Goal: Task Accomplishment & Management: Complete application form

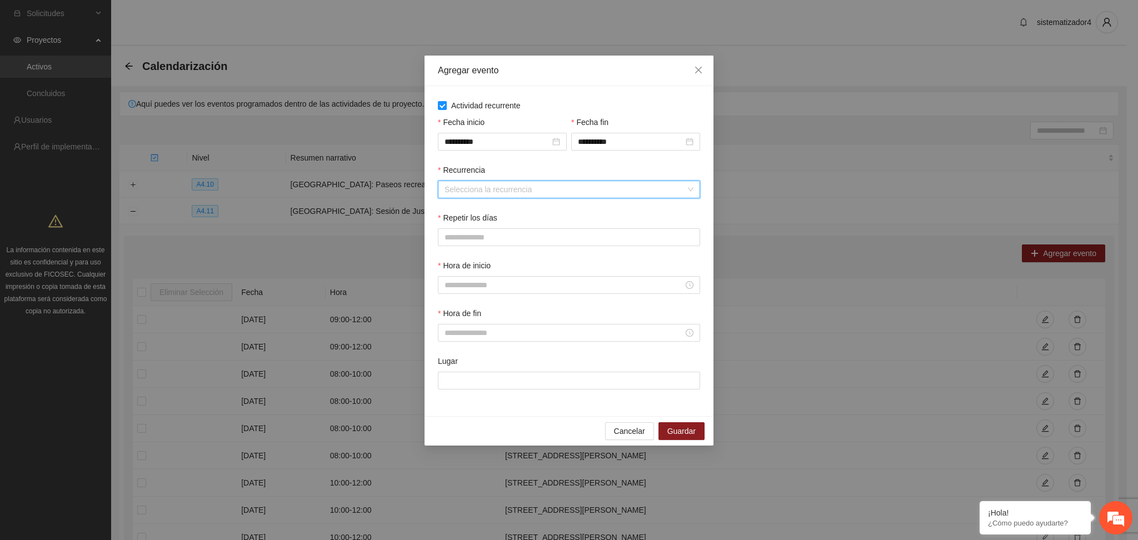
click at [535, 190] on input "Recurrencia" at bounding box center [565, 189] width 241 height 17
click at [512, 213] on div "Semanalmente" at bounding box center [569, 212] width 249 height 12
click at [562, 238] on button "V" at bounding box center [558, 237] width 23 height 18
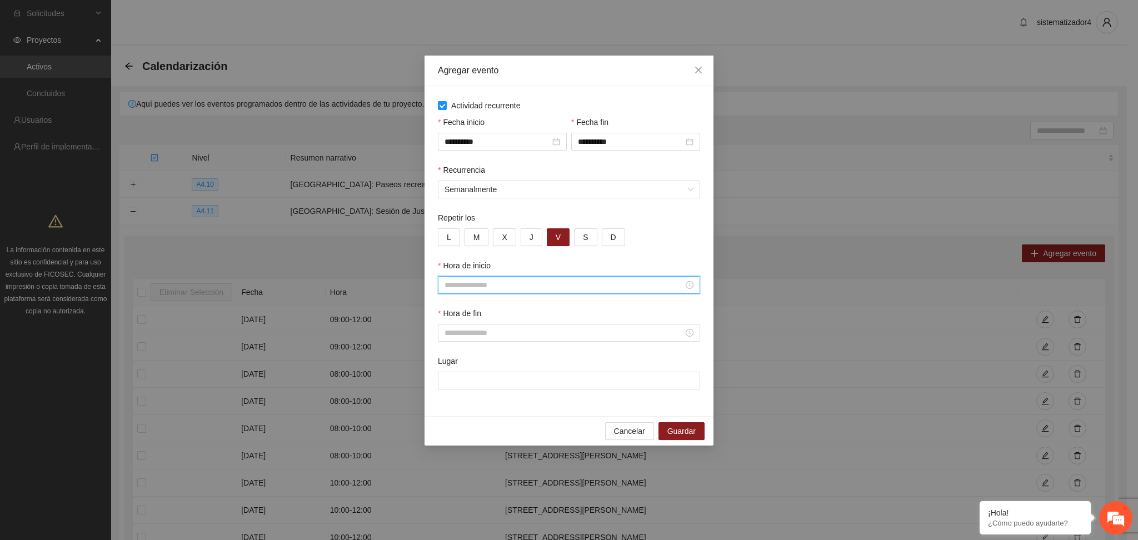
click at [486, 280] on input "Hora de inicio" at bounding box center [564, 285] width 239 height 12
click at [449, 402] on div "11" at bounding box center [454, 405] width 31 height 16
type input "*****"
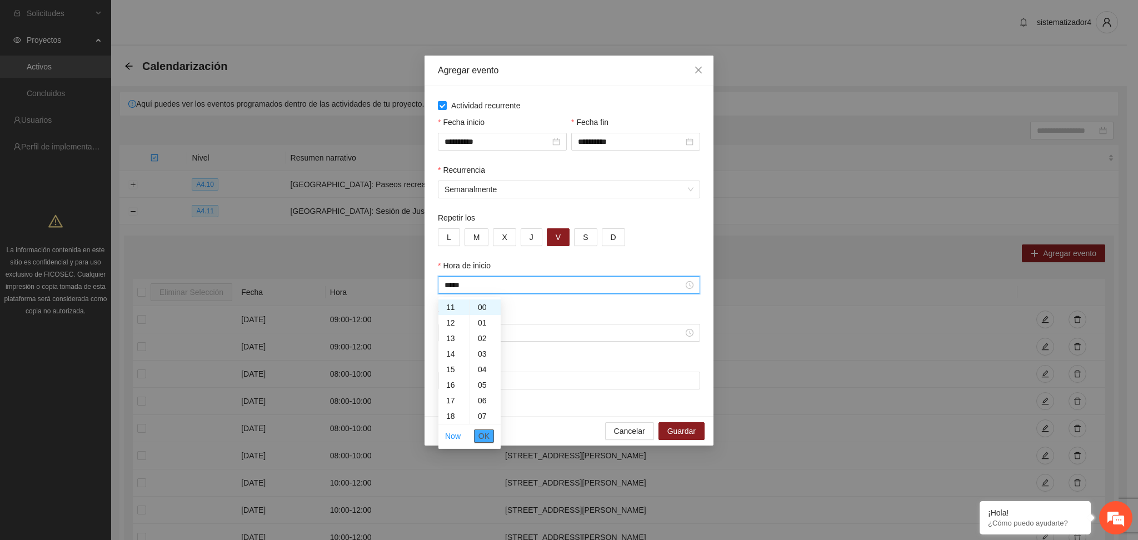
click at [477, 435] on button "OK" at bounding box center [484, 436] width 20 height 13
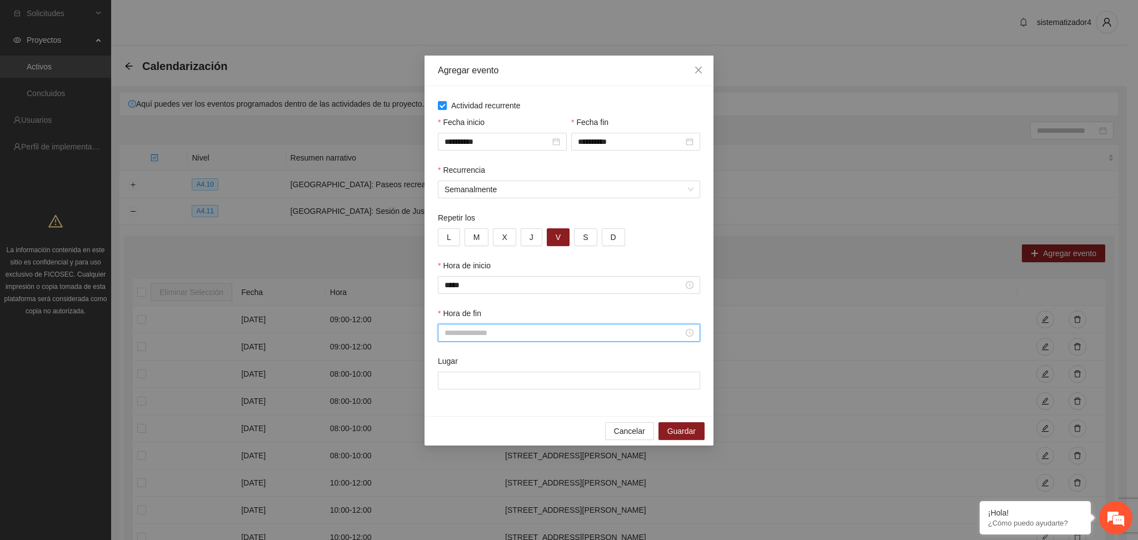
click at [475, 331] on input "Hora de fin" at bounding box center [564, 333] width 239 height 12
click at [449, 394] on div "12" at bounding box center [454, 394] width 31 height 16
type input "*****"
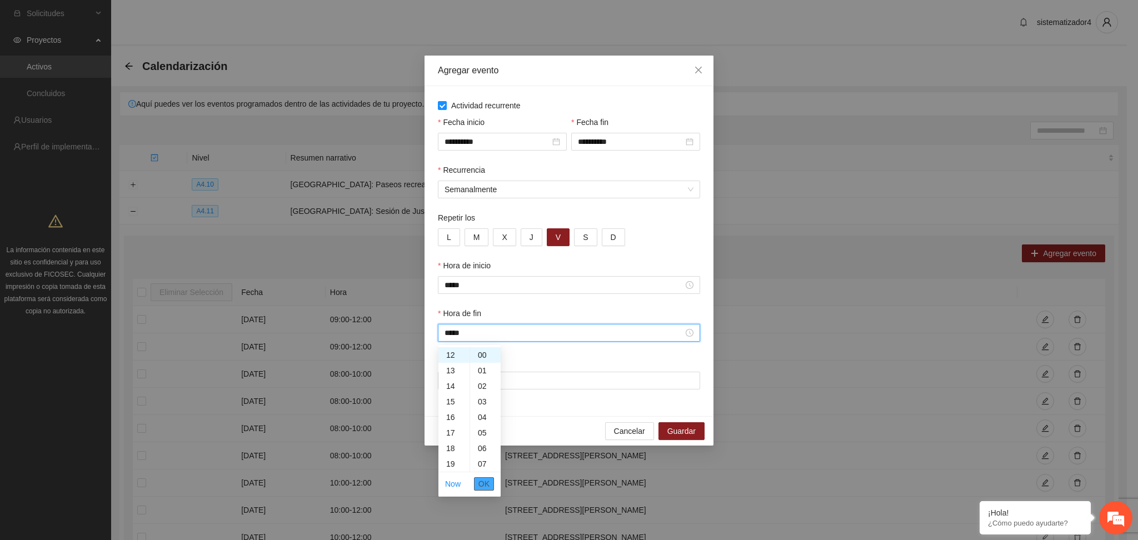
click at [478, 481] on button "OK" at bounding box center [484, 483] width 20 height 13
click at [500, 385] on input "Lugar" at bounding box center [569, 381] width 262 height 18
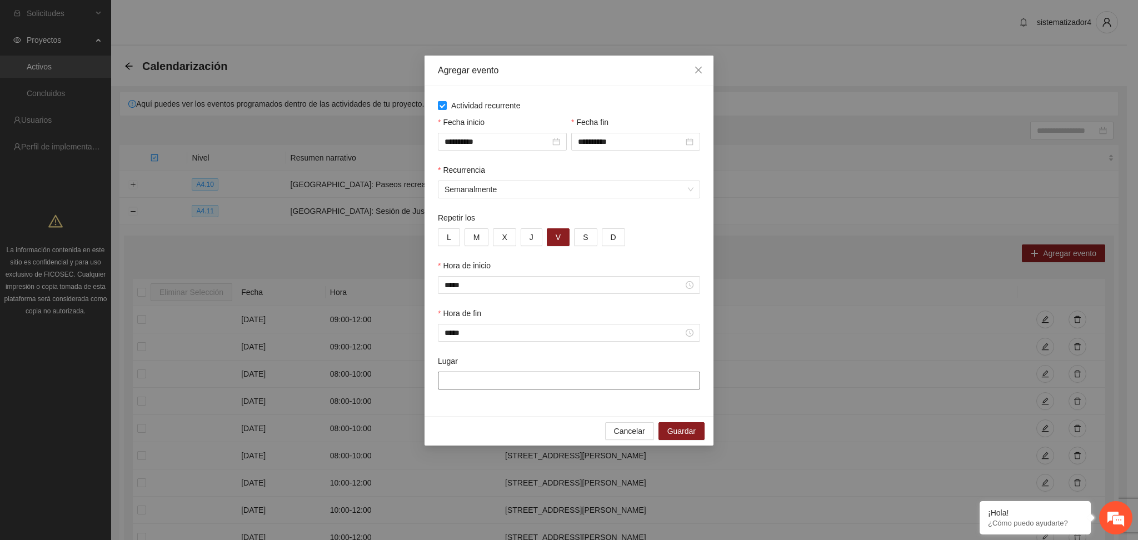
type input "**********"
click at [675, 431] on span "Guardar" at bounding box center [682, 431] width 28 height 12
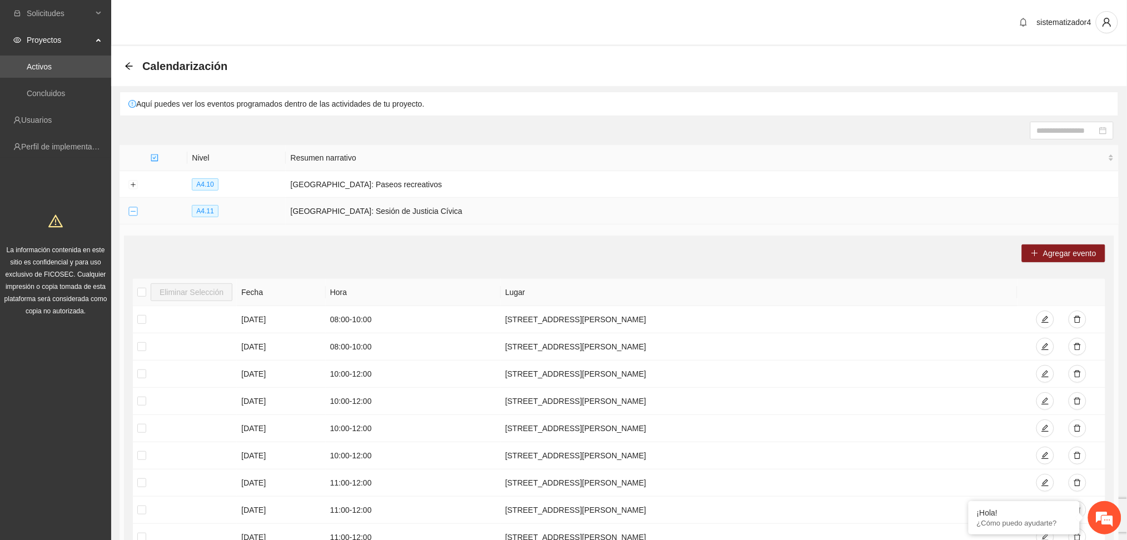
click at [132, 210] on button "Collapse row" at bounding box center [132, 211] width 9 height 9
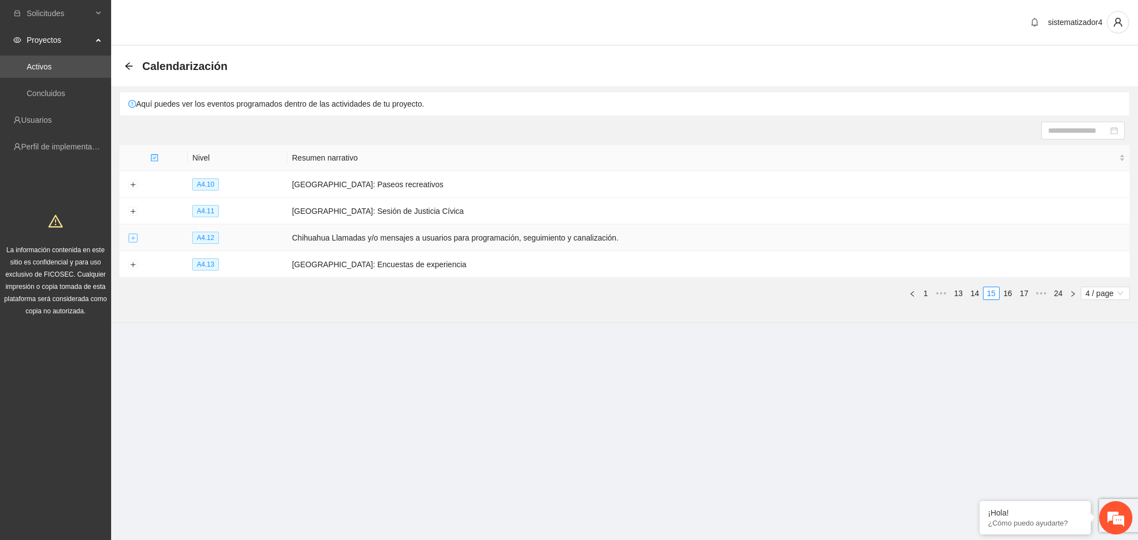
click at [132, 241] on button "Expand row" at bounding box center [132, 238] width 9 height 9
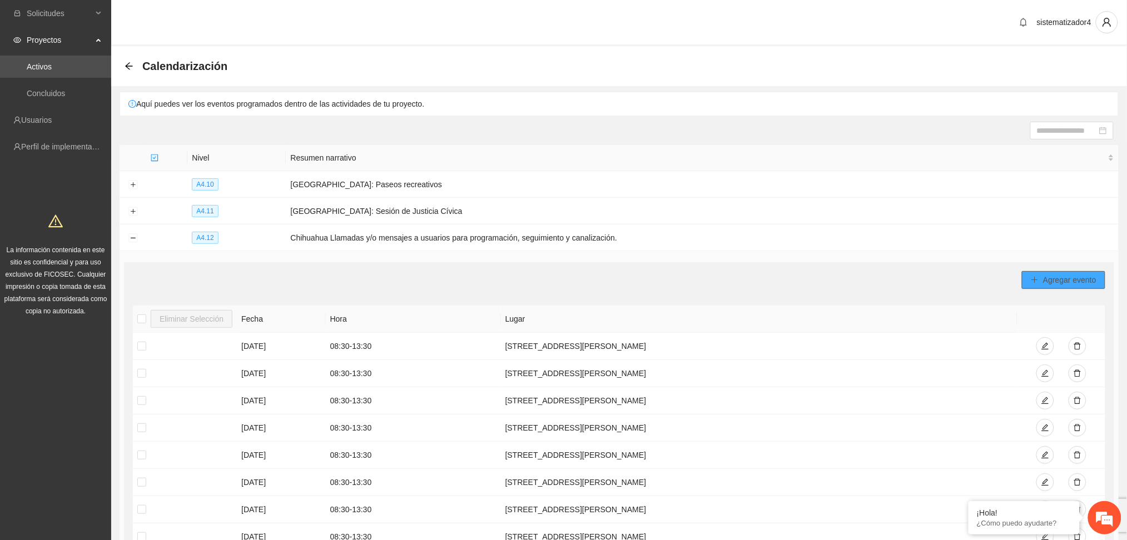
click at [1030, 278] on icon "plus" at bounding box center [1034, 280] width 8 height 8
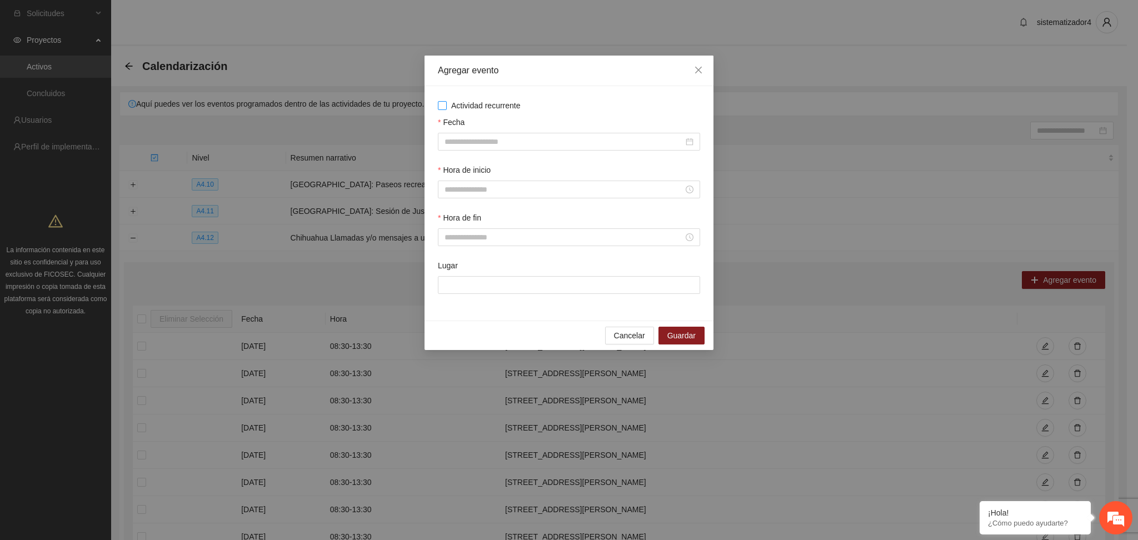
click at [469, 106] on span "Actividad recurrente" at bounding box center [486, 105] width 78 height 12
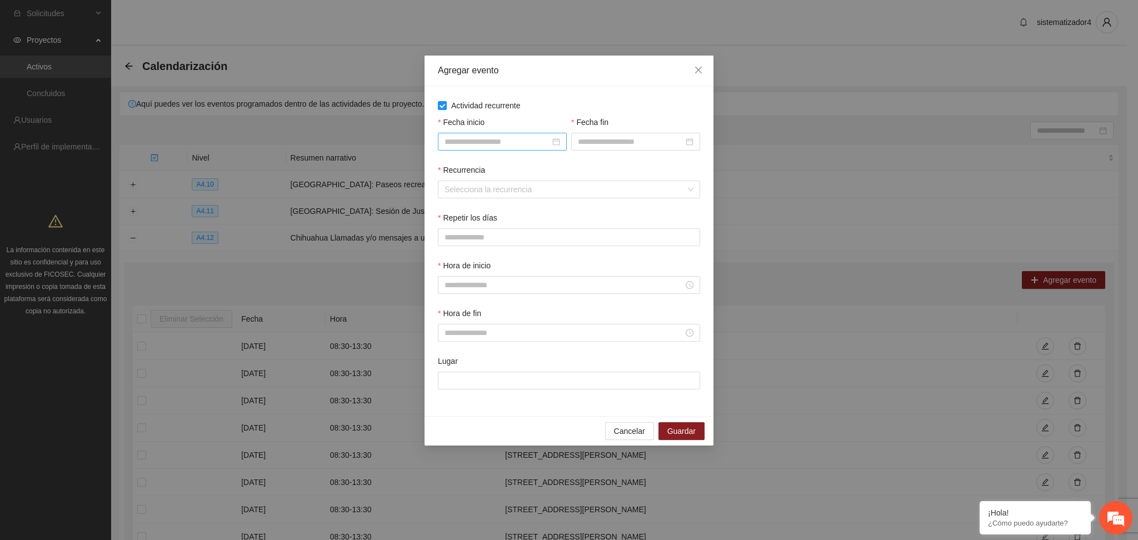
click at [469, 145] on input "Fecha inicio" at bounding box center [498, 142] width 106 height 12
type input "**********"
click at [475, 208] on div "1" at bounding box center [475, 206] width 13 height 13
click at [575, 144] on div at bounding box center [635, 142] width 129 height 18
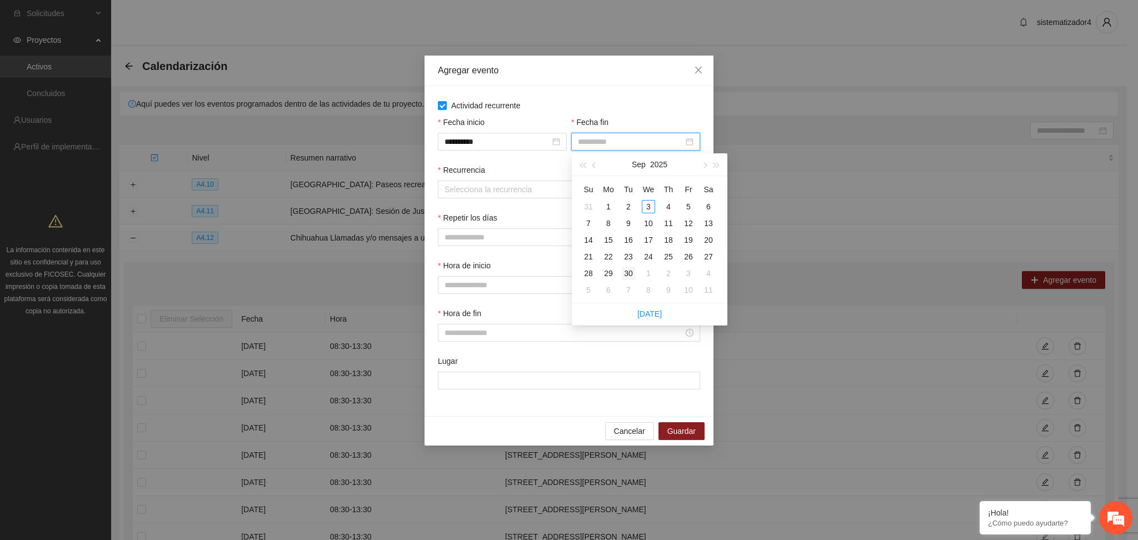
type input "**********"
drag, startPoint x: 669, startPoint y: 256, endPoint x: 625, endPoint y: 278, distance: 49.0
click at [625, 278] on tbody "31 1 2 3 4 5 6 7 8 9 10 11 12 13 14 15 16 17 18 19 20 21 22 23 24 25 26 27 28 2…" at bounding box center [649, 248] width 140 height 100
click at [629, 276] on div "30" at bounding box center [628, 273] width 13 height 13
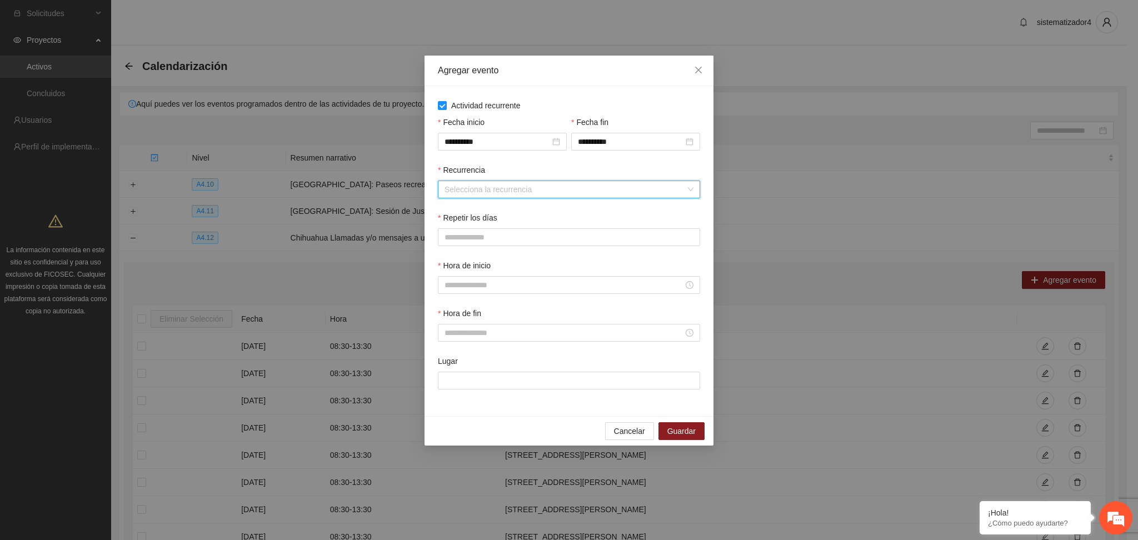
click at [523, 185] on input "Recurrencia" at bounding box center [565, 189] width 241 height 17
click at [477, 207] on div "Semanalmente" at bounding box center [569, 212] width 249 height 12
click at [439, 238] on button "L" at bounding box center [449, 237] width 22 height 18
click at [475, 236] on span "M" at bounding box center [477, 237] width 7 height 12
click at [515, 241] on button "X" at bounding box center [504, 237] width 23 height 18
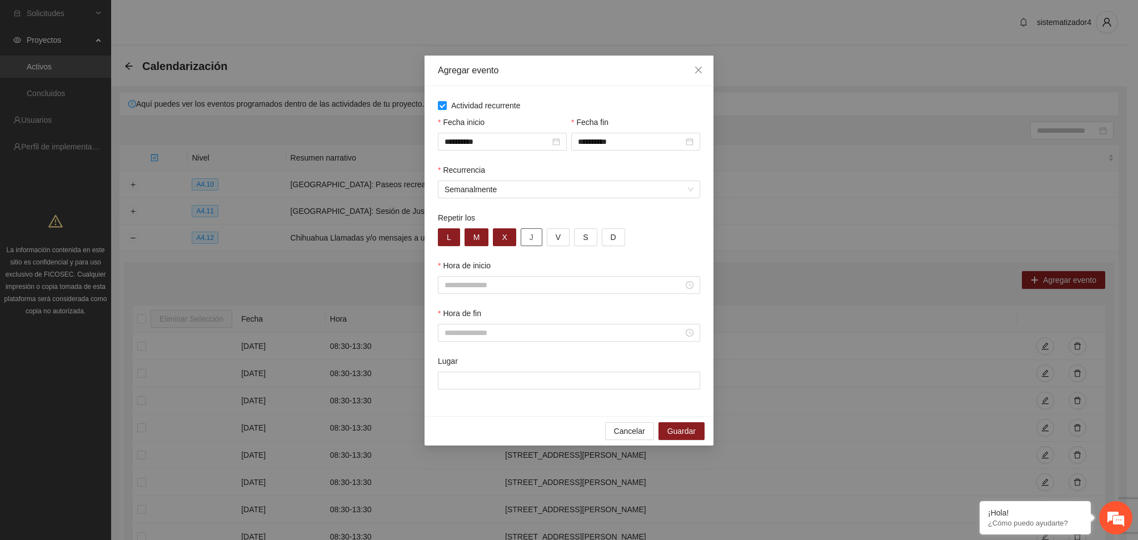
click at [522, 241] on button "J" at bounding box center [532, 237] width 22 height 18
click at [559, 241] on button "V" at bounding box center [558, 237] width 23 height 18
click at [535, 285] on input "Hora de inicio" at bounding box center [564, 285] width 239 height 12
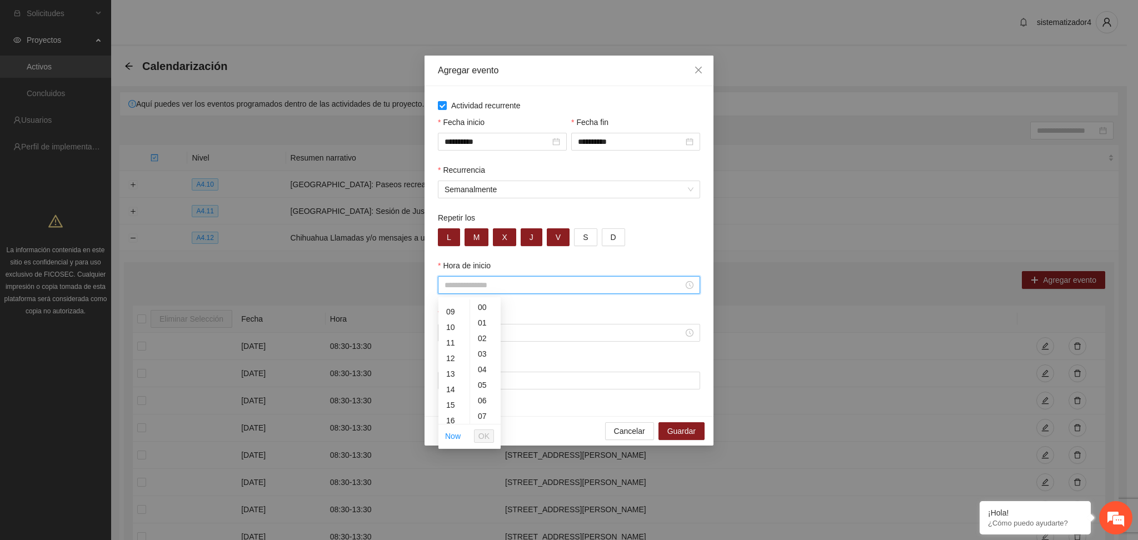
scroll to position [148, 0]
click at [452, 314] on div "10" at bounding box center [454, 315] width 31 height 16
type input "*****"
click at [488, 435] on button "OK" at bounding box center [484, 436] width 20 height 13
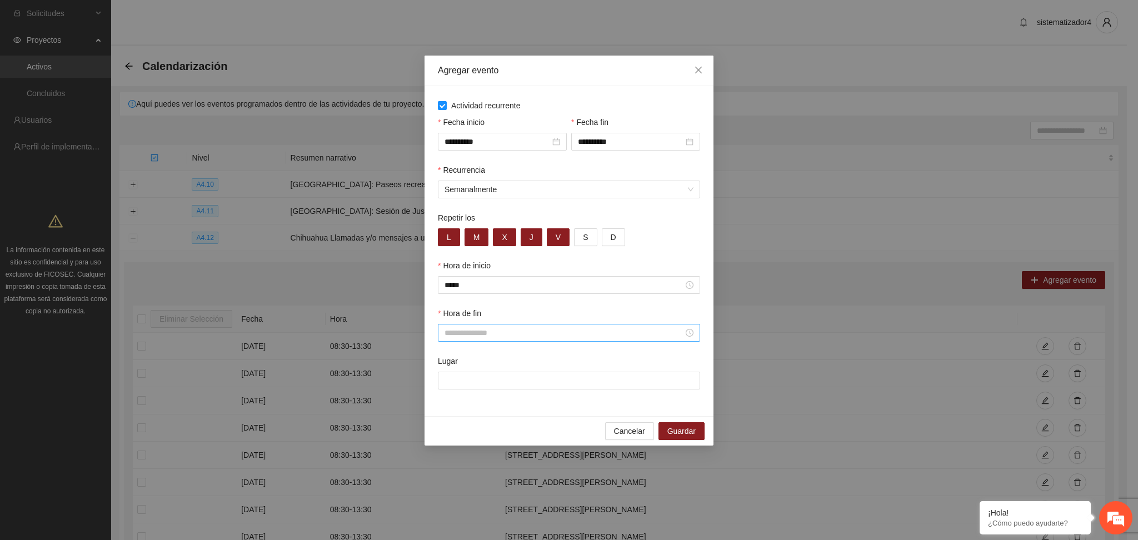
click at [484, 327] on div at bounding box center [569, 333] width 262 height 18
click at [451, 350] on div "14" at bounding box center [454, 351] width 31 height 16
type input "*****"
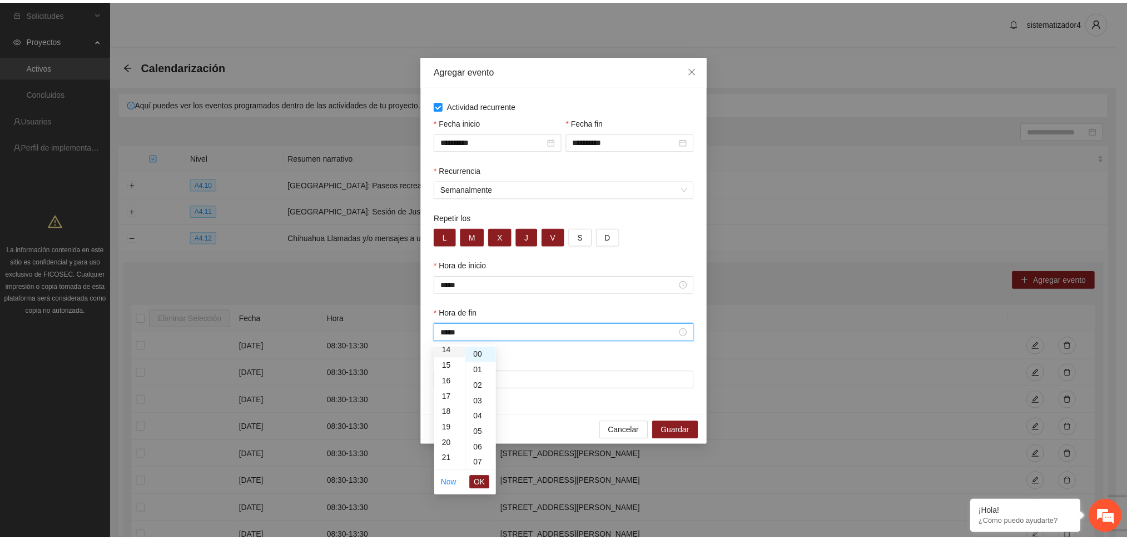
scroll to position [218, 0]
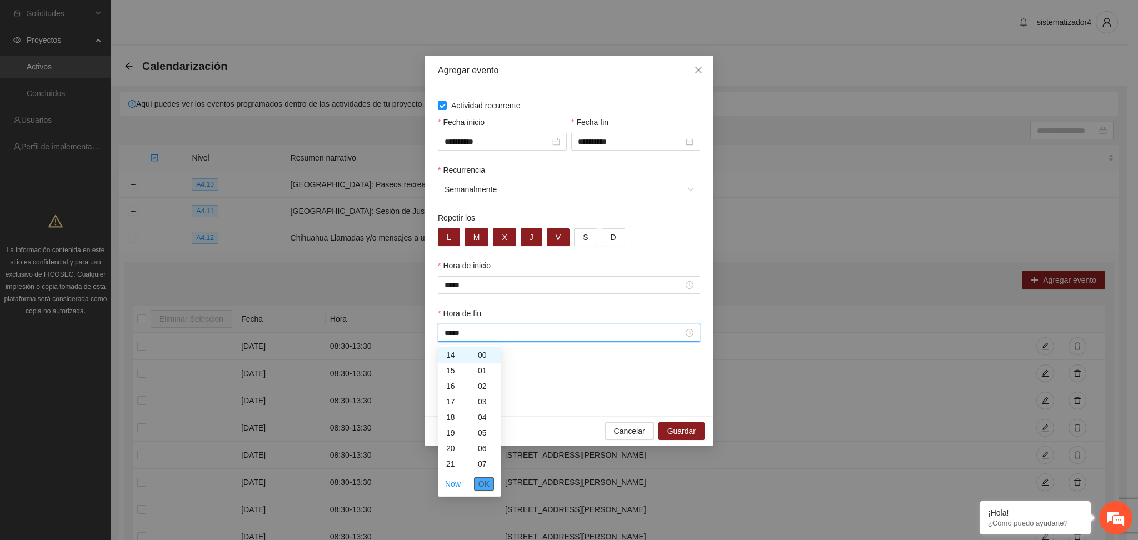
click at [482, 485] on span "OK" at bounding box center [484, 484] width 11 height 12
click at [487, 376] on input "Lugar" at bounding box center [569, 381] width 262 height 18
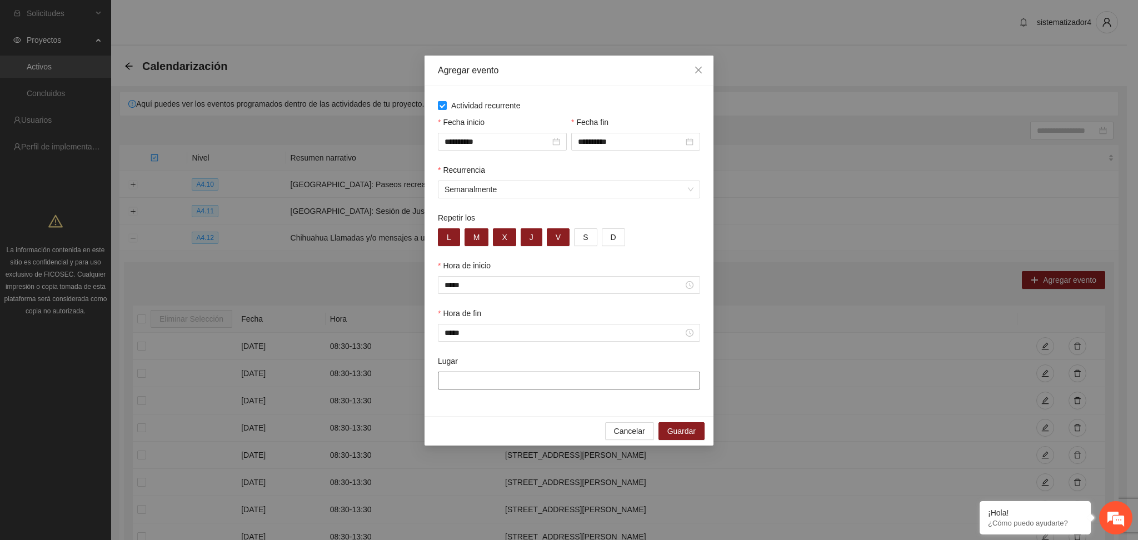
type input "**********"
click at [694, 427] on span "Guardar" at bounding box center [682, 431] width 28 height 12
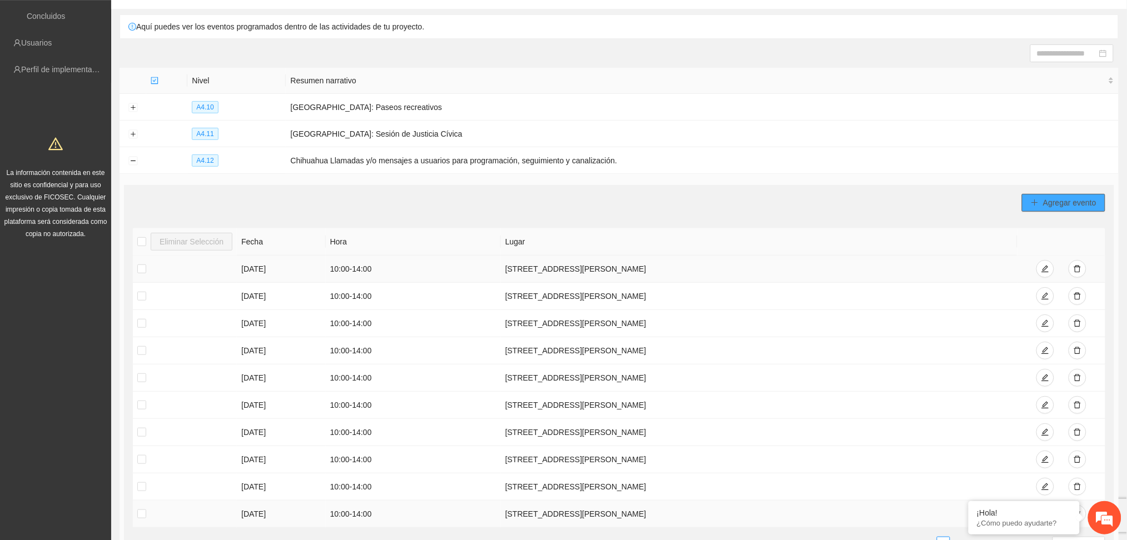
scroll to position [222, 0]
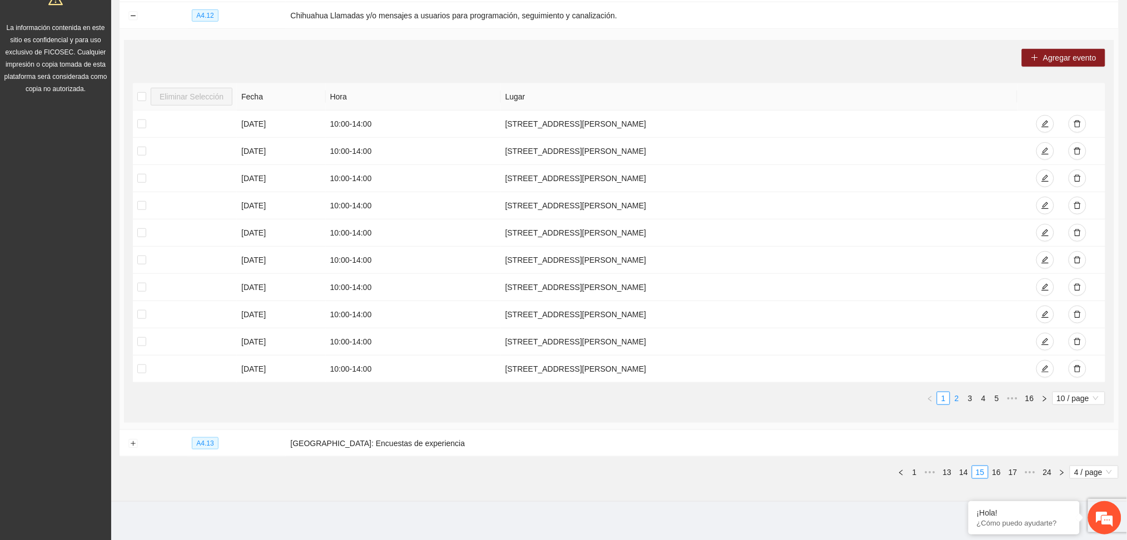
click at [958, 400] on link "2" at bounding box center [956, 398] width 12 height 12
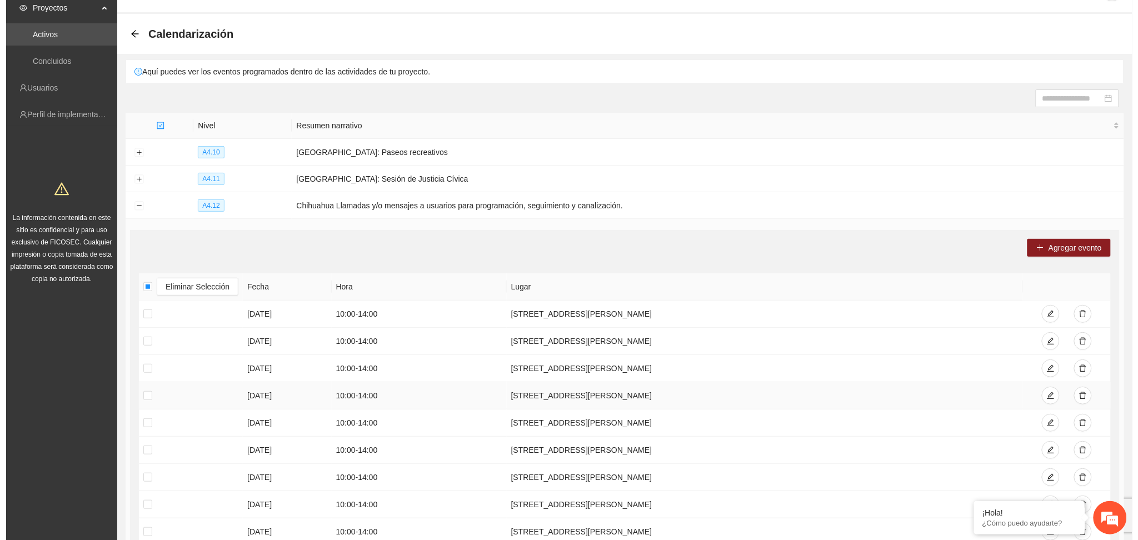
scroll to position [0, 0]
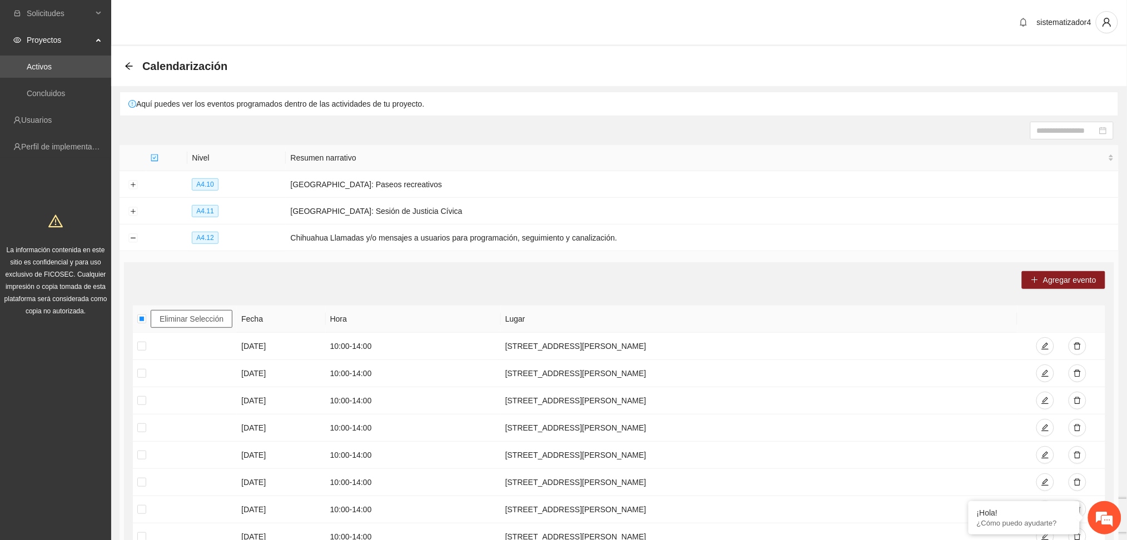
click at [166, 317] on span "Eliminar Selección" at bounding box center [192, 319] width 64 height 12
click at [128, 236] on button "Collapse row" at bounding box center [132, 238] width 9 height 9
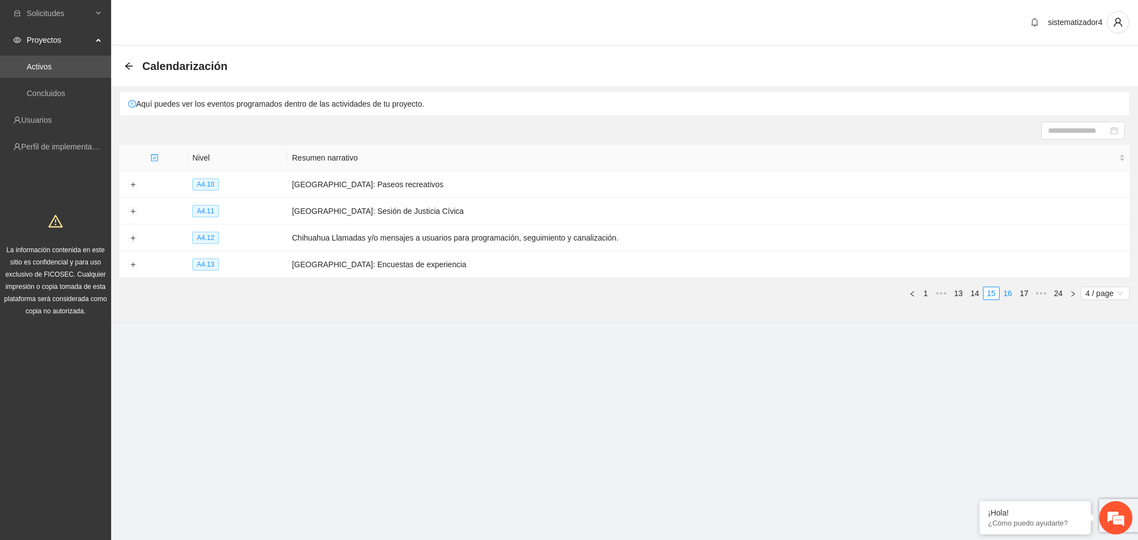
click at [1009, 297] on link "16" at bounding box center [1008, 293] width 16 height 12
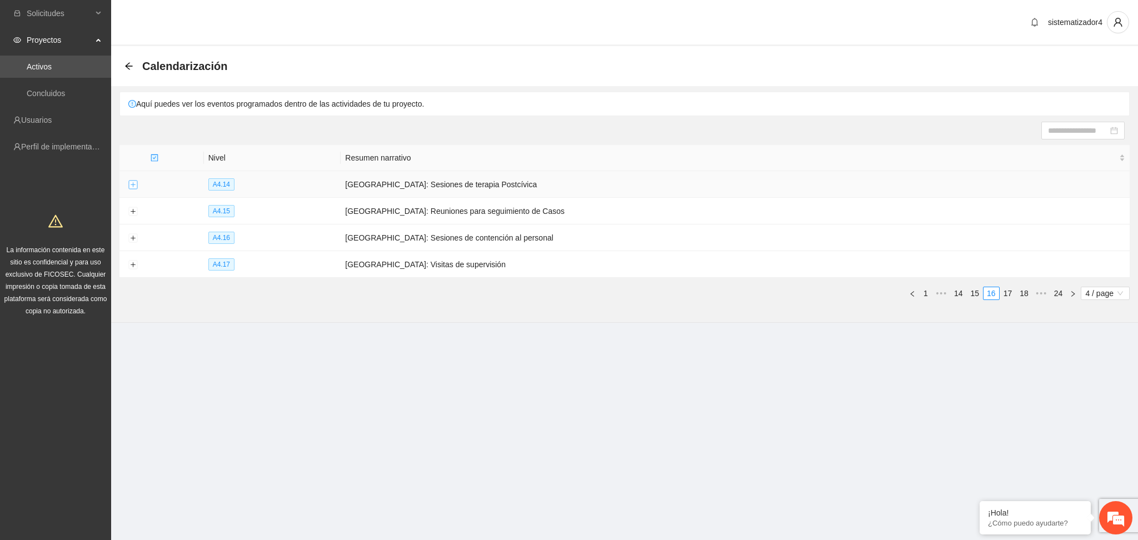
click at [133, 183] on button "Expand row" at bounding box center [132, 185] width 9 height 9
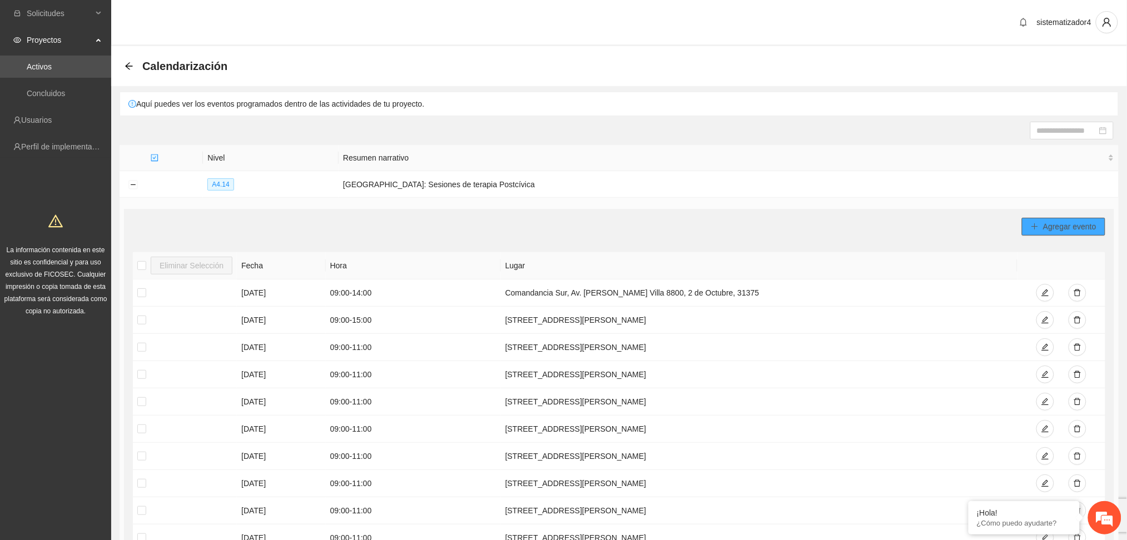
click at [1081, 229] on span "Agregar evento" at bounding box center [1069, 227] width 53 height 12
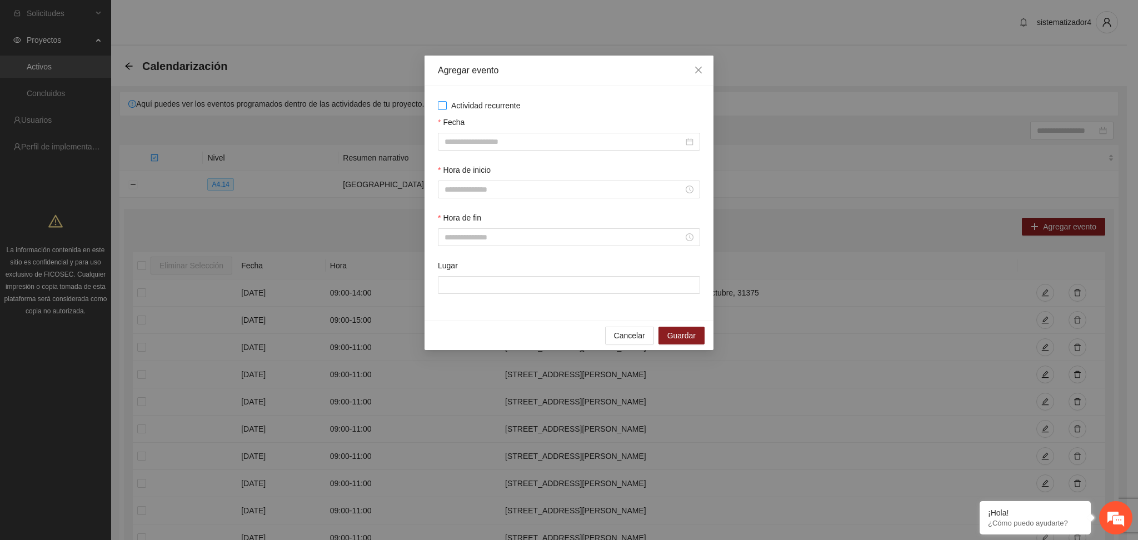
click at [478, 100] on span "Actividad recurrente" at bounding box center [486, 105] width 78 height 12
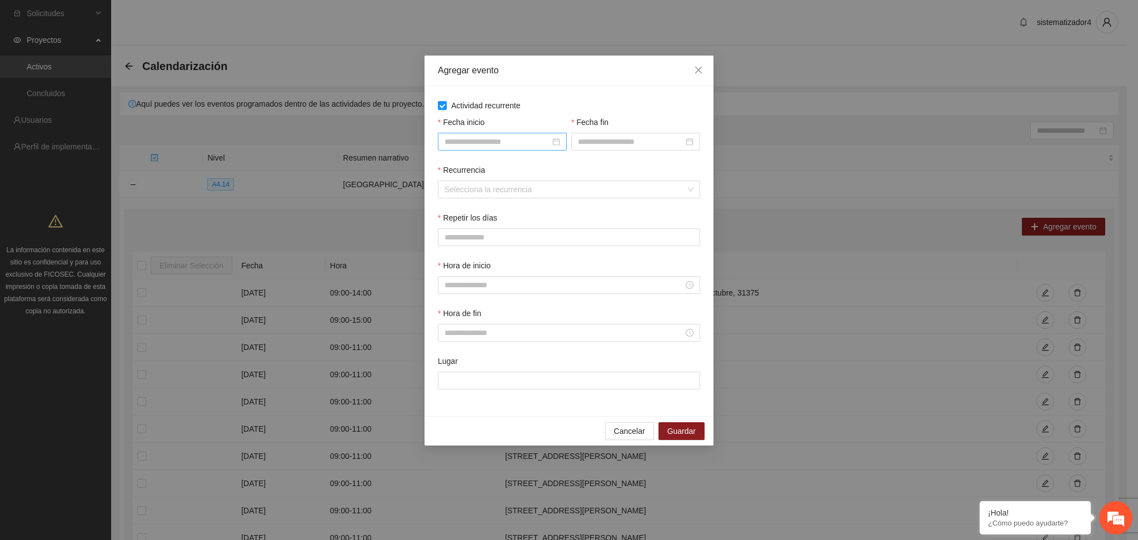
click at [476, 140] on input "Fecha inicio" at bounding box center [498, 142] width 106 height 12
type input "**********"
click at [554, 205] on div "5" at bounding box center [555, 206] width 13 height 13
click at [587, 136] on input "Fecha fin" at bounding box center [631, 142] width 106 height 12
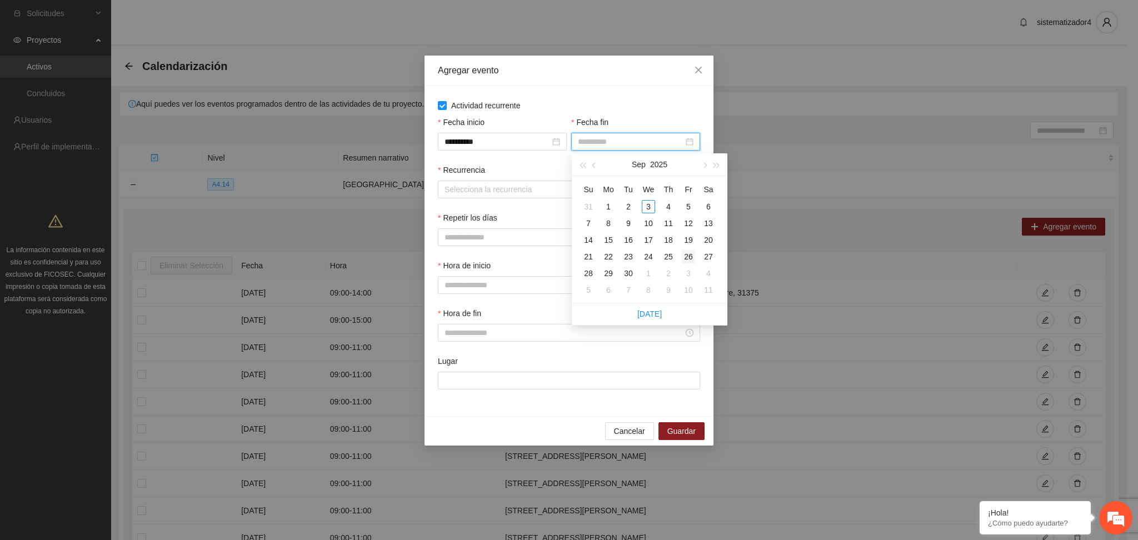
type input "**********"
click at [691, 256] on div "26" at bounding box center [688, 256] width 13 height 13
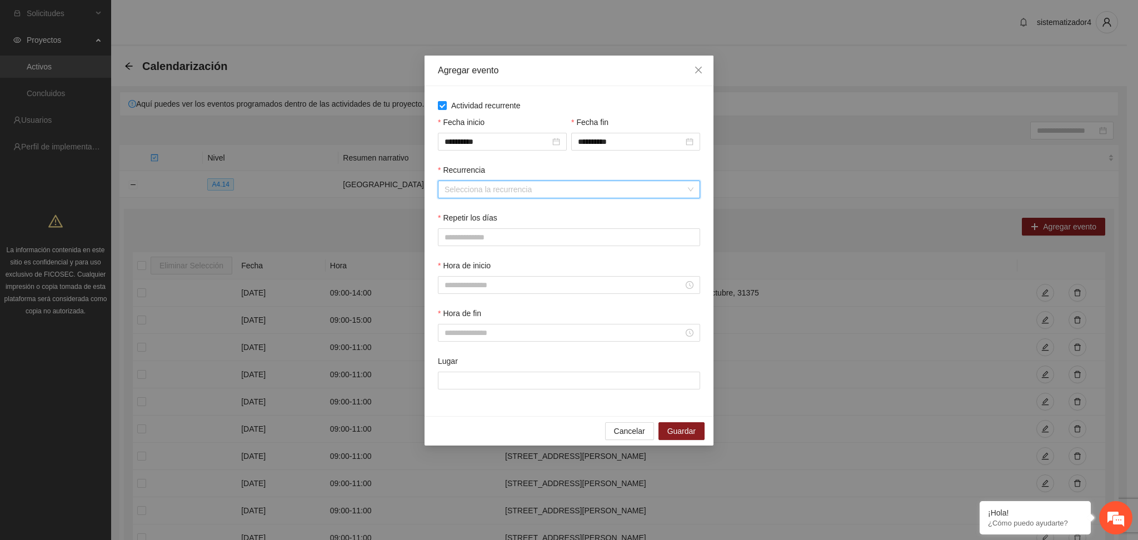
click at [498, 192] on input "Recurrencia" at bounding box center [565, 189] width 241 height 17
click at [486, 215] on div "Semanalmente" at bounding box center [569, 212] width 249 height 12
click at [559, 238] on button "V" at bounding box center [558, 237] width 23 height 18
click at [515, 291] on input "Hora de inicio" at bounding box center [564, 285] width 239 height 12
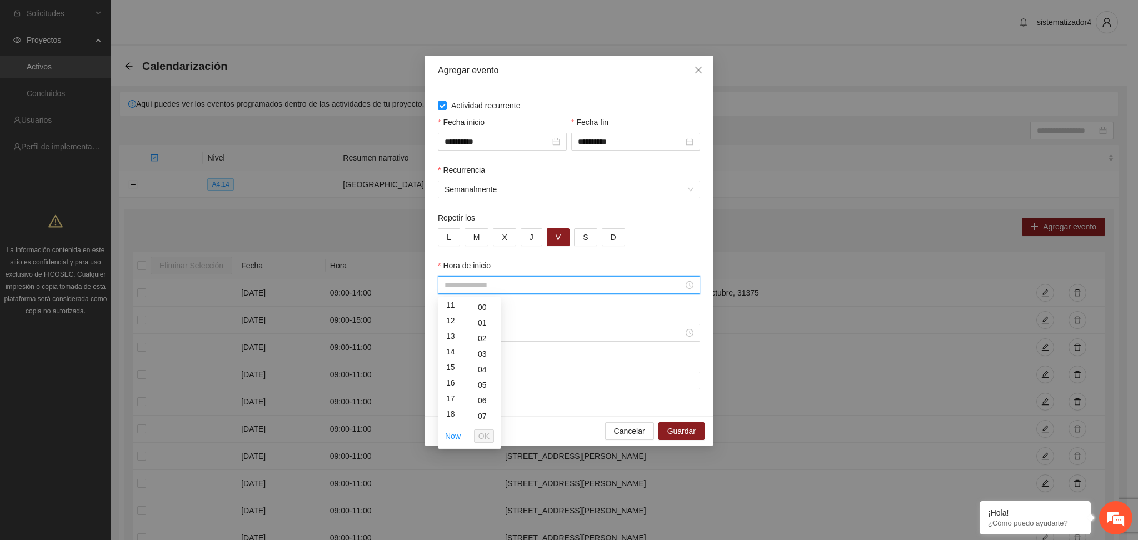
scroll to position [148, 0]
click at [447, 331] on div "11" at bounding box center [454, 331] width 31 height 16
type input "*****"
click at [488, 431] on span "OK" at bounding box center [484, 436] width 11 height 12
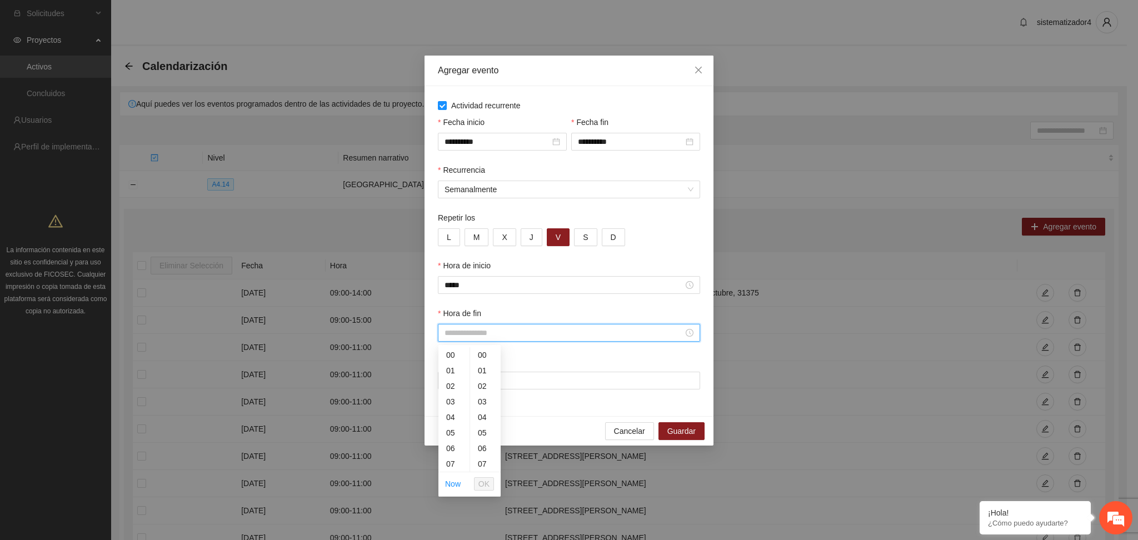
click at [475, 329] on input "Hora de fin" at bounding box center [564, 333] width 239 height 12
click at [449, 393] on div "12" at bounding box center [454, 394] width 31 height 16
type input "*****"
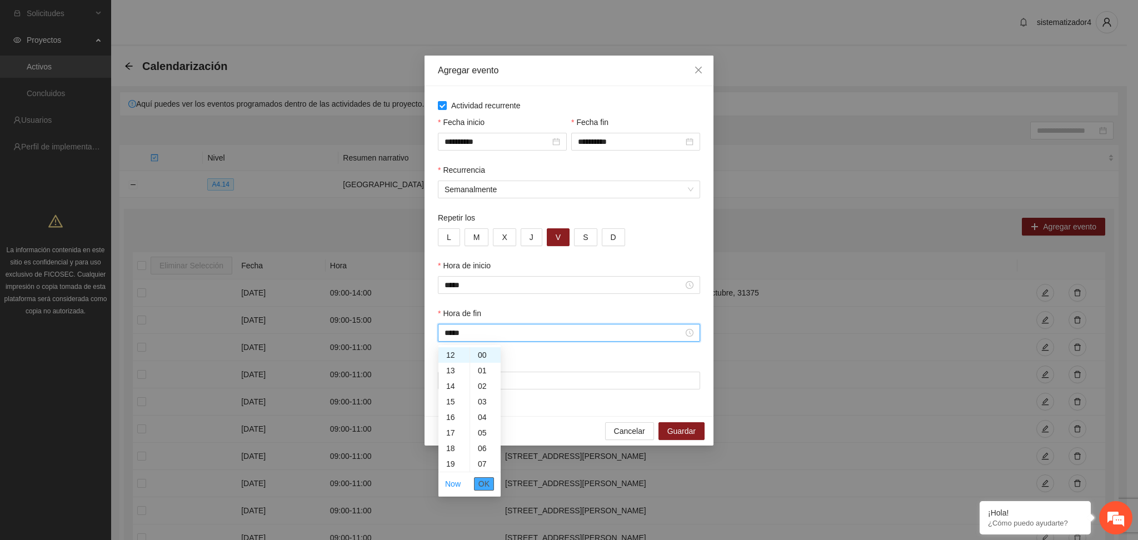
click at [476, 486] on button "OK" at bounding box center [484, 483] width 20 height 13
click at [495, 380] on input "Lugar" at bounding box center [569, 381] width 262 height 18
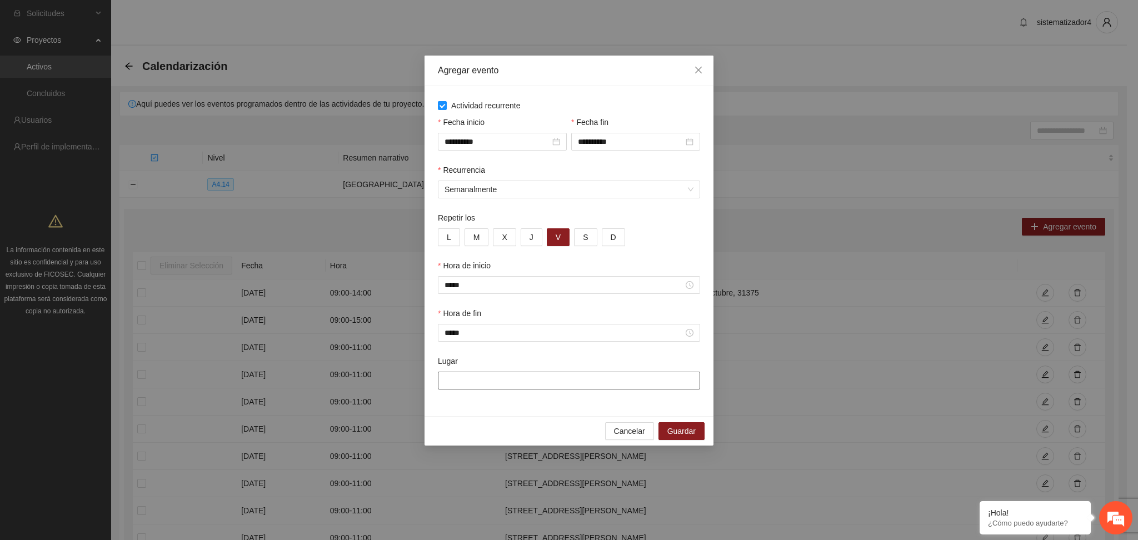
type input "**********"
click at [676, 430] on span "Guardar" at bounding box center [682, 431] width 28 height 12
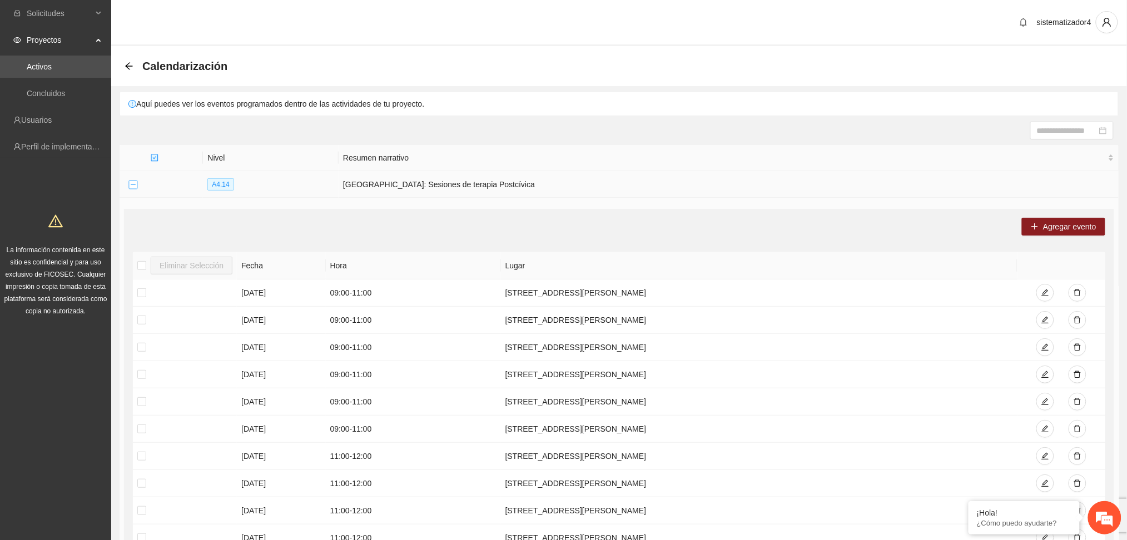
click at [129, 185] on button "Collapse row" at bounding box center [132, 185] width 9 height 9
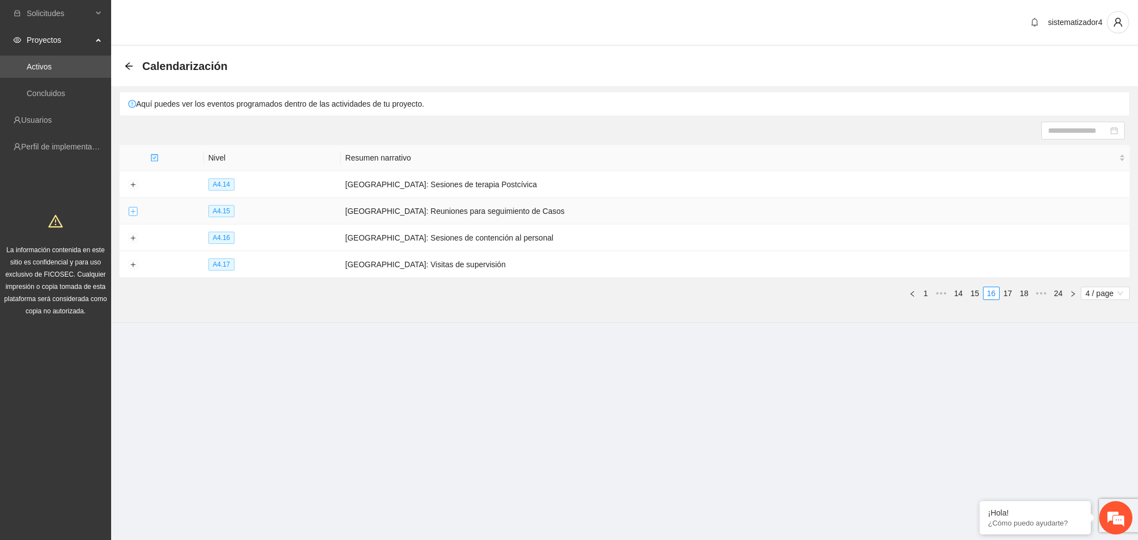
click at [134, 213] on button "Expand row" at bounding box center [132, 211] width 9 height 9
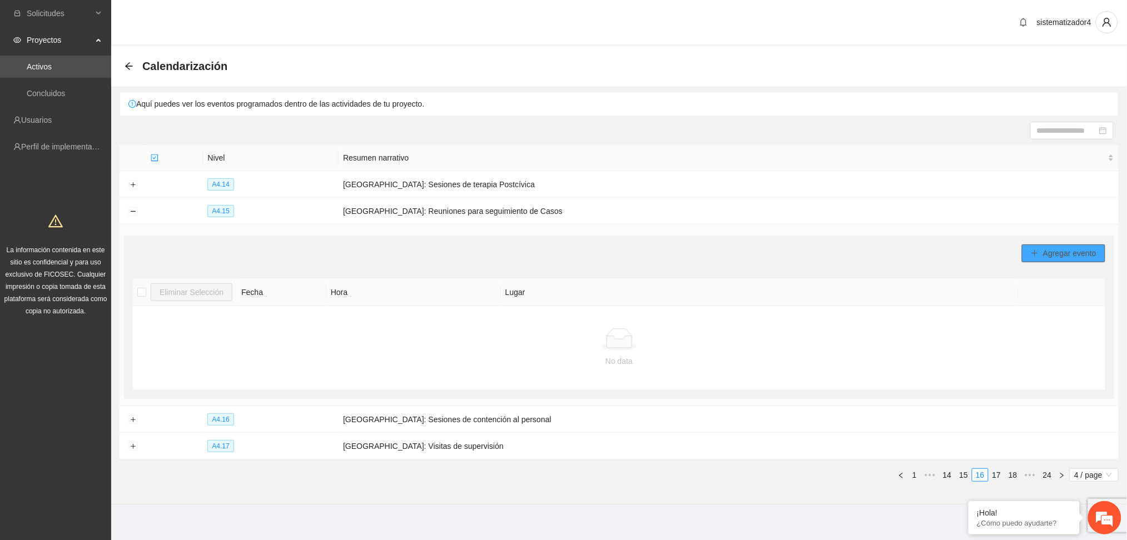
click at [1053, 256] on span "Agregar evento" at bounding box center [1069, 253] width 53 height 12
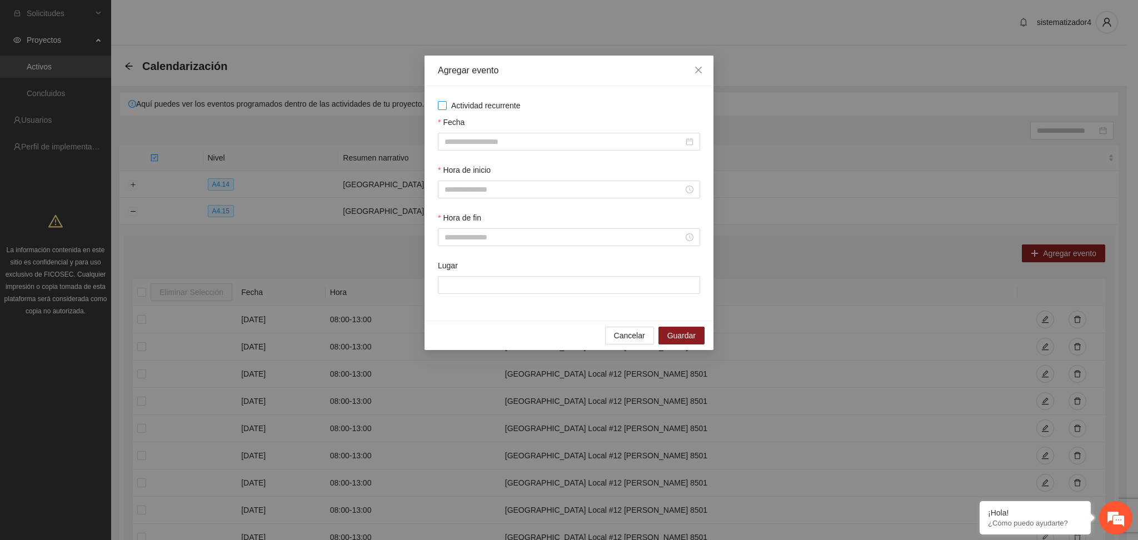
click at [500, 108] on span "Actividad recurrente" at bounding box center [486, 105] width 78 height 12
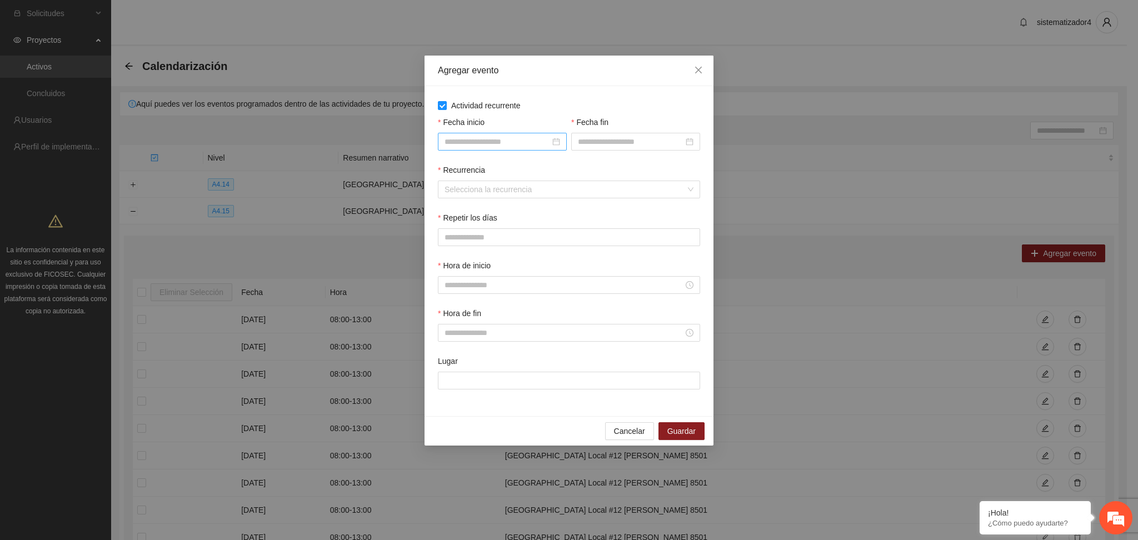
click at [556, 142] on div at bounding box center [503, 142] width 116 height 12
type input "**********"
click at [553, 207] on div "5" at bounding box center [555, 206] width 13 height 13
click at [584, 142] on input "Fecha fin" at bounding box center [631, 142] width 106 height 12
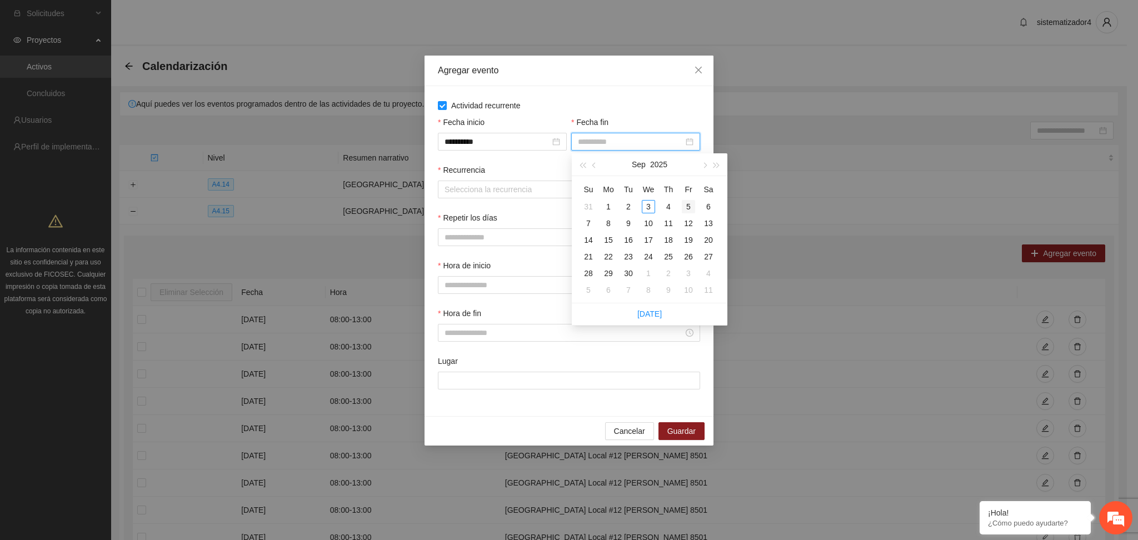
type input "**********"
click at [688, 204] on div "5" at bounding box center [688, 206] width 13 height 13
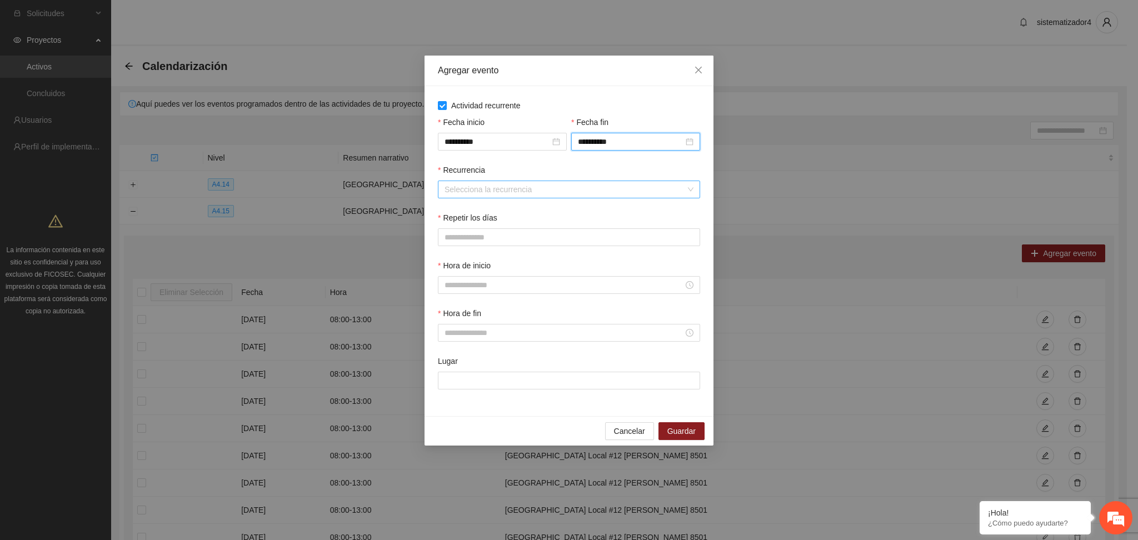
click at [540, 195] on input "Recurrencia" at bounding box center [565, 189] width 241 height 17
click at [447, 210] on div "Semanalmente" at bounding box center [569, 212] width 249 height 12
click at [551, 236] on button "V" at bounding box center [558, 237] width 23 height 18
click at [509, 286] on input "Hora de inicio" at bounding box center [564, 285] width 239 height 12
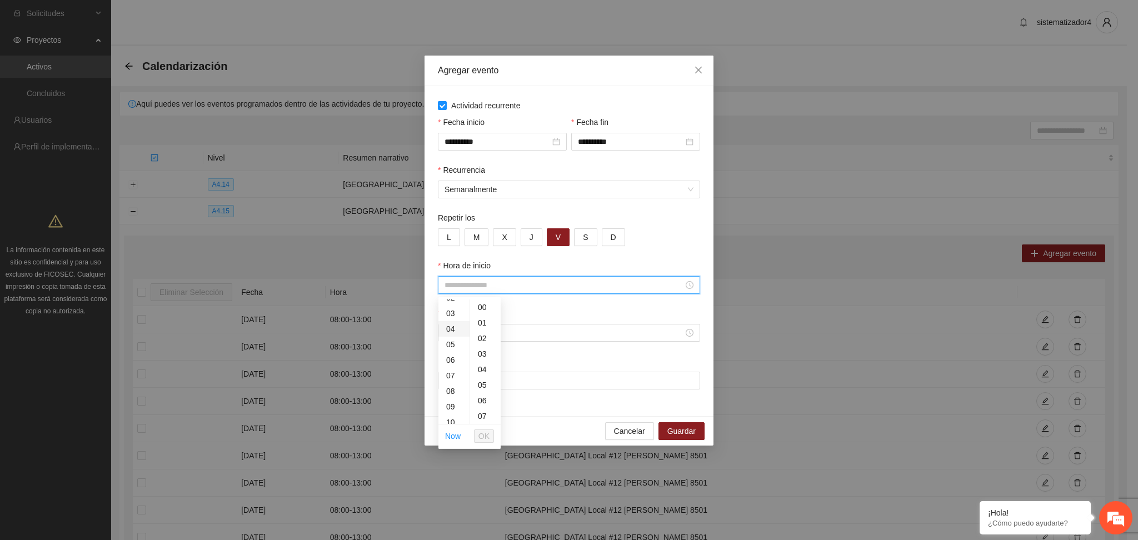
scroll to position [74, 0]
click at [452, 390] on div "10" at bounding box center [454, 389] width 31 height 16
type input "*****"
click at [484, 439] on span "OK" at bounding box center [484, 436] width 11 height 12
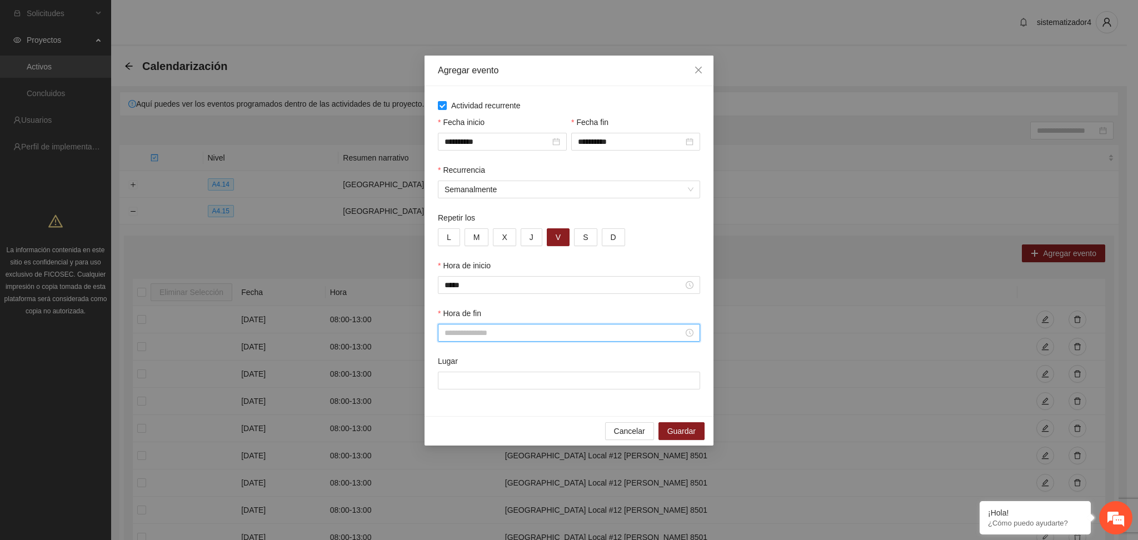
click at [491, 332] on input "Hora de fin" at bounding box center [564, 333] width 239 height 12
click at [449, 394] on div "12" at bounding box center [454, 394] width 31 height 16
type input "*****"
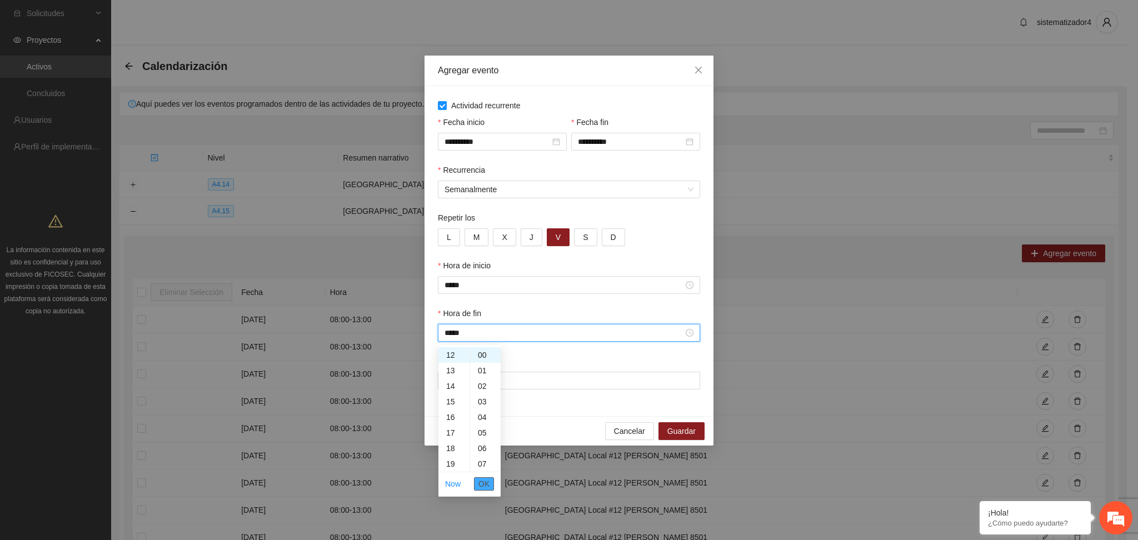
click at [480, 479] on span "OK" at bounding box center [484, 484] width 11 height 12
click at [496, 381] on input "Lugar" at bounding box center [569, 381] width 262 height 18
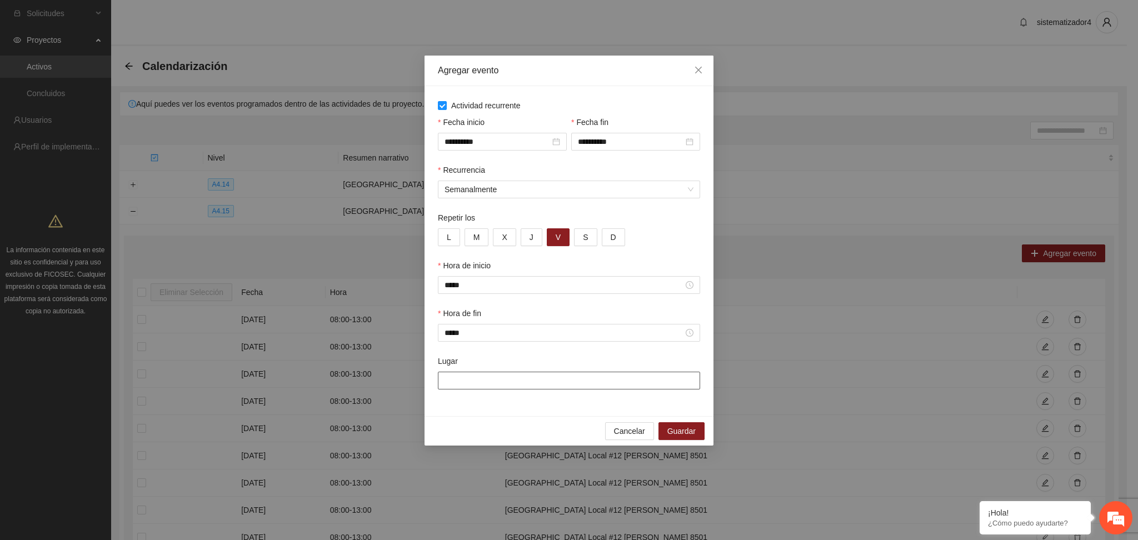
type input "**********"
click at [686, 431] on span "Guardar" at bounding box center [682, 431] width 28 height 12
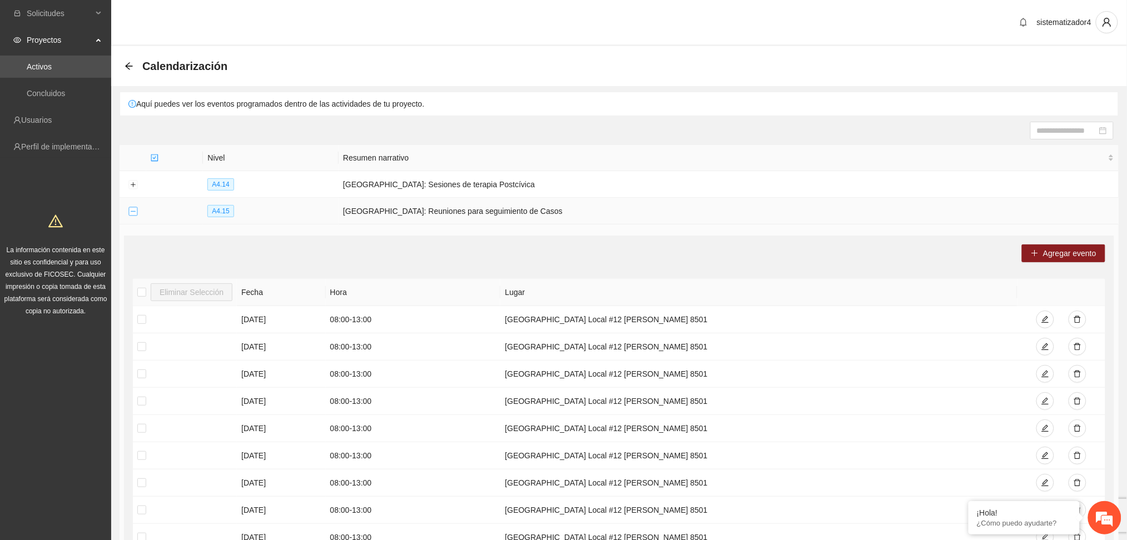
click at [133, 213] on button "Collapse row" at bounding box center [132, 211] width 9 height 9
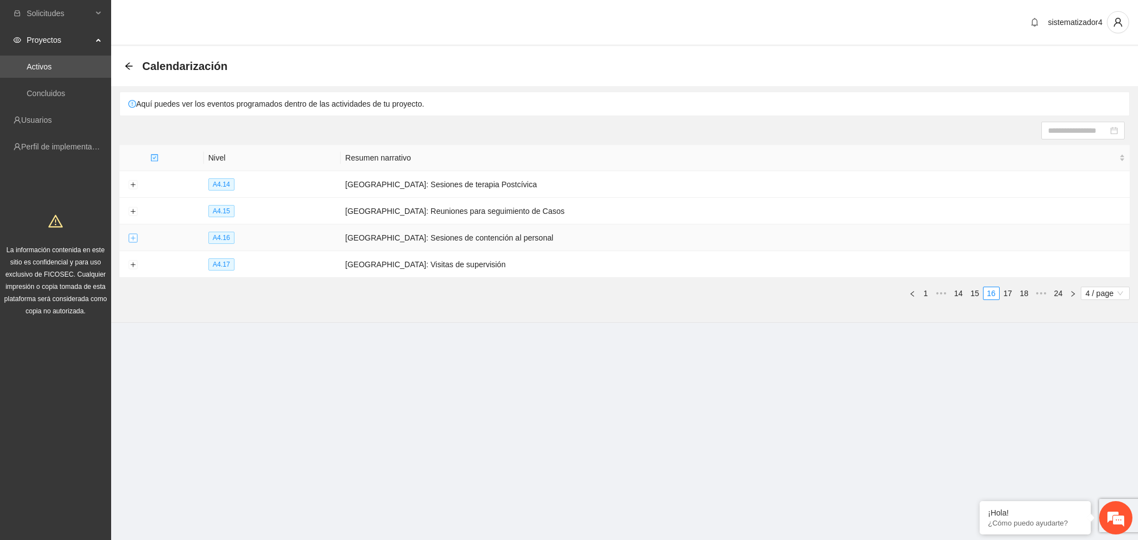
click at [135, 241] on button "Expand row" at bounding box center [132, 238] width 9 height 9
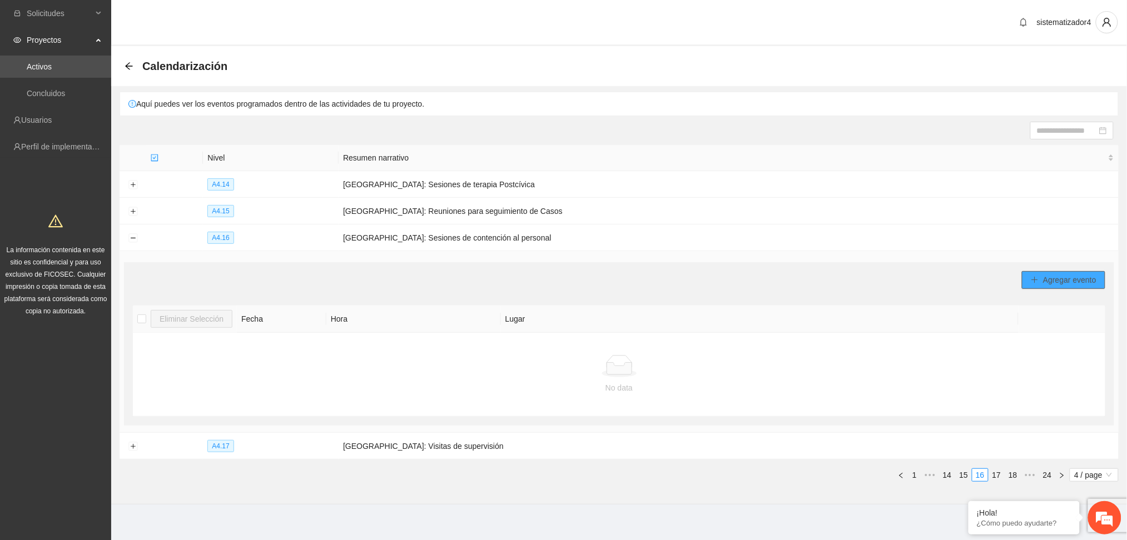
click at [1030, 281] on button "Agregar evento" at bounding box center [1063, 280] width 83 height 18
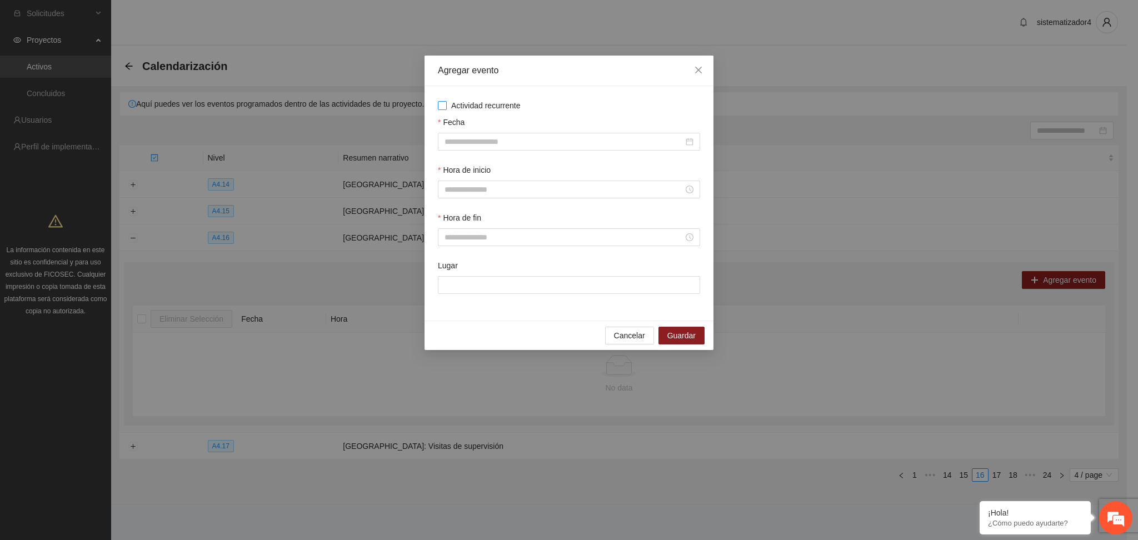
click at [469, 105] on span "Actividad recurrente" at bounding box center [486, 105] width 78 height 12
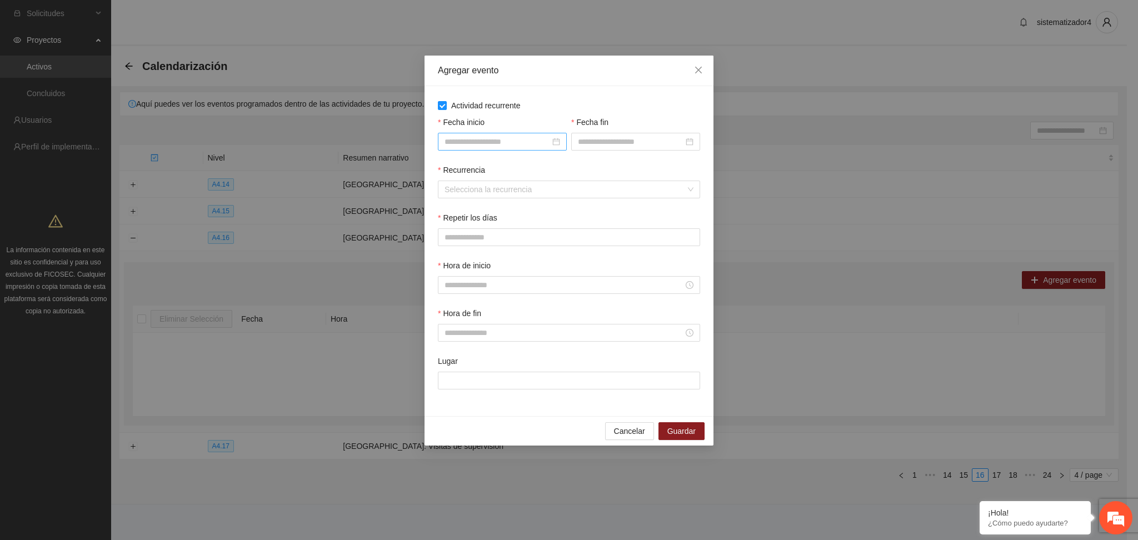
click at [479, 143] on input "Fecha inicio" at bounding box center [498, 142] width 106 height 12
type input "**********"
click at [555, 210] on div "5" at bounding box center [555, 206] width 13 height 13
click at [589, 146] on input "Fecha fin" at bounding box center [631, 142] width 106 height 12
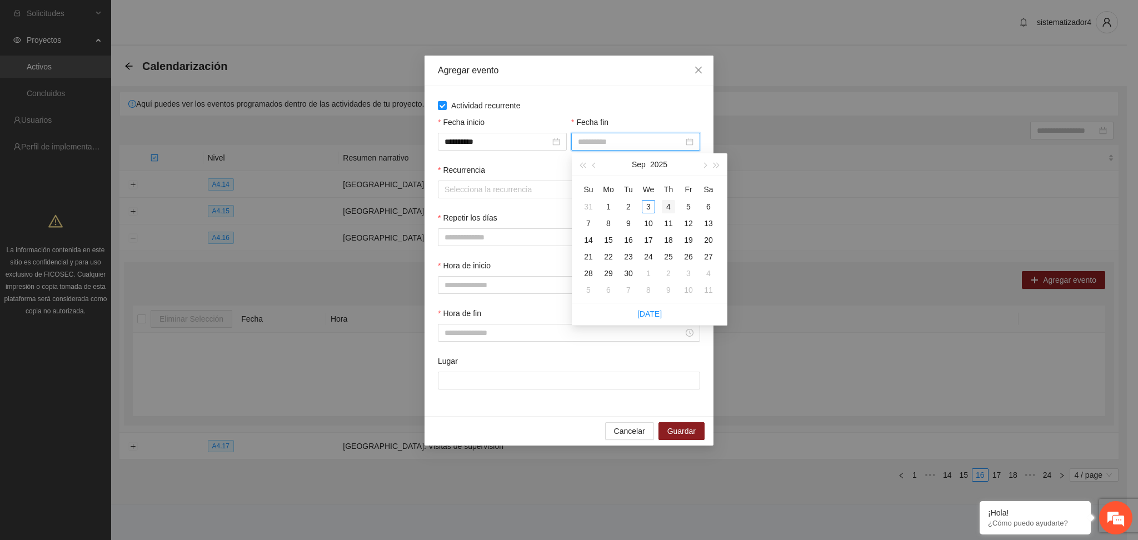
type input "**********"
click at [693, 226] on div "12" at bounding box center [688, 223] width 13 height 13
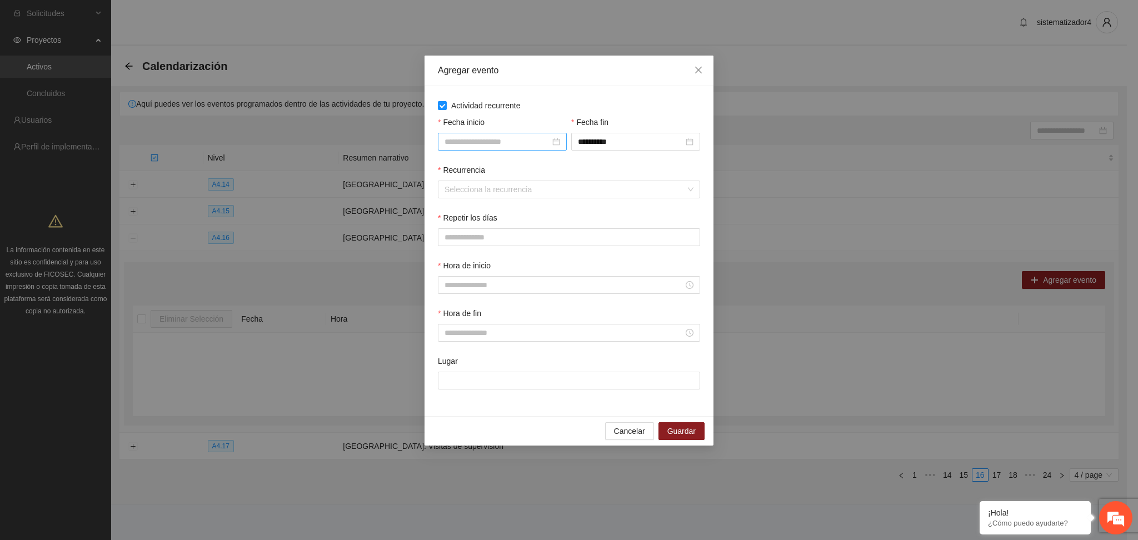
click at [519, 148] on div at bounding box center [502, 142] width 129 height 18
type input "**********"
click at [559, 223] on div "12" at bounding box center [555, 223] width 13 height 13
click at [629, 146] on input "**********" at bounding box center [631, 142] width 106 height 12
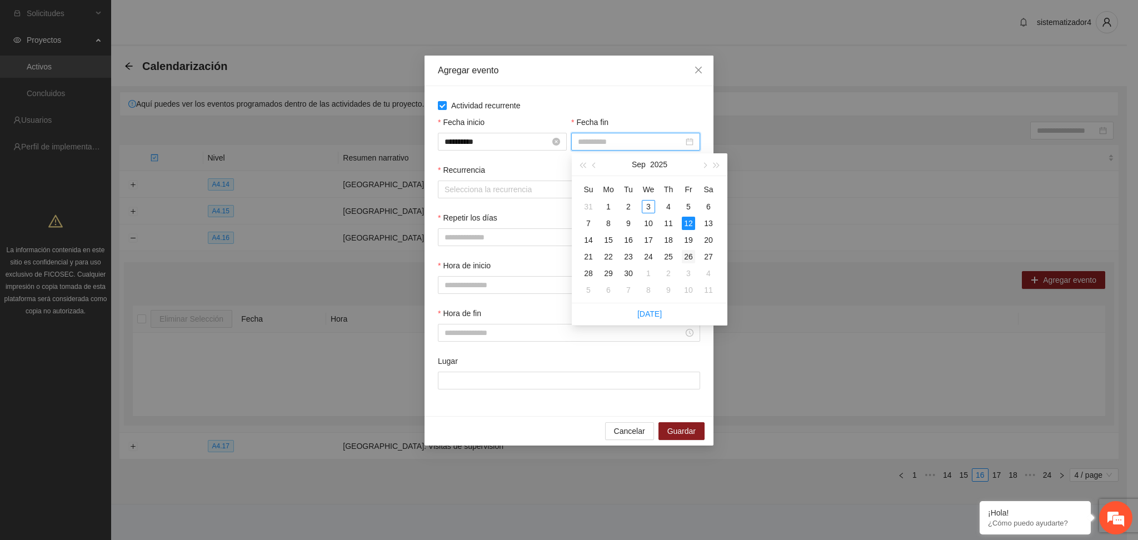
type input "**********"
click at [691, 253] on div "26" at bounding box center [688, 256] width 13 height 13
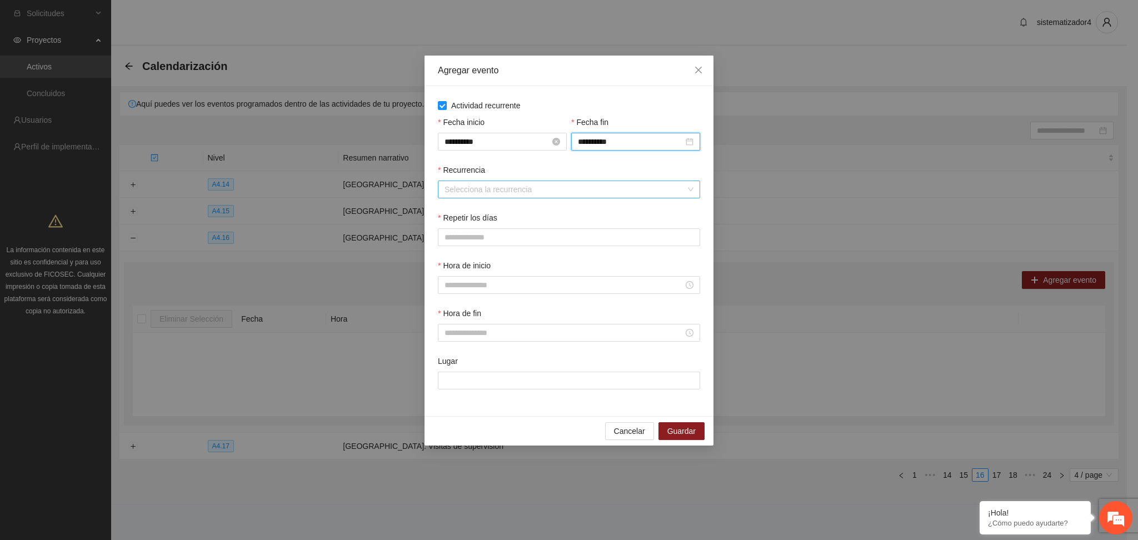
click at [441, 186] on div "Selecciona la recurrencia" at bounding box center [569, 190] width 262 height 18
click at [457, 213] on div "Semanalmente" at bounding box center [569, 212] width 249 height 12
click at [559, 238] on button "V" at bounding box center [558, 237] width 23 height 18
click at [501, 292] on div at bounding box center [569, 285] width 262 height 18
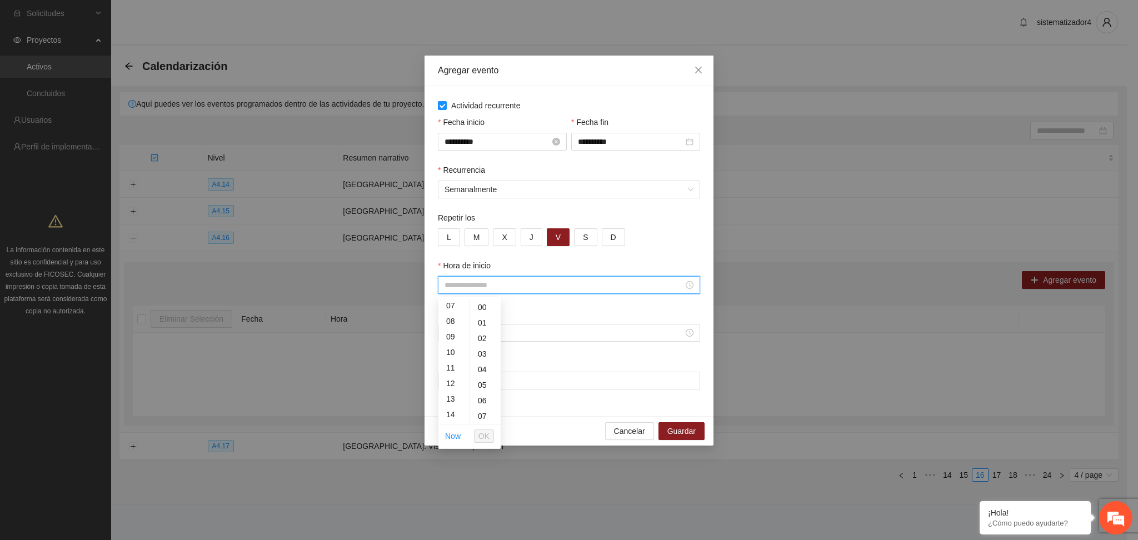
scroll to position [148, 0]
click at [452, 302] on div "09" at bounding box center [454, 300] width 31 height 16
type input "*****"
click at [482, 436] on span "OK" at bounding box center [484, 436] width 11 height 12
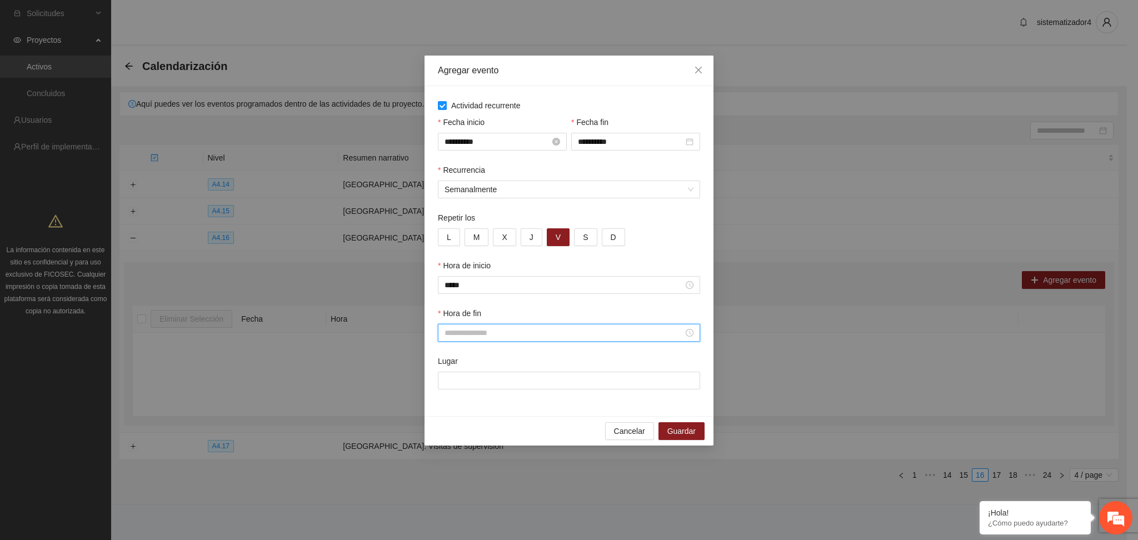
click at [488, 332] on input "Hora de fin" at bounding box center [564, 333] width 239 height 12
click at [449, 423] on div "14" at bounding box center [454, 425] width 31 height 16
type input "*****"
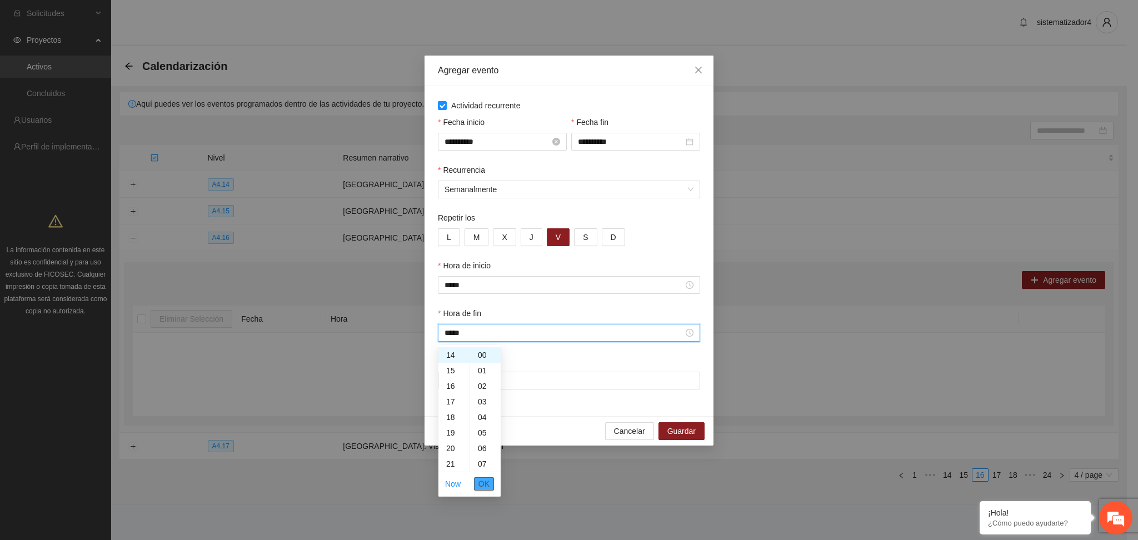
click at [482, 490] on span "OK" at bounding box center [484, 484] width 11 height 12
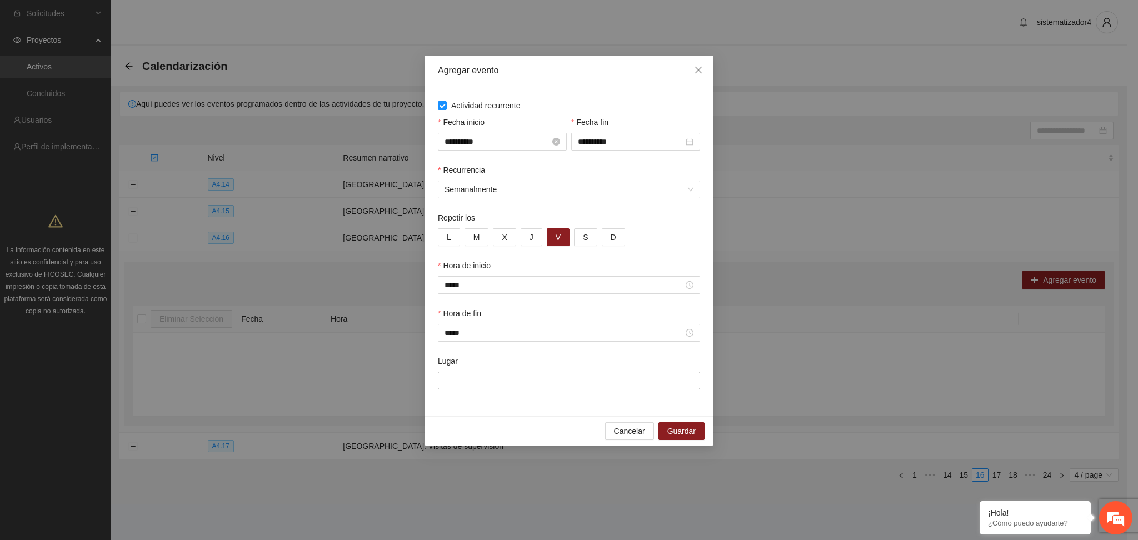
click at [479, 385] on input "Lugar" at bounding box center [569, 381] width 262 height 18
type input "**********"
click at [665, 432] on button "Guardar" at bounding box center [682, 431] width 46 height 18
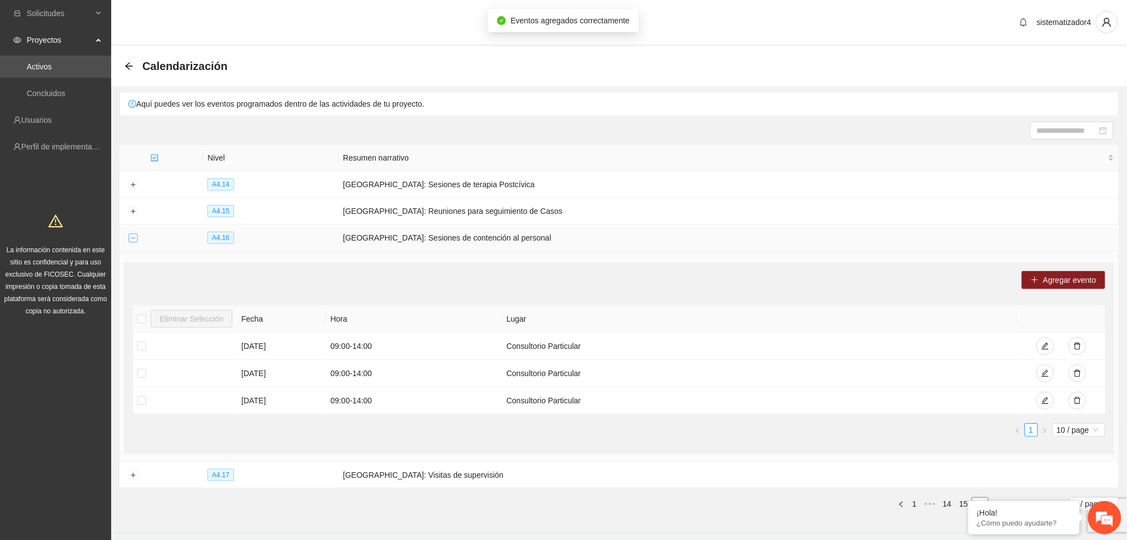
click at [129, 236] on button "Collapse row" at bounding box center [132, 238] width 9 height 9
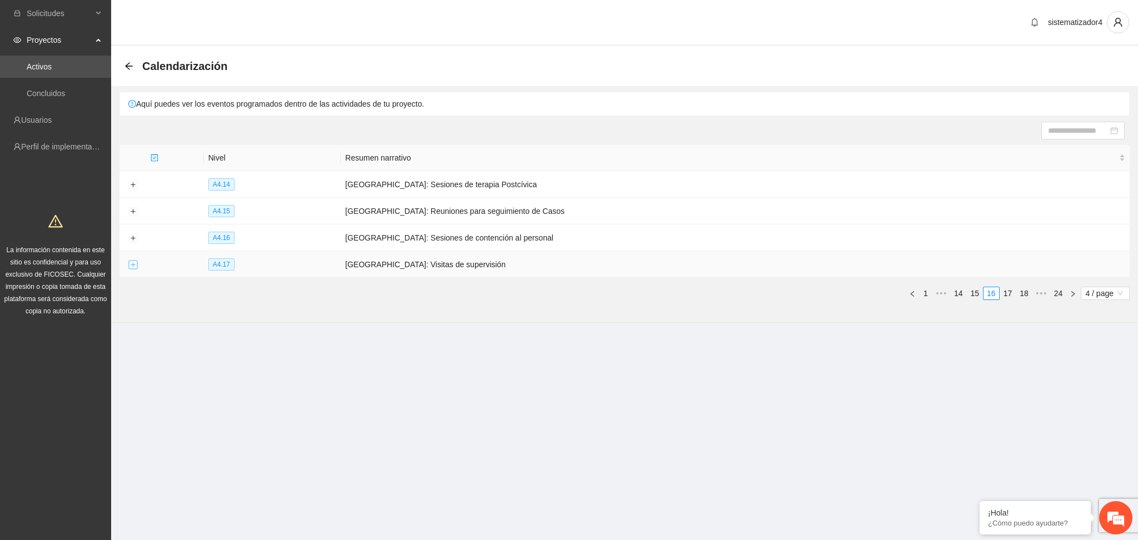
click at [131, 262] on button "Expand row" at bounding box center [132, 265] width 9 height 9
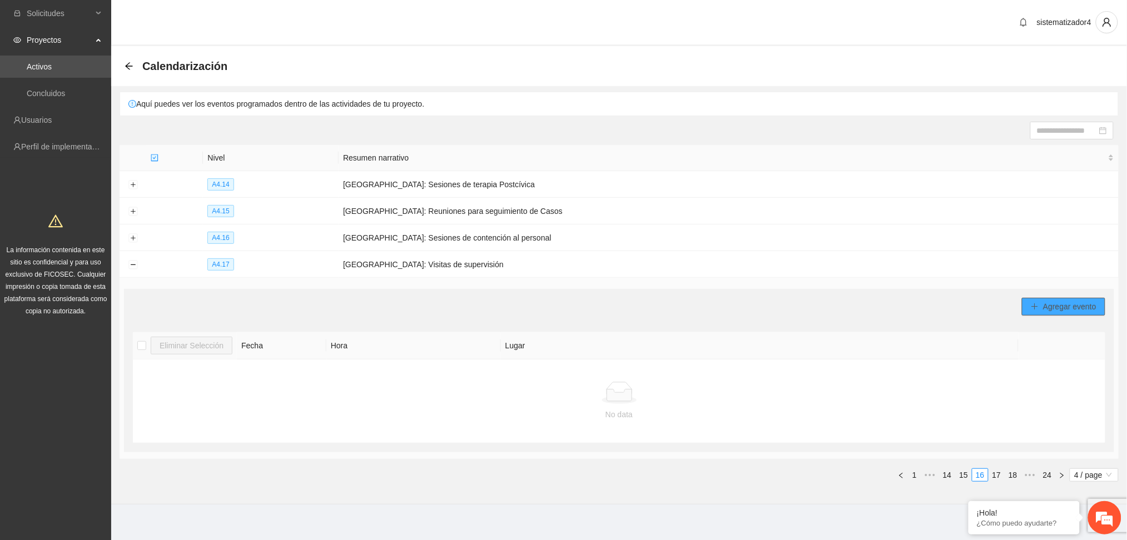
click at [1062, 308] on span "Agregar evento" at bounding box center [1069, 307] width 53 height 12
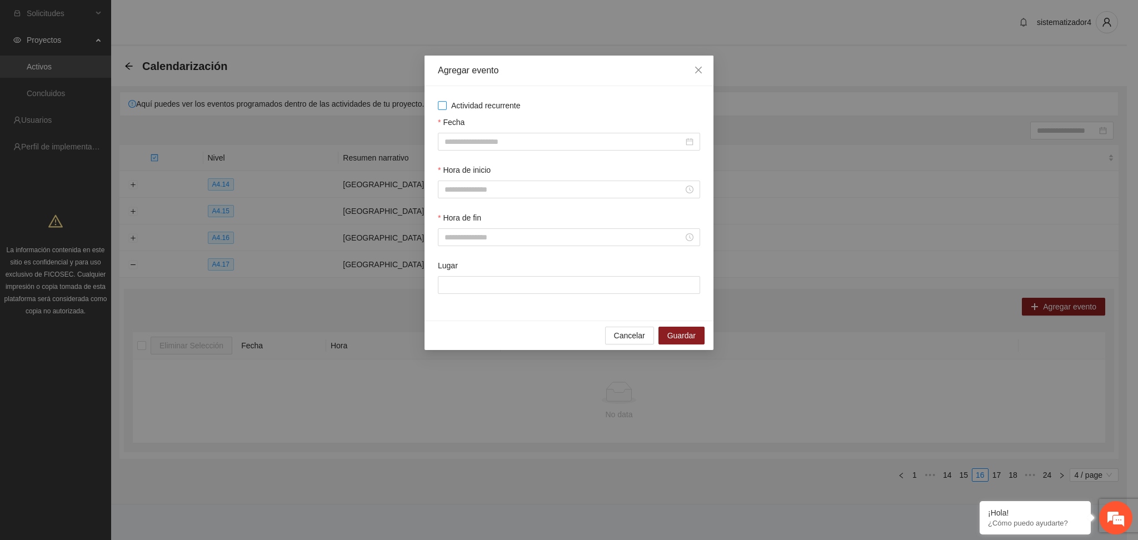
click at [509, 101] on span "Actividad recurrente" at bounding box center [486, 105] width 78 height 12
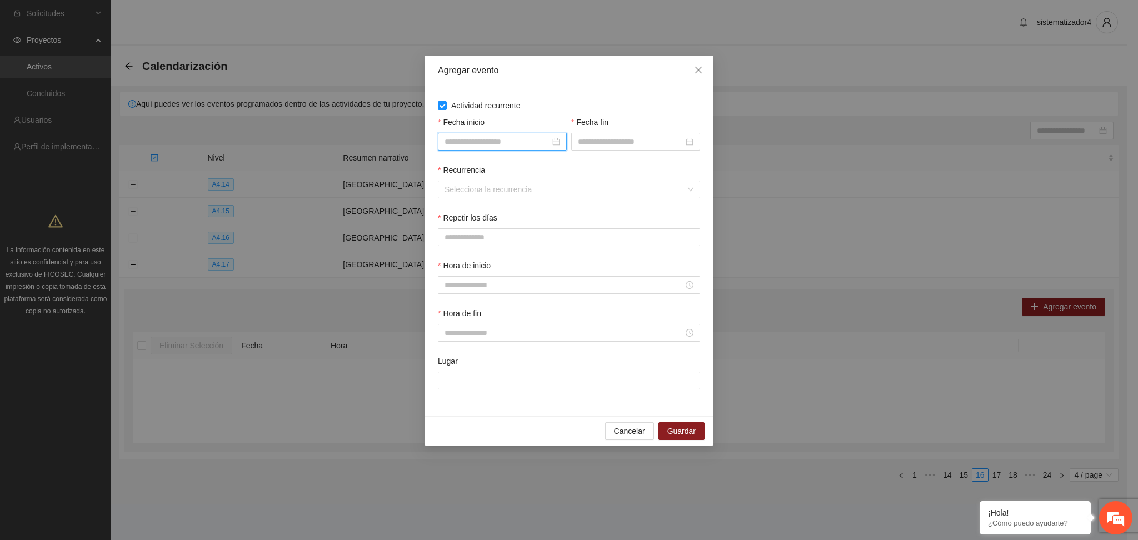
click at [501, 145] on input "Fecha inicio" at bounding box center [498, 142] width 106 height 12
type input "**********"
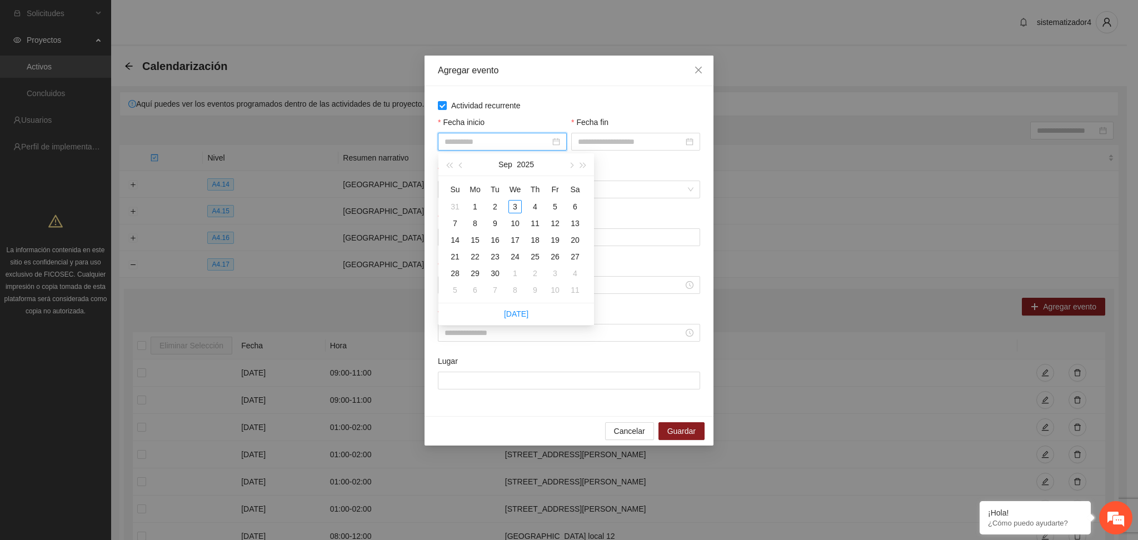
type input "**********"
click at [474, 208] on div "1" at bounding box center [475, 206] width 13 height 13
click at [587, 140] on input "Fecha fin" at bounding box center [631, 142] width 106 height 12
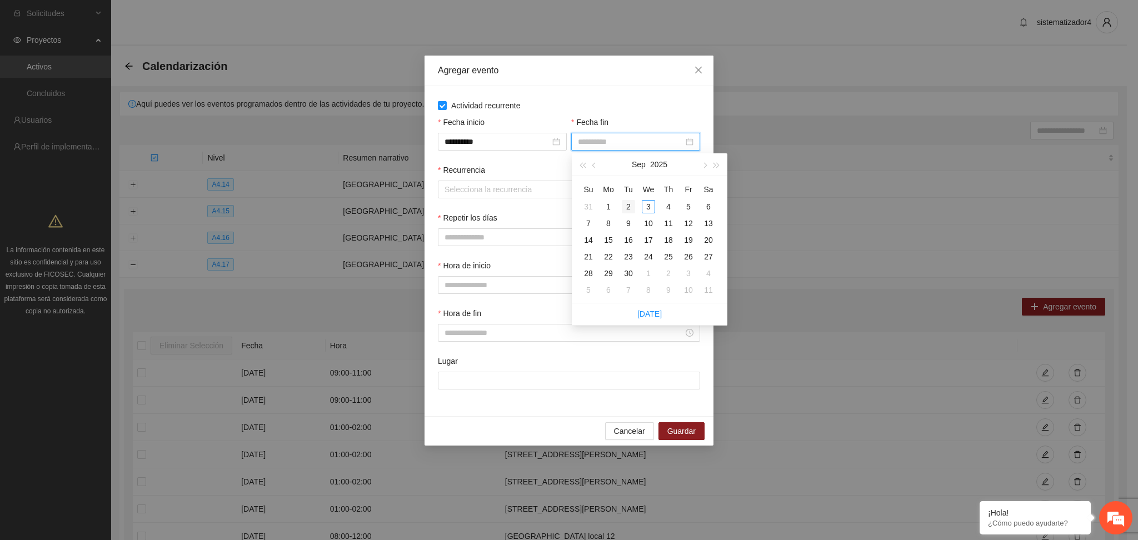
type input "**********"
click at [623, 206] on div "2" at bounding box center [628, 206] width 13 height 13
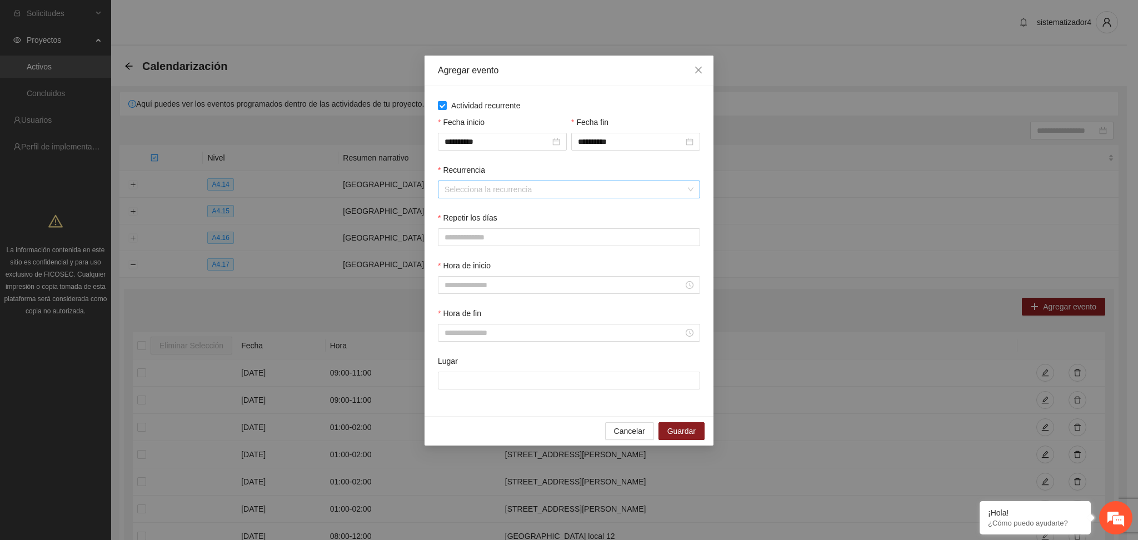
click at [500, 192] on input "Recurrencia" at bounding box center [565, 189] width 241 height 17
click at [474, 215] on div "Semanalmente" at bounding box center [569, 212] width 249 height 12
click at [459, 241] on button "L" at bounding box center [449, 237] width 22 height 18
click at [474, 238] on span "M" at bounding box center [477, 237] width 7 height 12
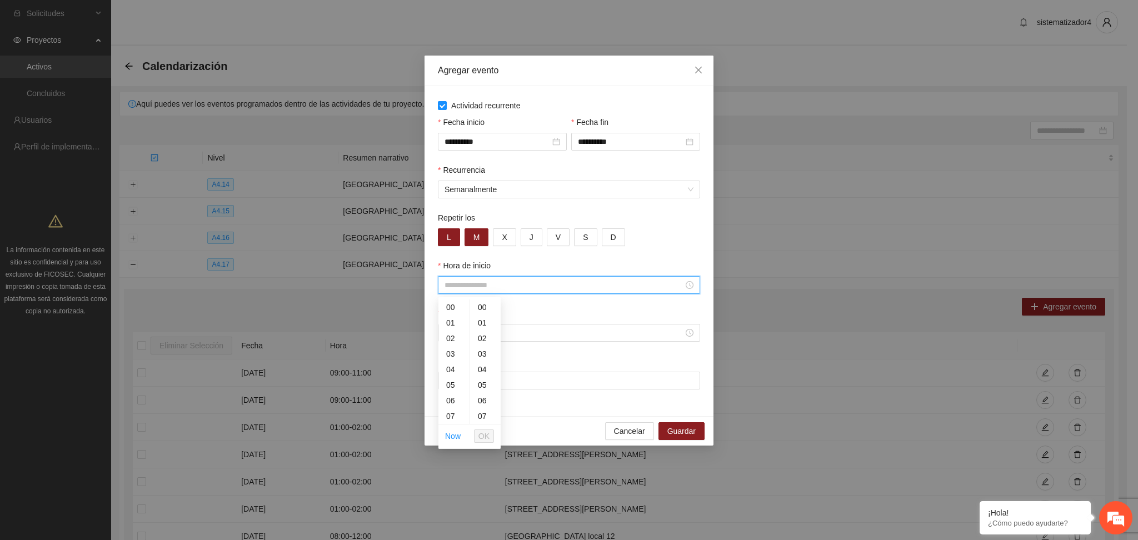
click at [480, 287] on input "Hora de inicio" at bounding box center [564, 285] width 239 height 12
click at [451, 372] on div "09" at bounding box center [454, 374] width 31 height 16
type input "*****"
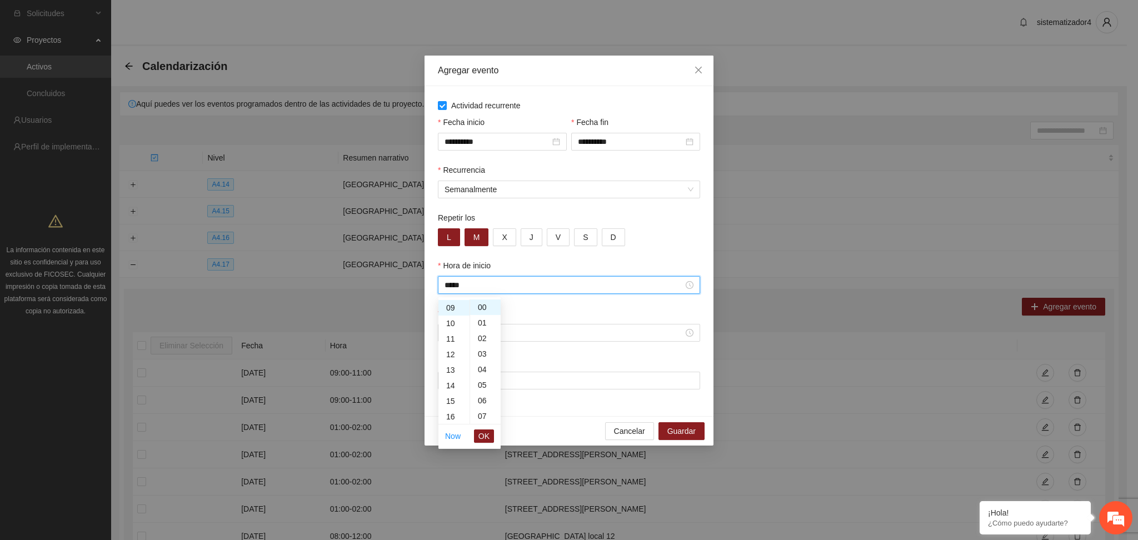
click at [476, 436] on button "OK" at bounding box center [484, 436] width 20 height 13
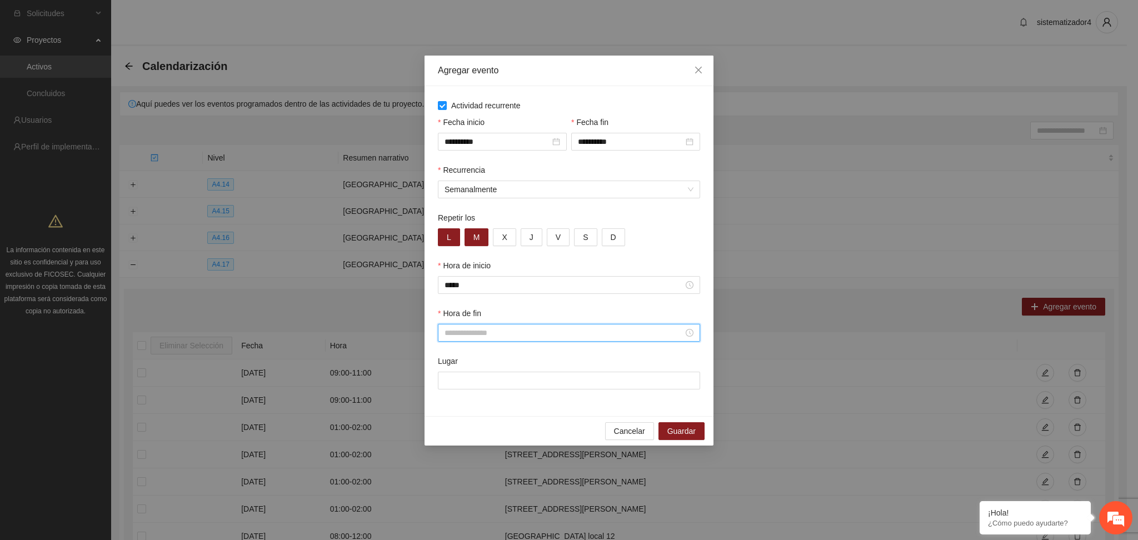
click at [479, 334] on input "Hora de fin" at bounding box center [564, 333] width 239 height 12
click at [450, 427] on div "14" at bounding box center [454, 425] width 31 height 16
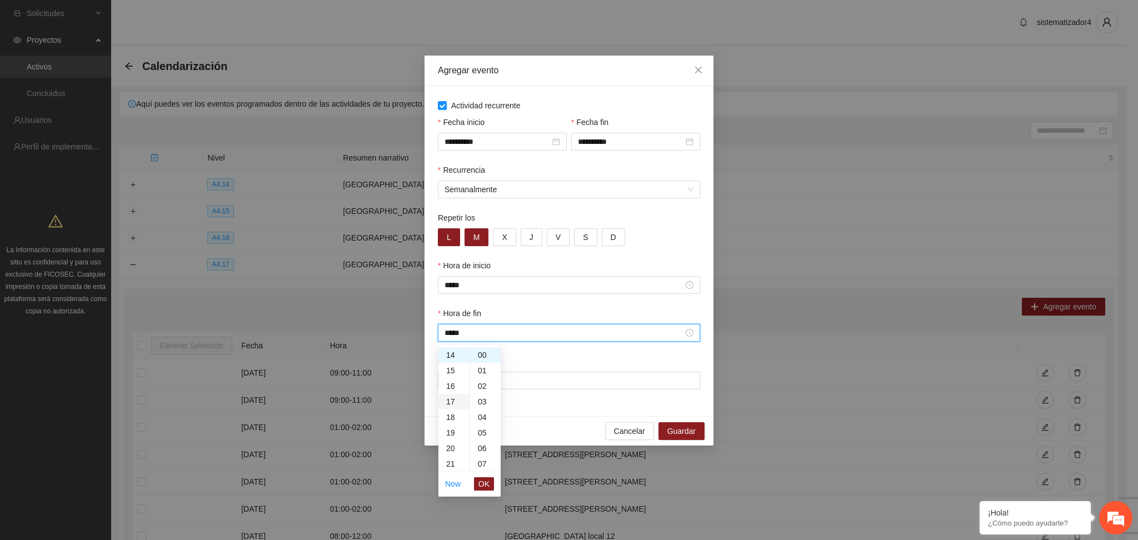
click at [449, 403] on div "17" at bounding box center [454, 402] width 31 height 16
type input "*****"
click at [474, 484] on ul "Now OK" at bounding box center [470, 483] width 62 height 23
click at [486, 479] on span "OK" at bounding box center [484, 484] width 11 height 12
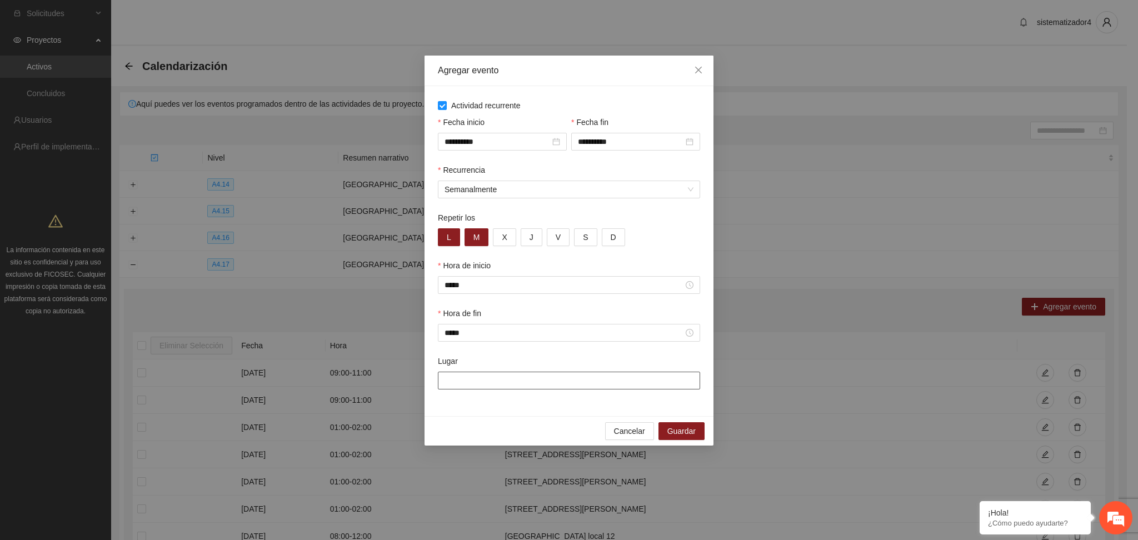
click at [485, 382] on input "Lugar" at bounding box center [569, 381] width 262 height 18
click at [655, 372] on input "**********" at bounding box center [569, 381] width 262 height 18
type input "**********"
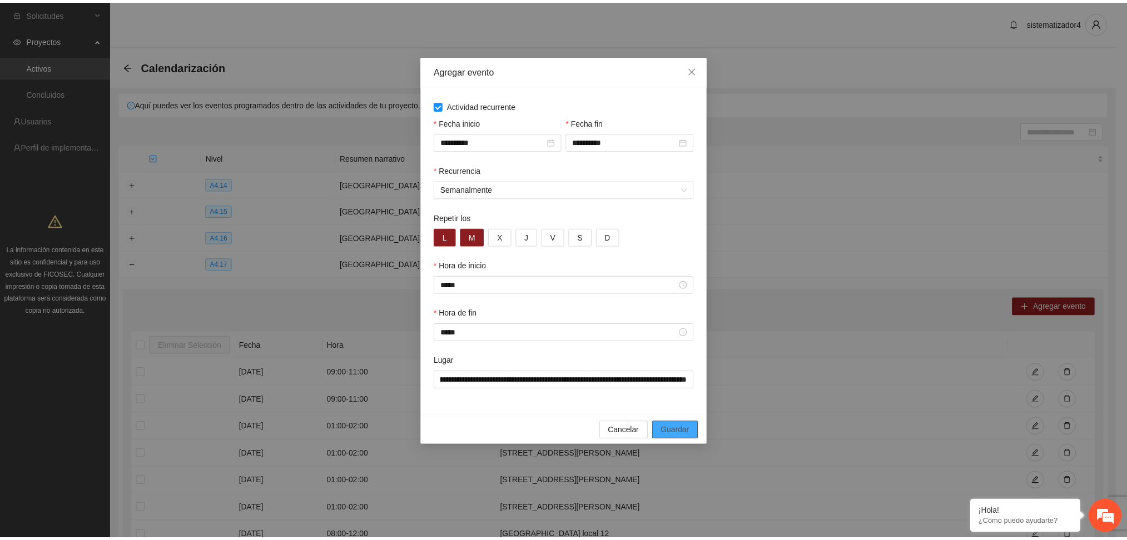
scroll to position [0, 0]
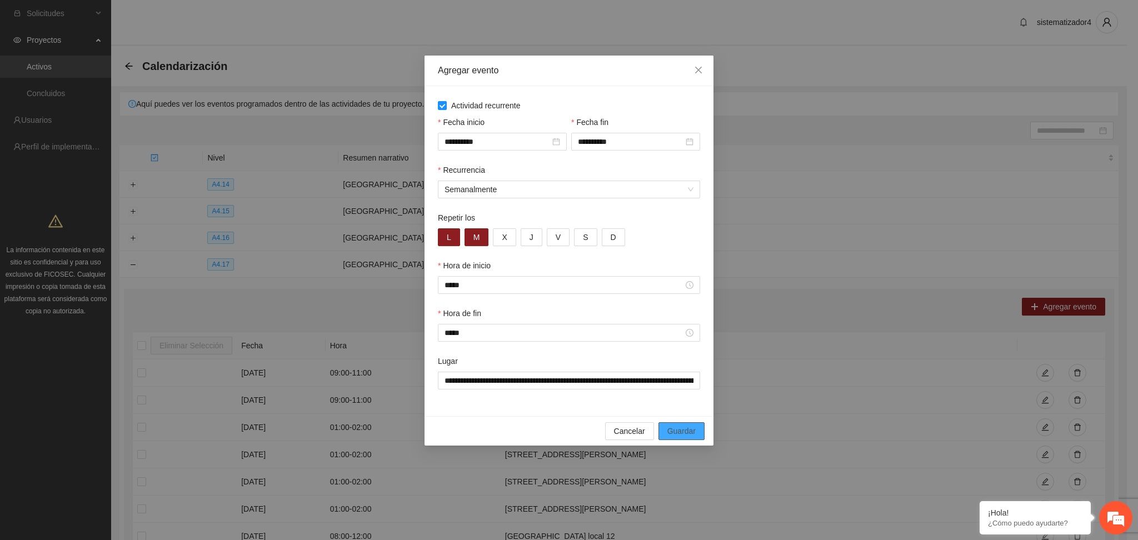
click at [674, 427] on span "Guardar" at bounding box center [682, 431] width 28 height 12
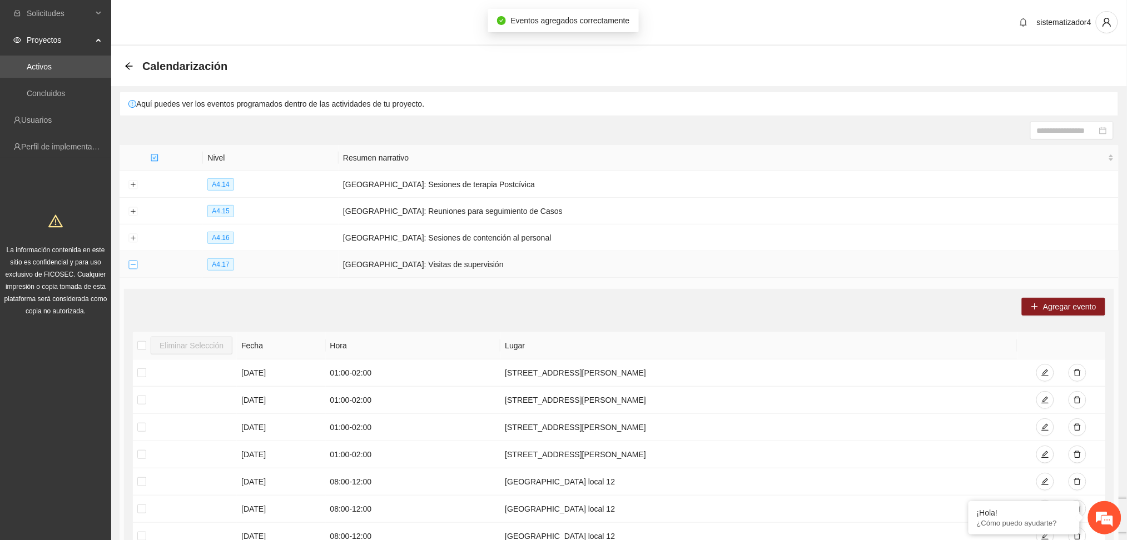
click at [136, 266] on button "Collapse row" at bounding box center [132, 265] width 9 height 9
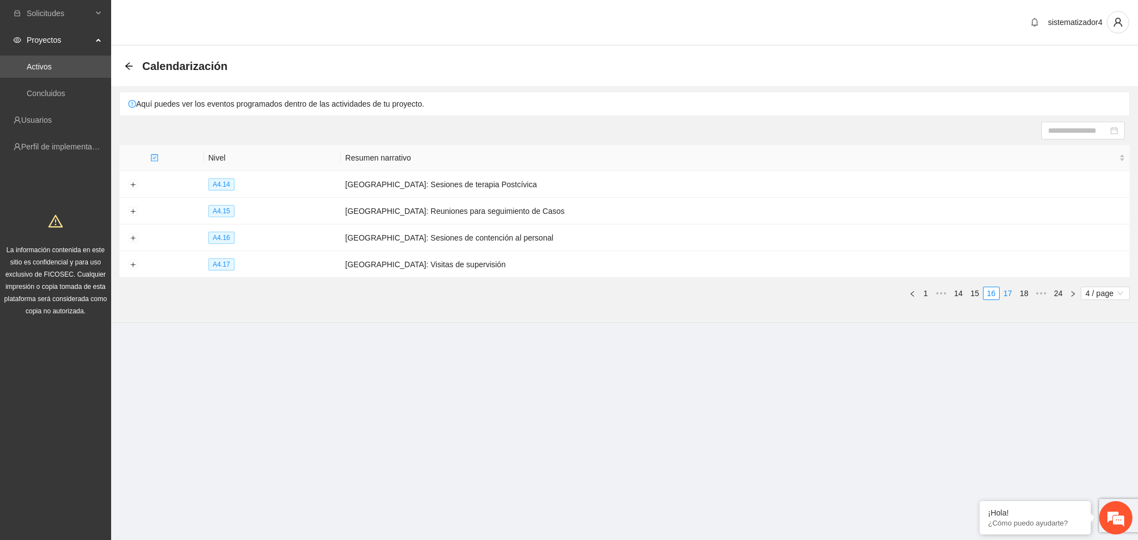
click at [1008, 292] on link "17" at bounding box center [1008, 293] width 16 height 12
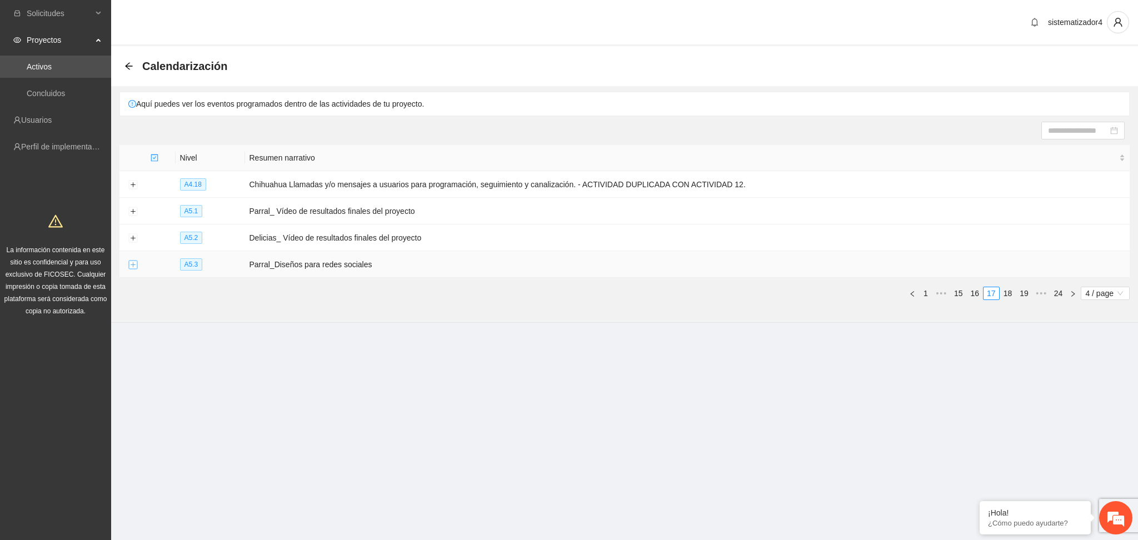
click at [134, 268] on button "Expand row" at bounding box center [132, 265] width 9 height 9
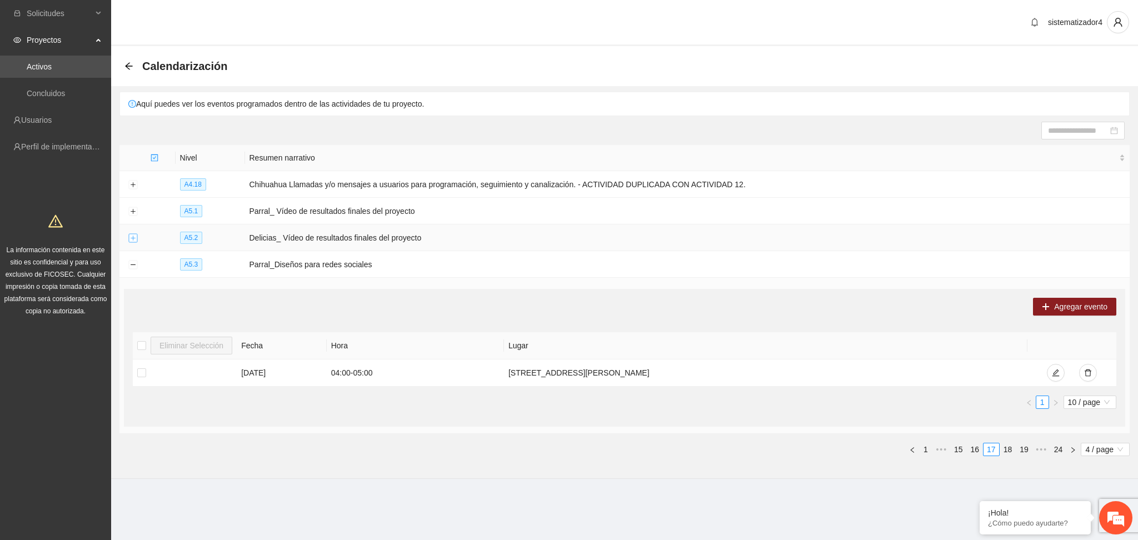
click at [129, 240] on button "Expand row" at bounding box center [132, 238] width 9 height 9
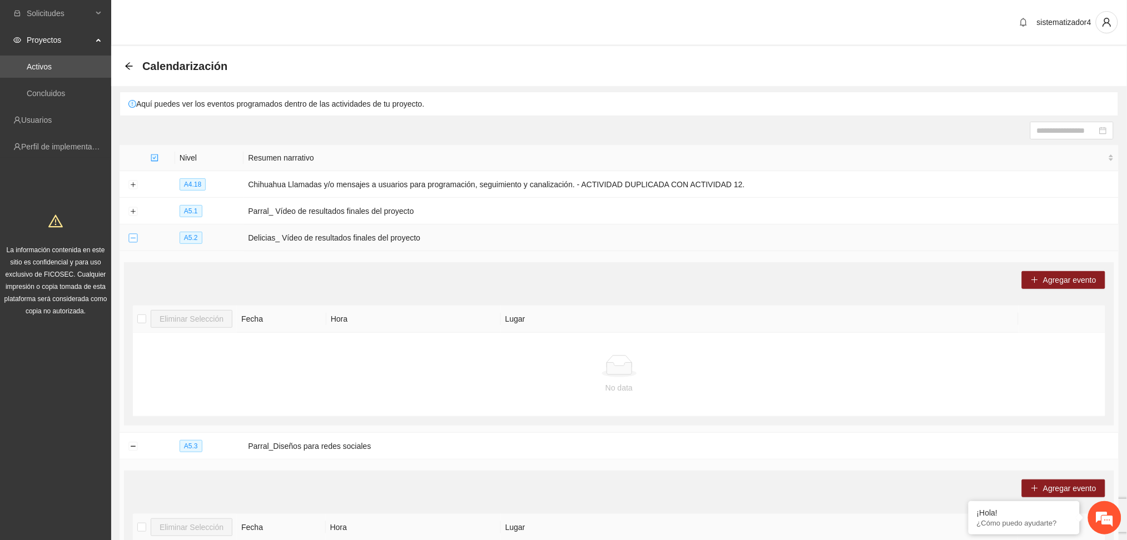
click at [132, 241] on button "Collapse row" at bounding box center [132, 238] width 9 height 9
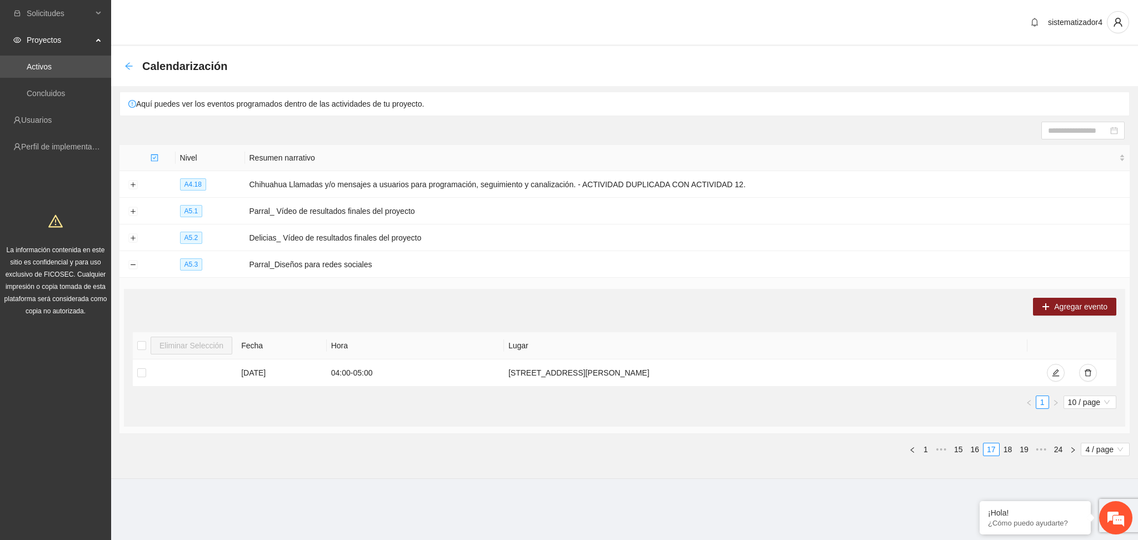
click at [127, 70] on div "Back" at bounding box center [128, 66] width 9 height 9
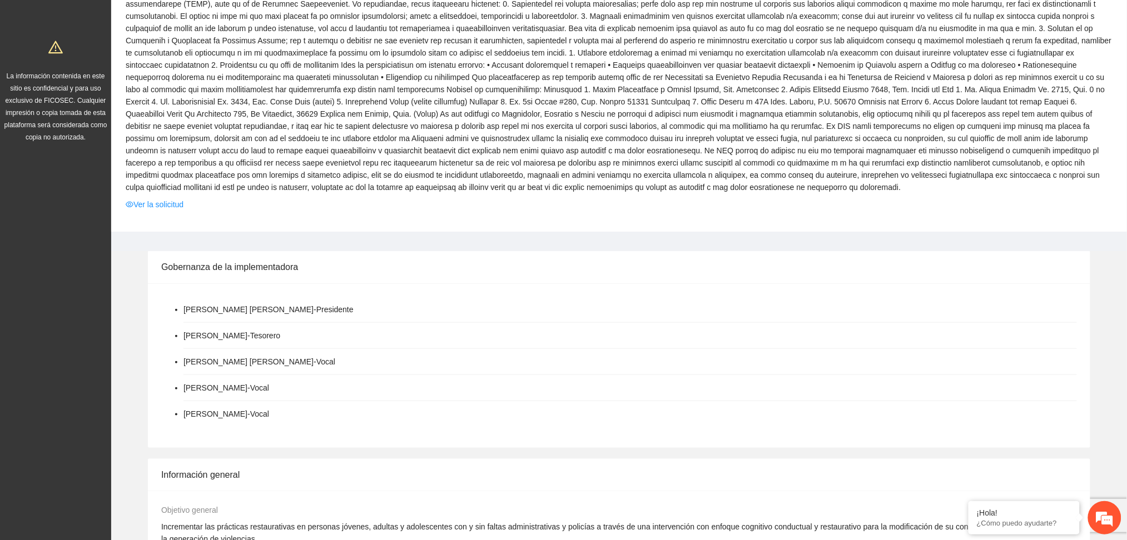
scroll to position [296, 0]
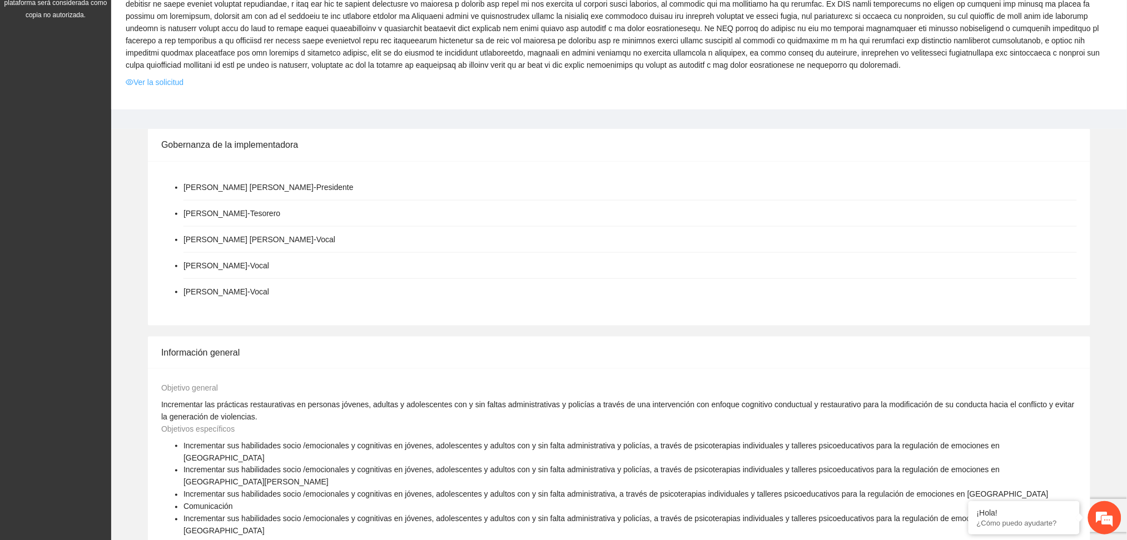
click at [169, 85] on link "Ver la solicitud" at bounding box center [155, 82] width 58 height 12
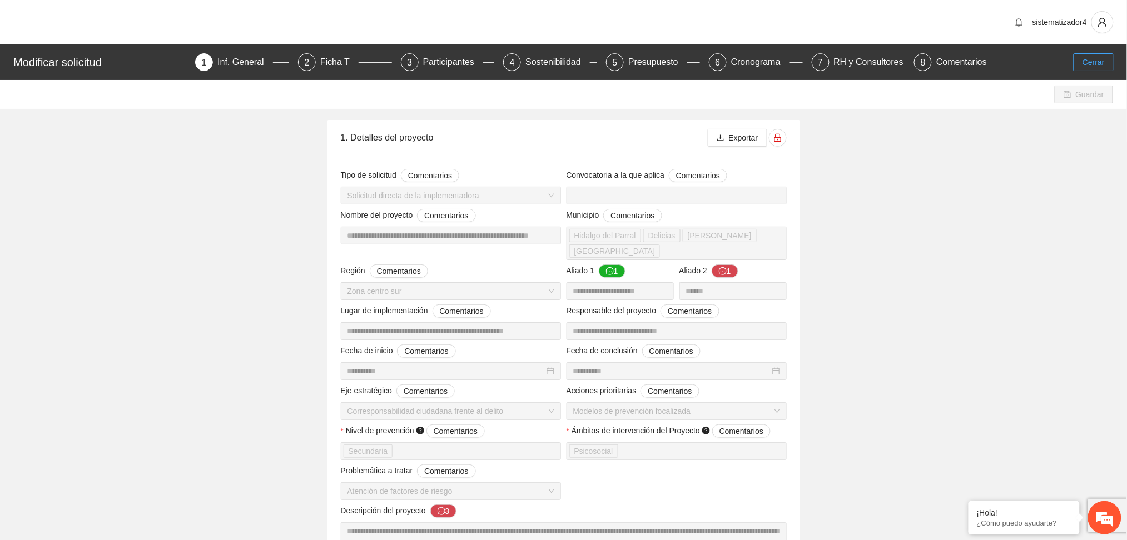
click at [1076, 66] on button "Cerrar" at bounding box center [1093, 62] width 40 height 18
click at [1085, 62] on span "Cerrar" at bounding box center [1093, 62] width 22 height 12
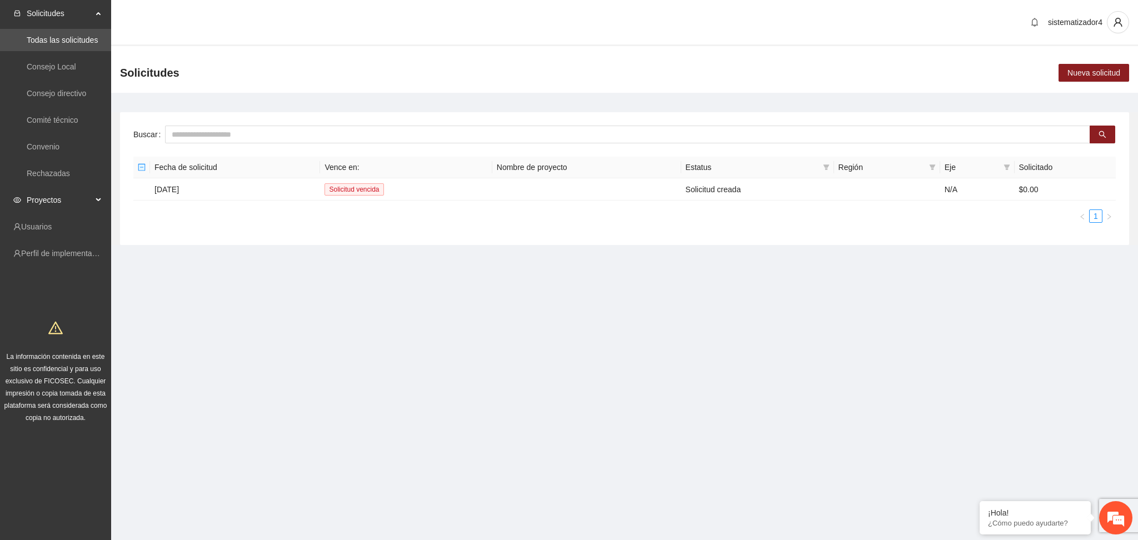
click at [55, 206] on span "Proyectos" at bounding box center [60, 200] width 66 height 22
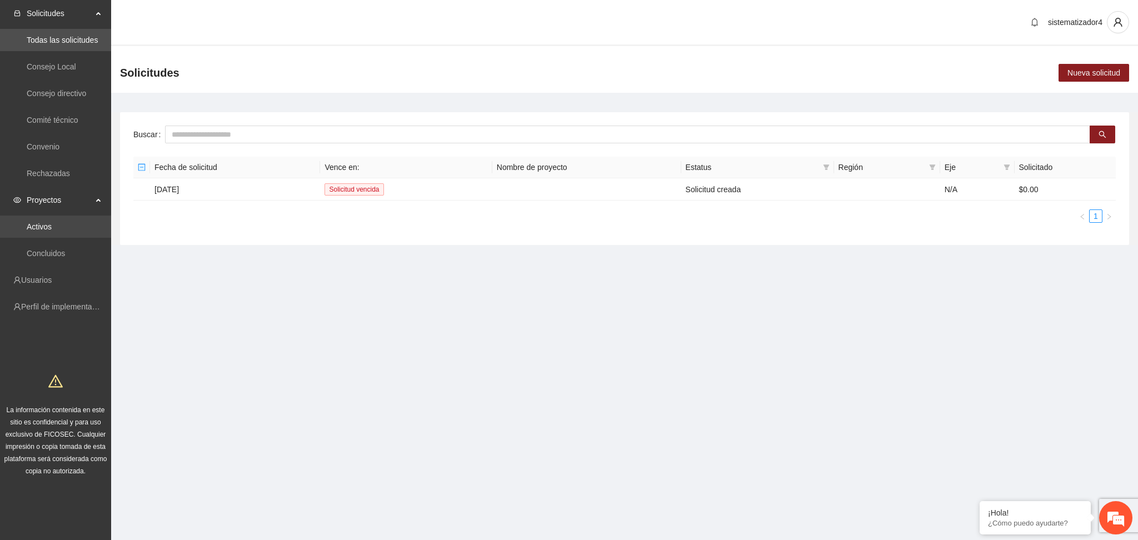
click at [52, 229] on link "Activos" at bounding box center [39, 226] width 25 height 9
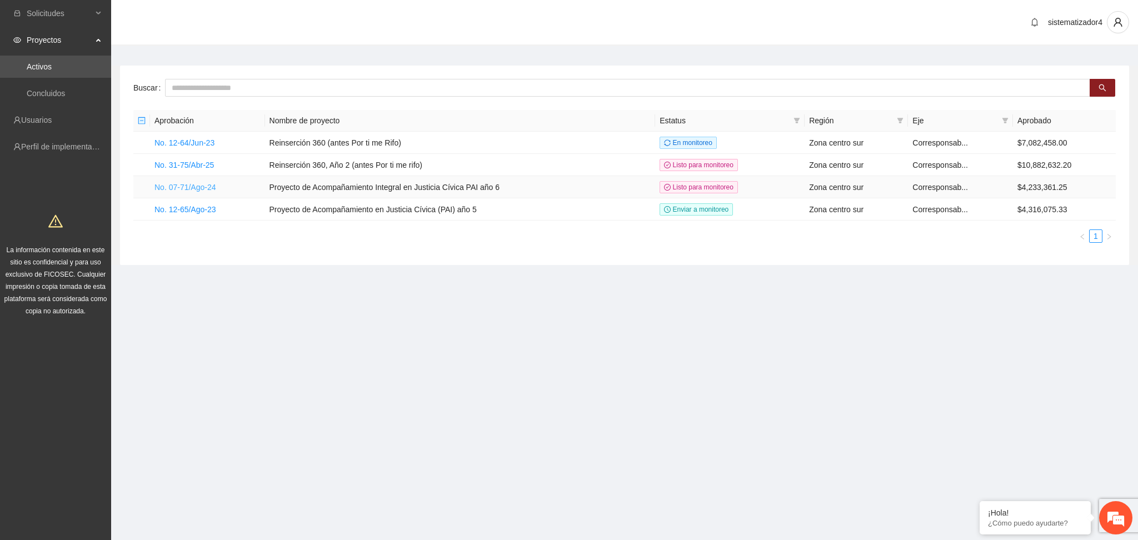
click at [180, 187] on link "No. 07-71/Ago-24" at bounding box center [186, 187] width 62 height 9
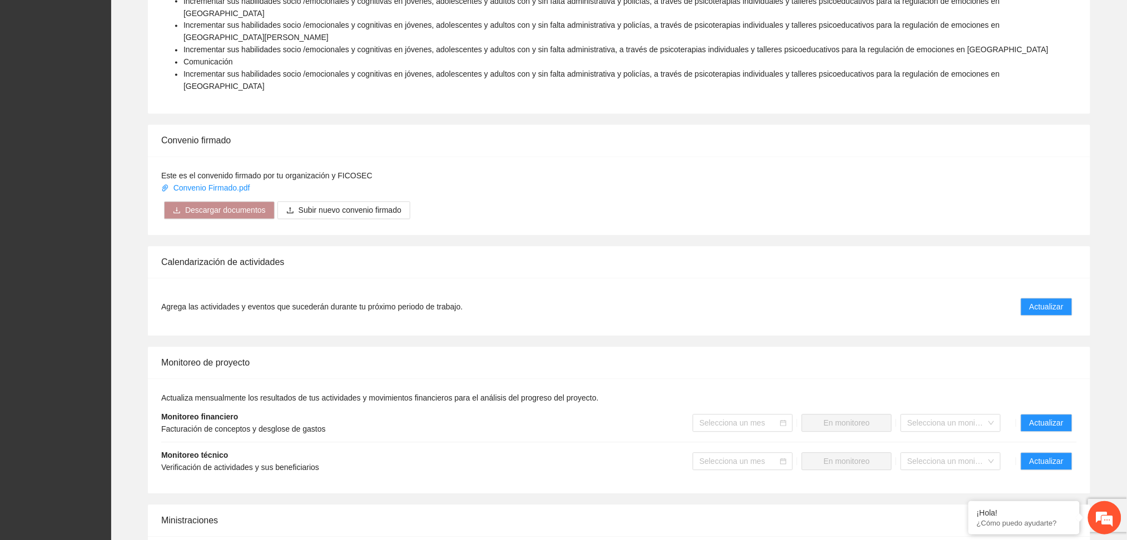
scroll to position [889, 0]
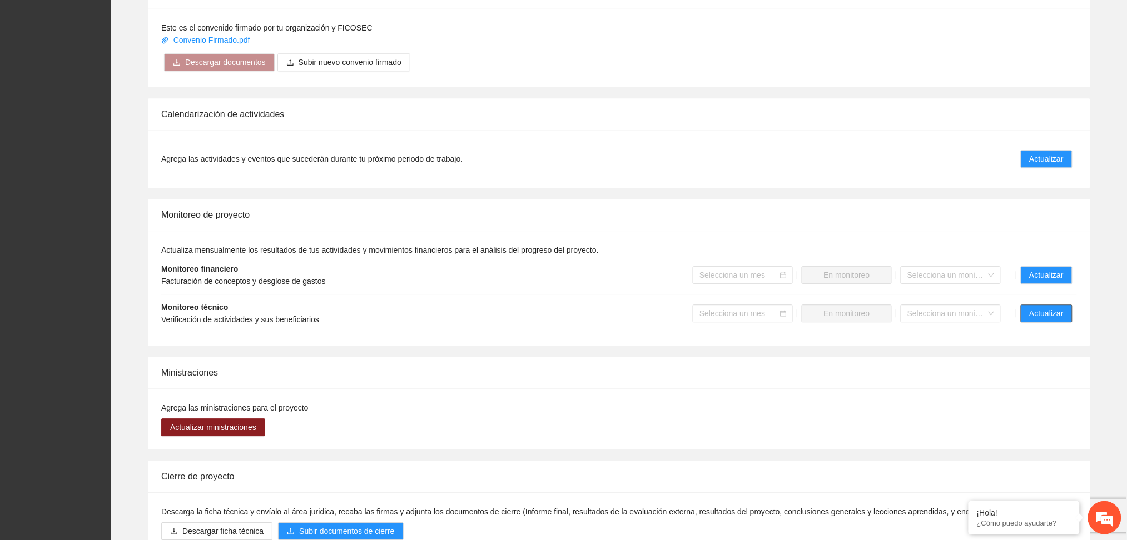
click at [1043, 307] on span "Actualizar" at bounding box center [1046, 313] width 34 height 12
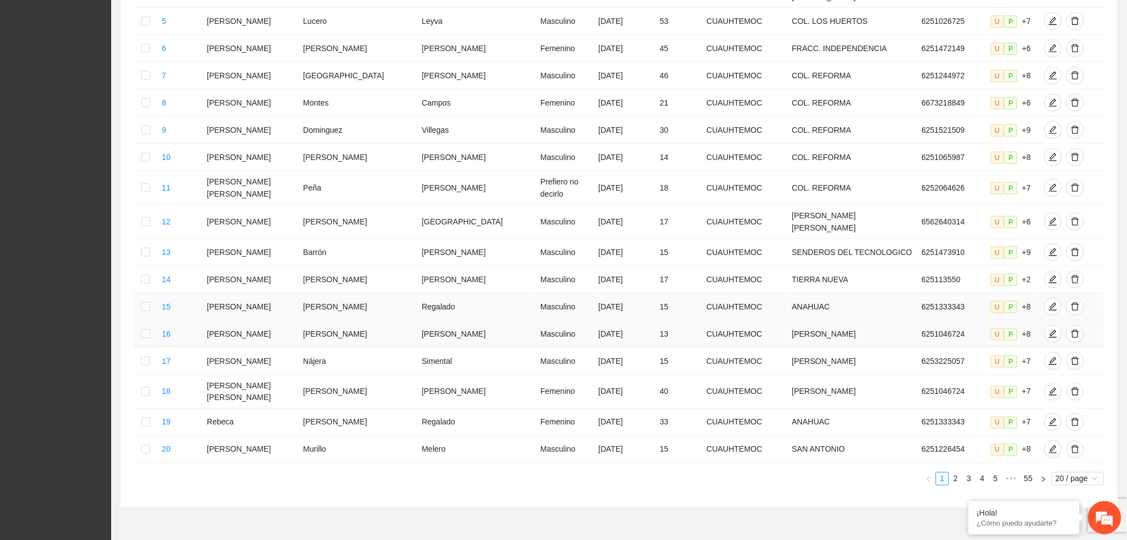
scroll to position [388, 0]
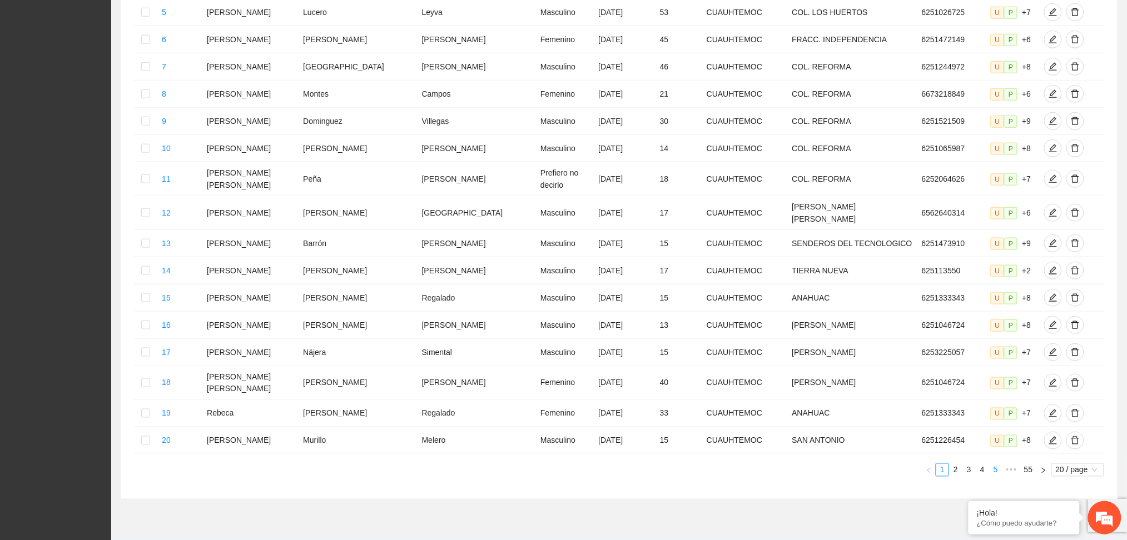
click at [996, 464] on link "5" at bounding box center [995, 470] width 12 height 12
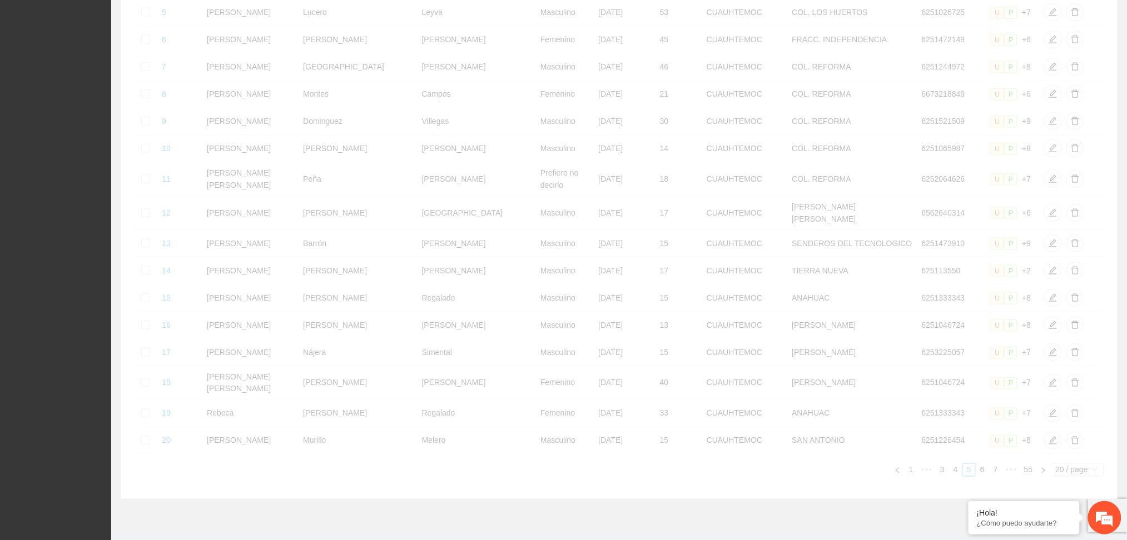
scroll to position [382, 0]
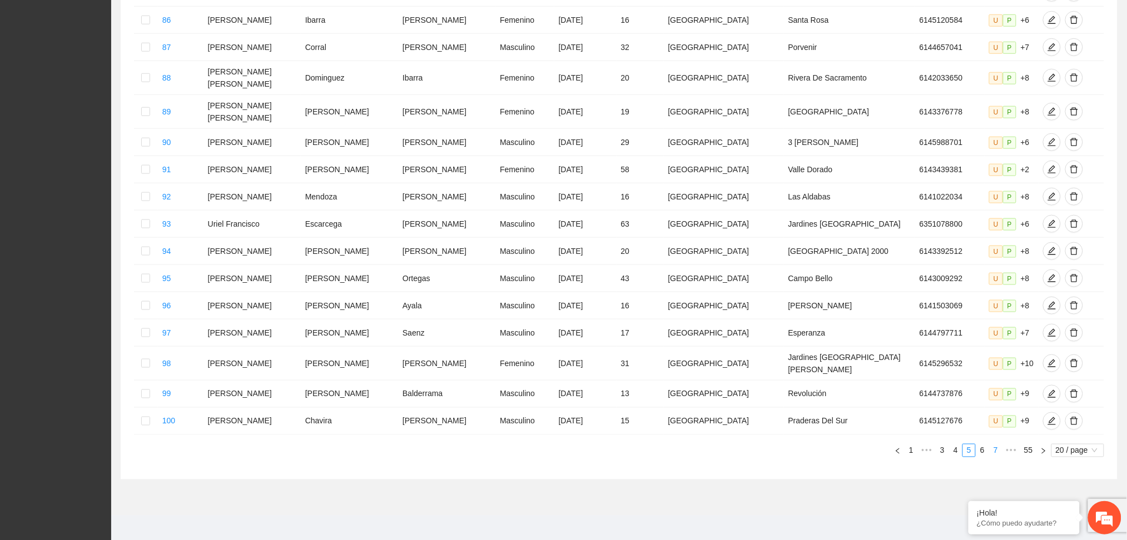
click at [992, 447] on link "7" at bounding box center [995, 451] width 12 height 12
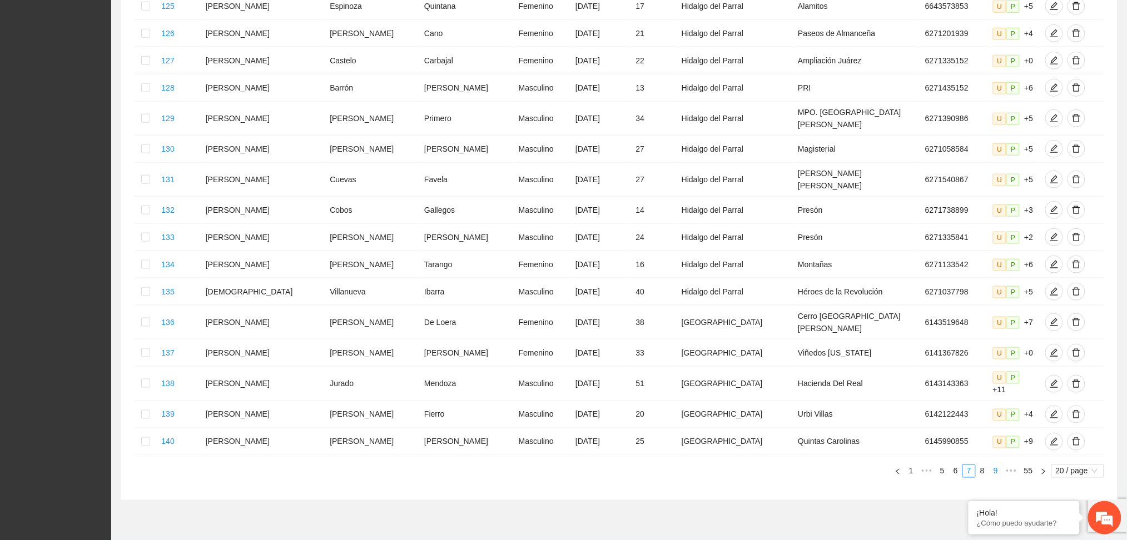
click at [993, 465] on link "9" at bounding box center [995, 471] width 12 height 12
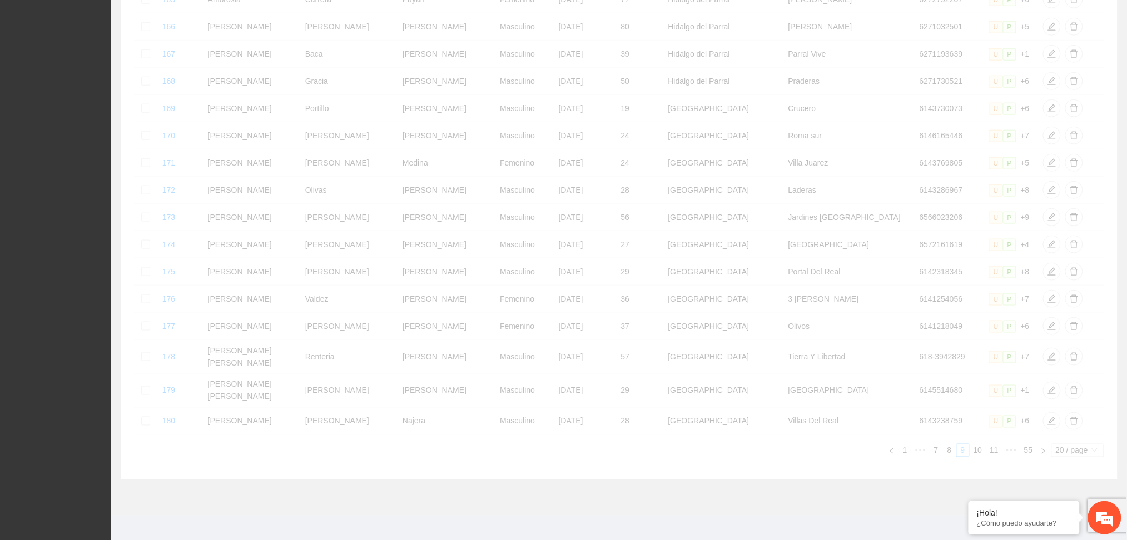
scroll to position [363, 0]
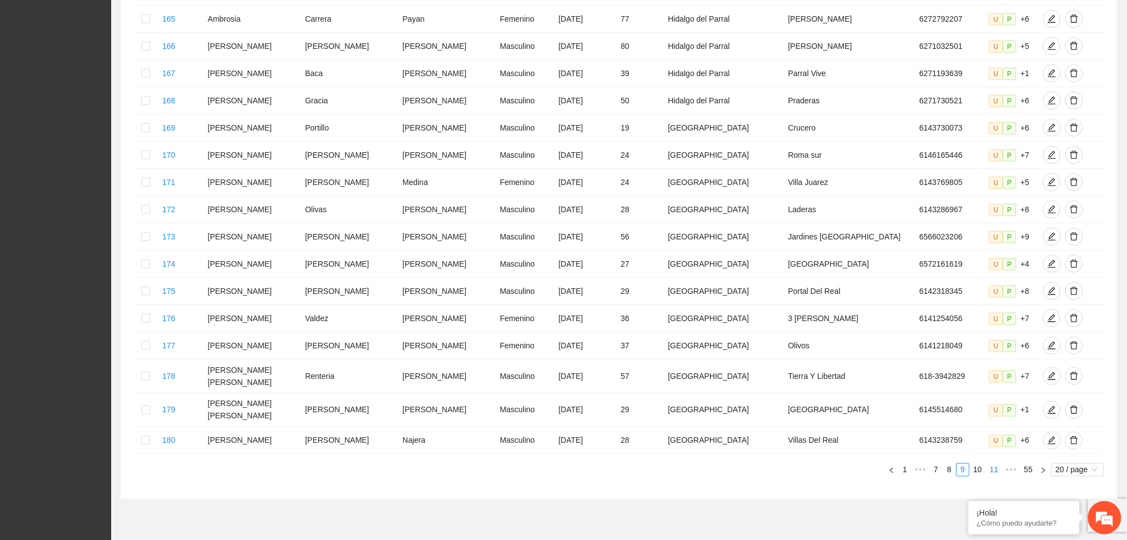
click at [993, 464] on link "11" at bounding box center [994, 470] width 16 height 12
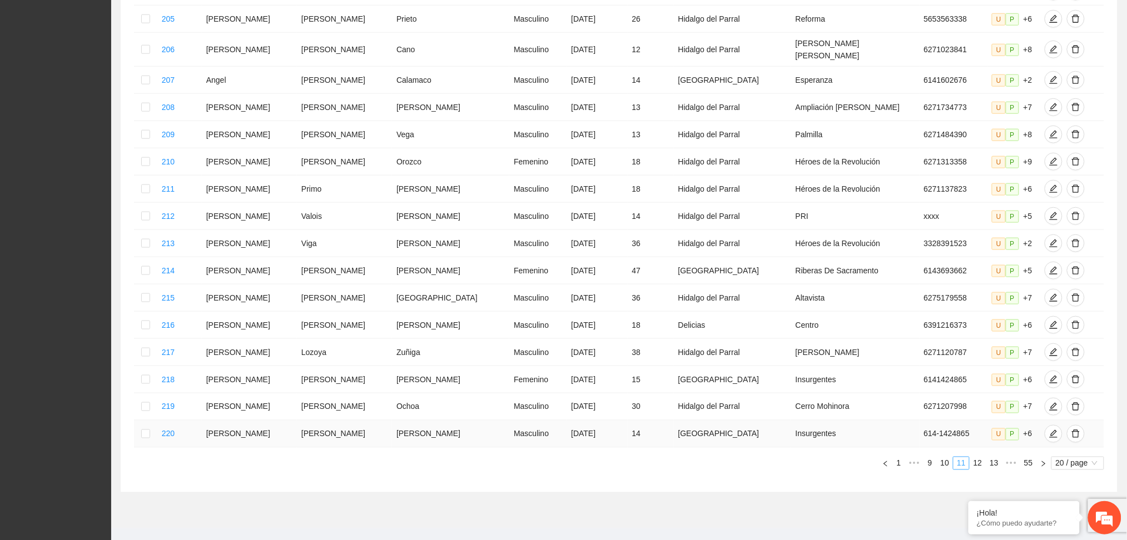
click at [993, 446] on td "U P +6" at bounding box center [1013, 434] width 53 height 27
click at [990, 470] on link "13" at bounding box center [994, 463] width 16 height 12
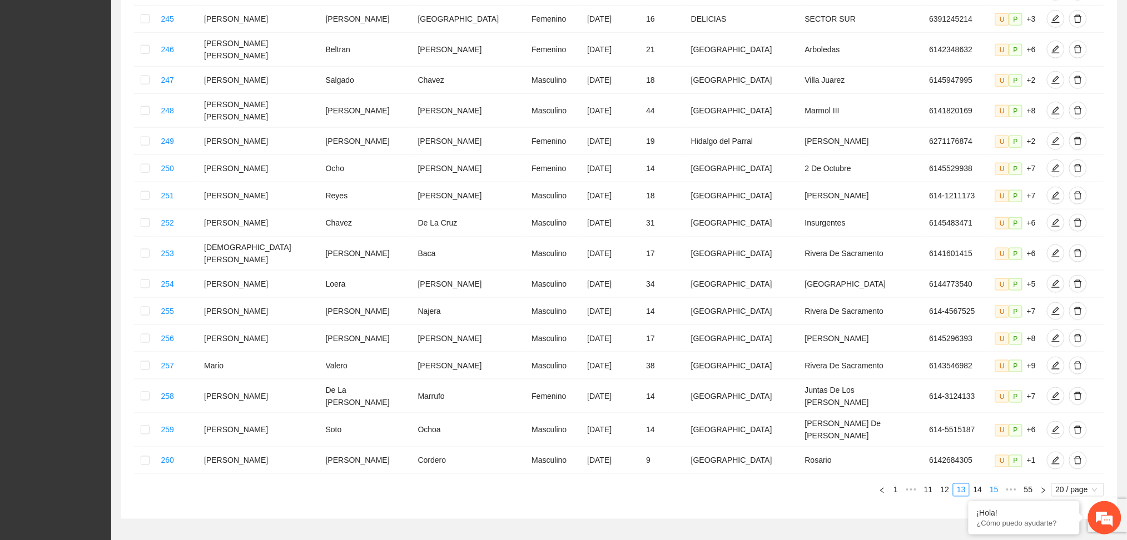
click at [995, 484] on link "15" at bounding box center [994, 490] width 16 height 12
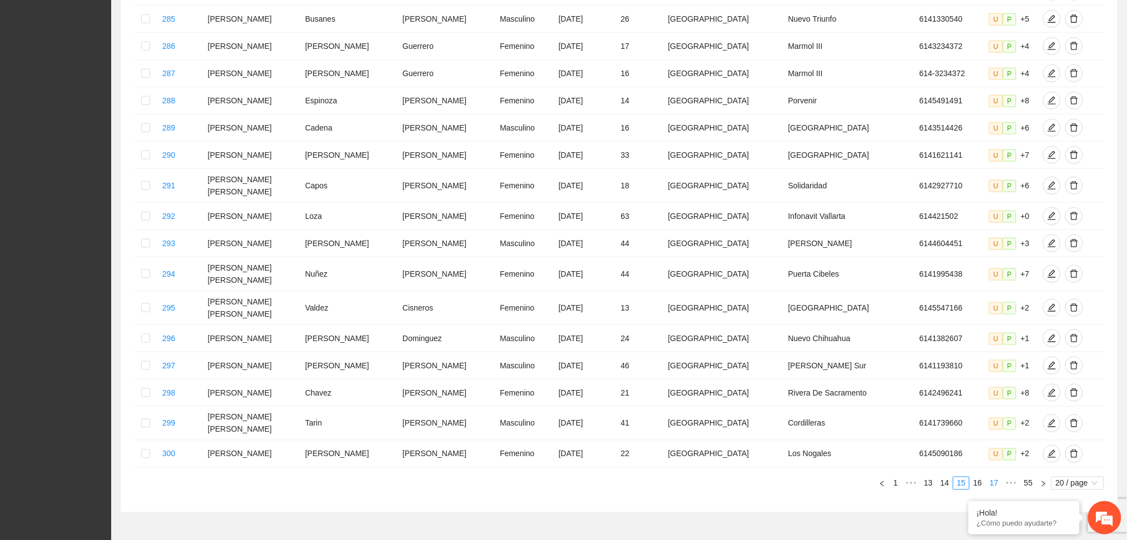
click at [993, 477] on link "17" at bounding box center [994, 483] width 16 height 12
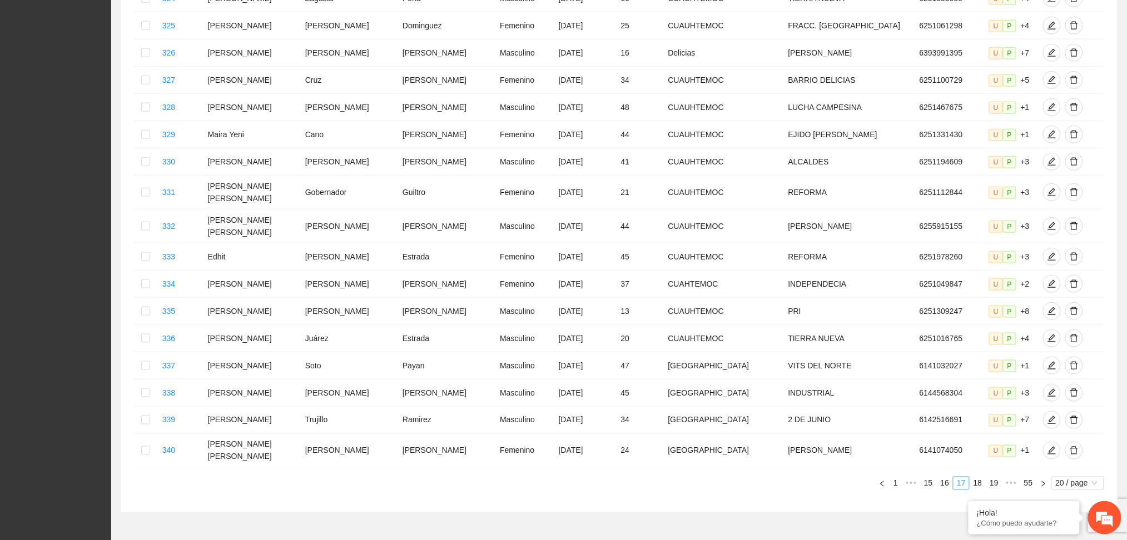
click at [993, 477] on link "19" at bounding box center [994, 483] width 16 height 12
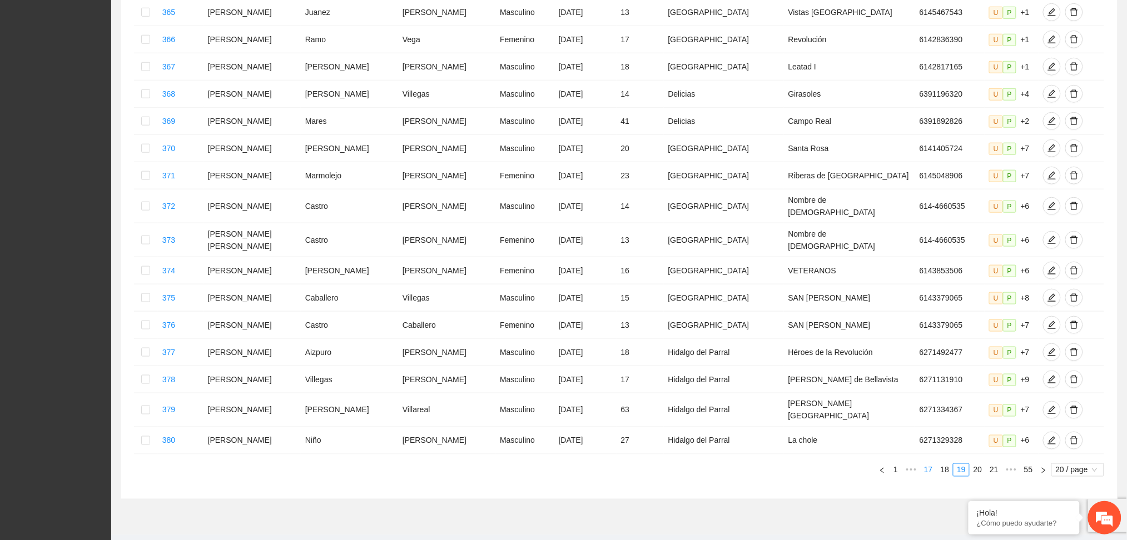
click at [993, 464] on li "21" at bounding box center [993, 470] width 17 height 13
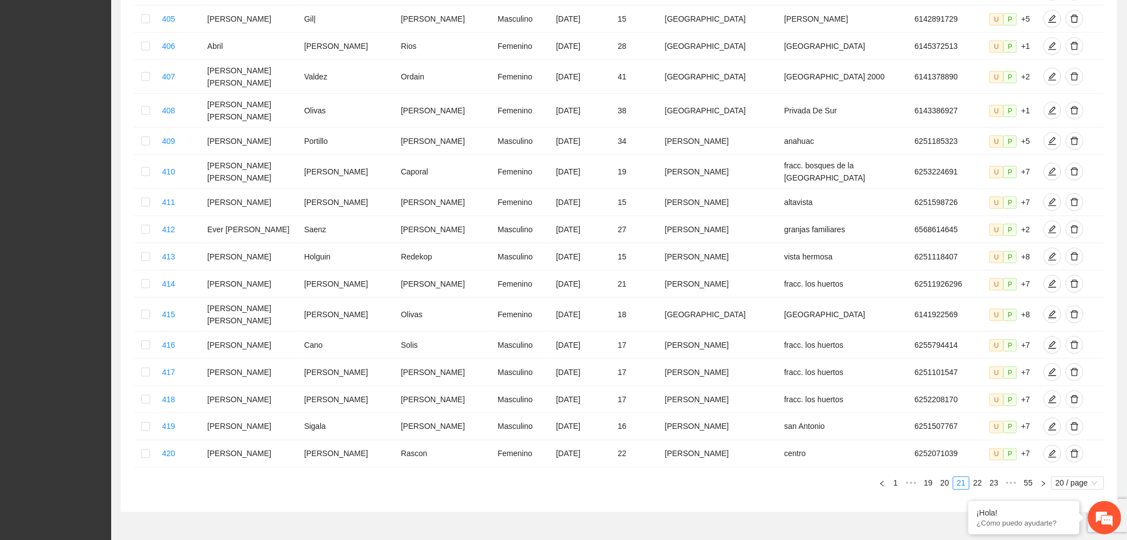
click at [993, 477] on link "23" at bounding box center [994, 483] width 16 height 12
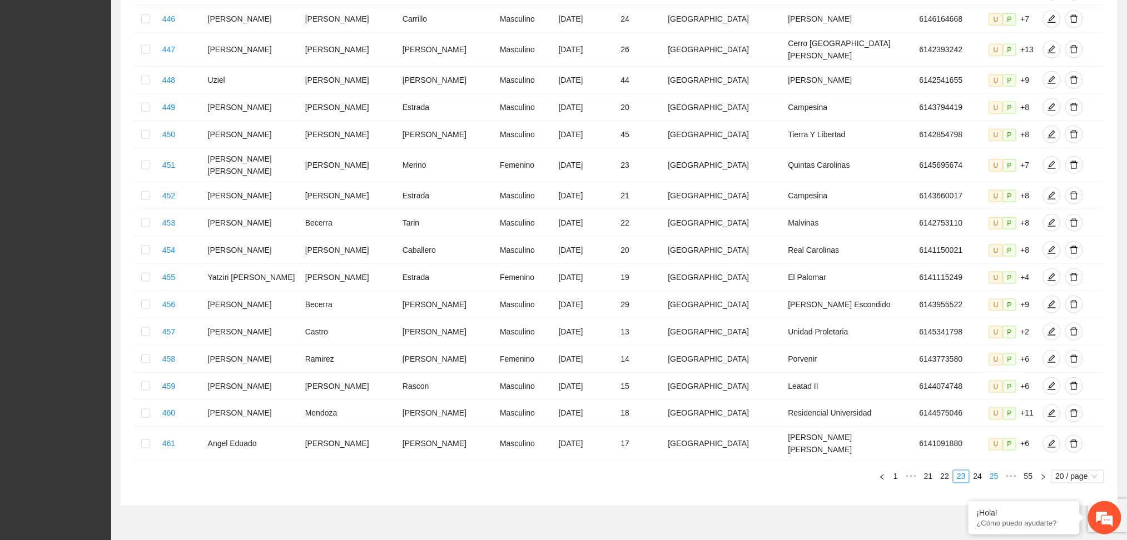
click at [993, 471] on link "25" at bounding box center [994, 477] width 16 height 12
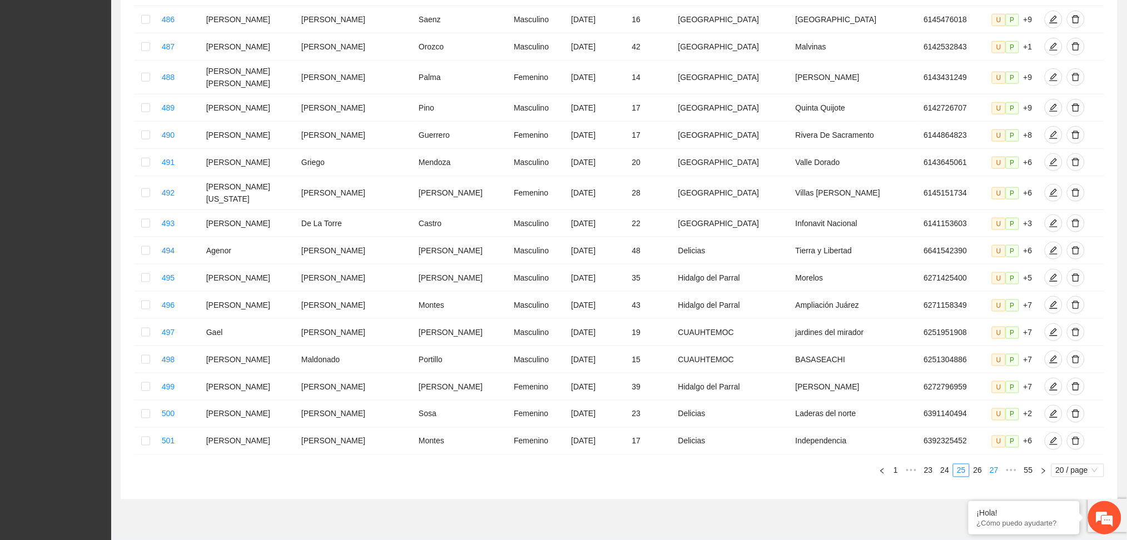
click at [993, 464] on li "27" at bounding box center [993, 470] width 17 height 13
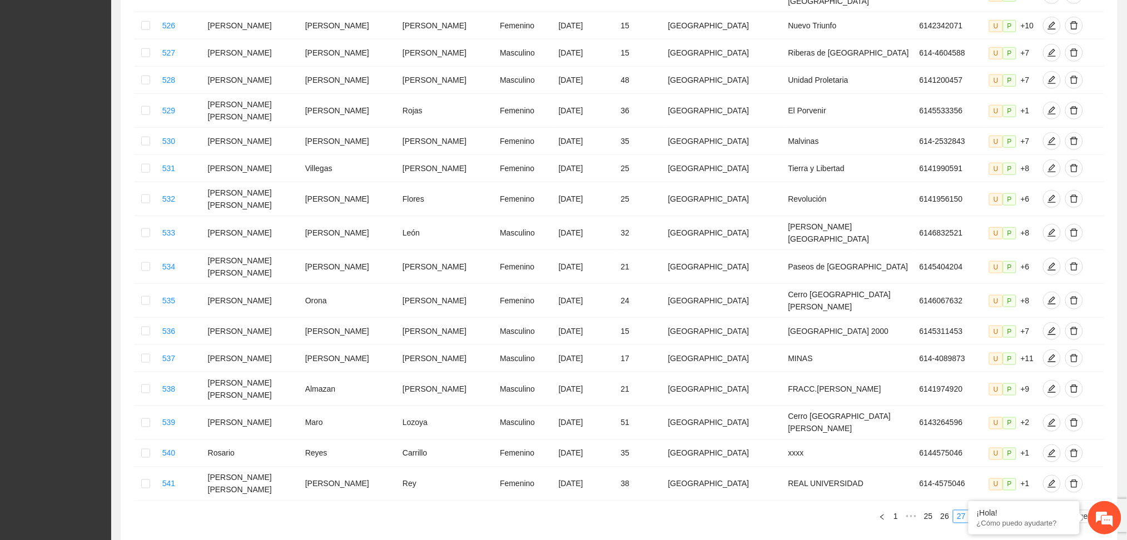
click at [974, 511] on link "28" at bounding box center [978, 517] width 16 height 12
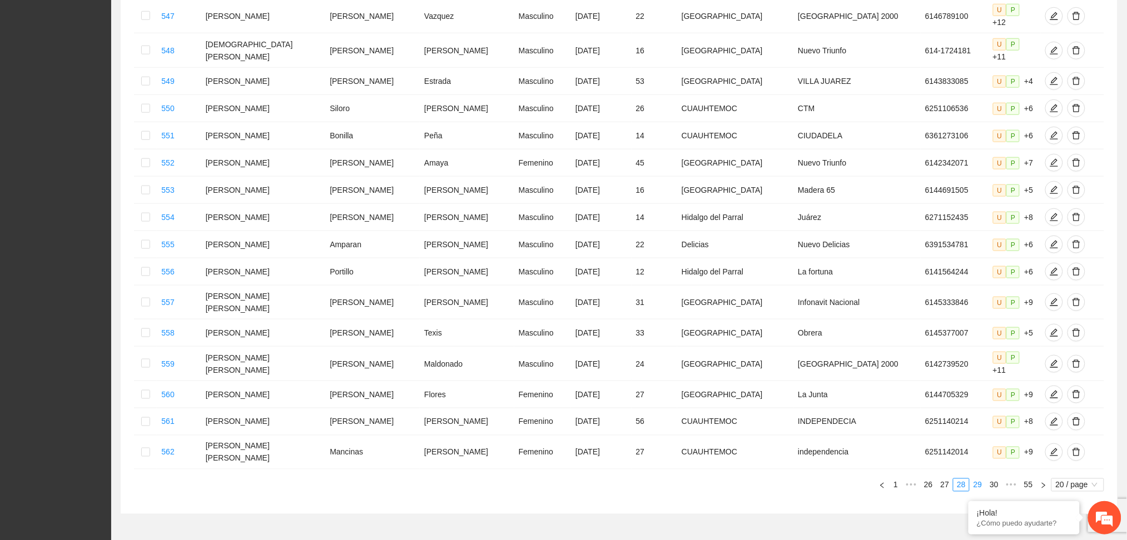
click at [979, 479] on link "29" at bounding box center [978, 485] width 16 height 12
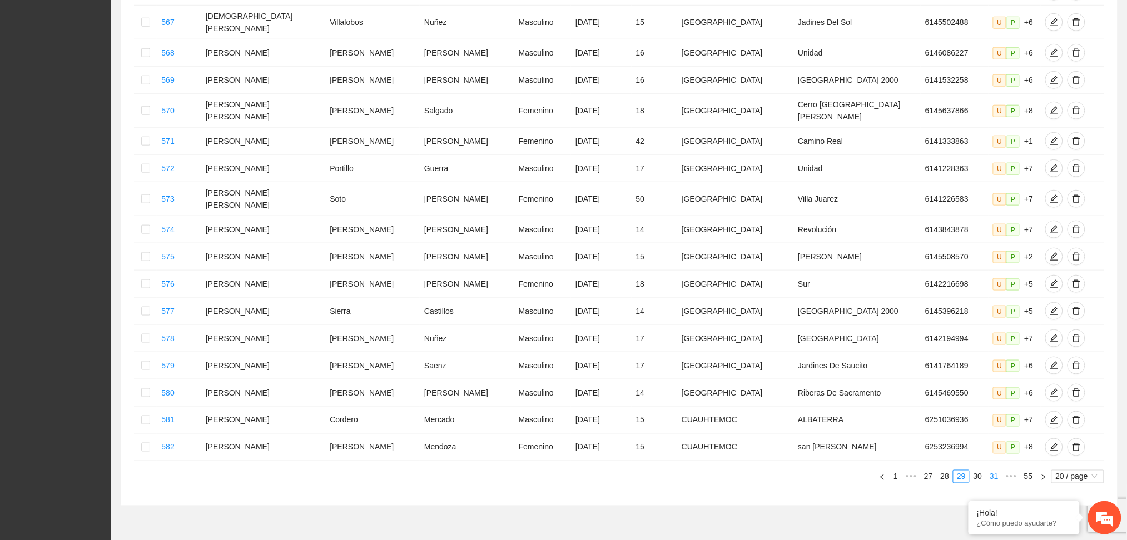
click at [998, 471] on link "31" at bounding box center [994, 477] width 16 height 12
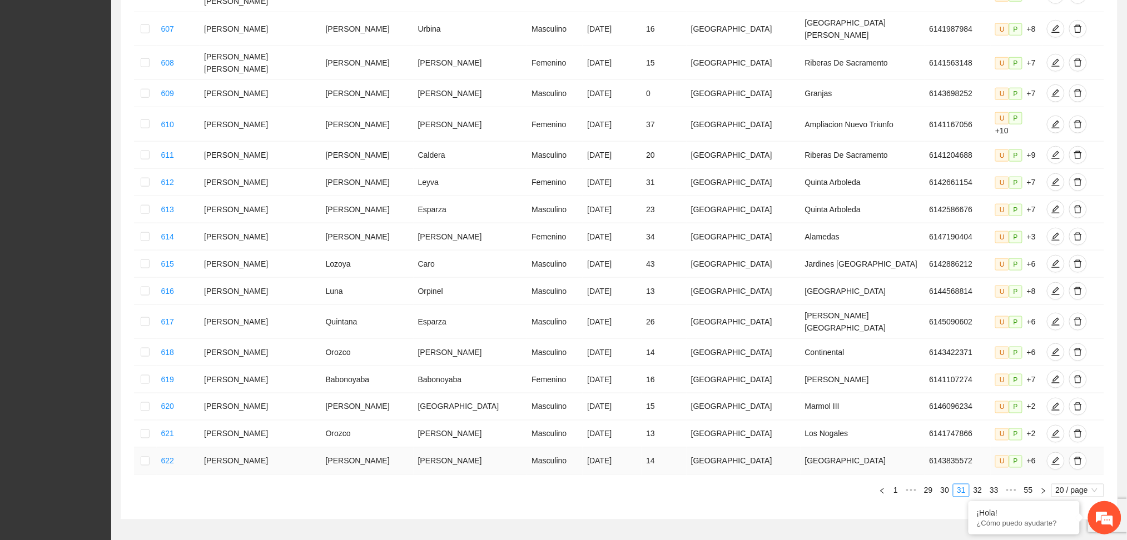
drag, startPoint x: 962, startPoint y: 483, endPoint x: 945, endPoint y: 440, distance: 46.3
click at [945, 441] on div "Folio Nombre Apellido 1 Apellido 2 Sexo Fecha de nacimiento Edad Municipio Colo…" at bounding box center [619, 176] width 970 height 641
drag, startPoint x: 942, startPoint y: 438, endPoint x: 949, endPoint y: 447, distance: 11.5
click at [947, 445] on tbody "603 [PERSON_NAME] [PERSON_NAME] Masculino [DATE] 16 Chihuahua [GEOGRAPHIC_DATA]…" at bounding box center [619, 182] width 970 height 585
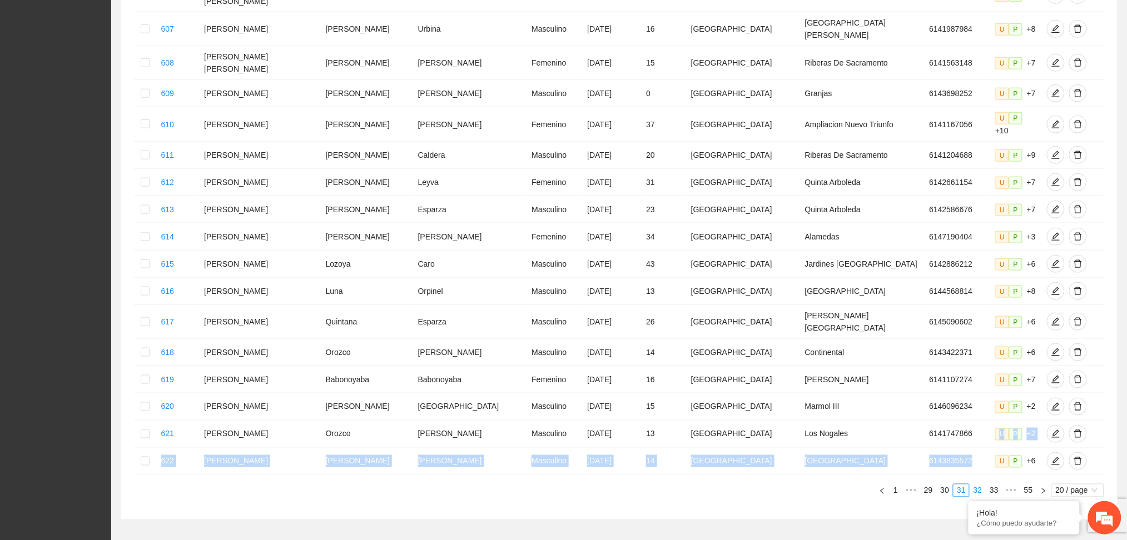
click at [975, 485] on link "32" at bounding box center [978, 491] width 16 height 12
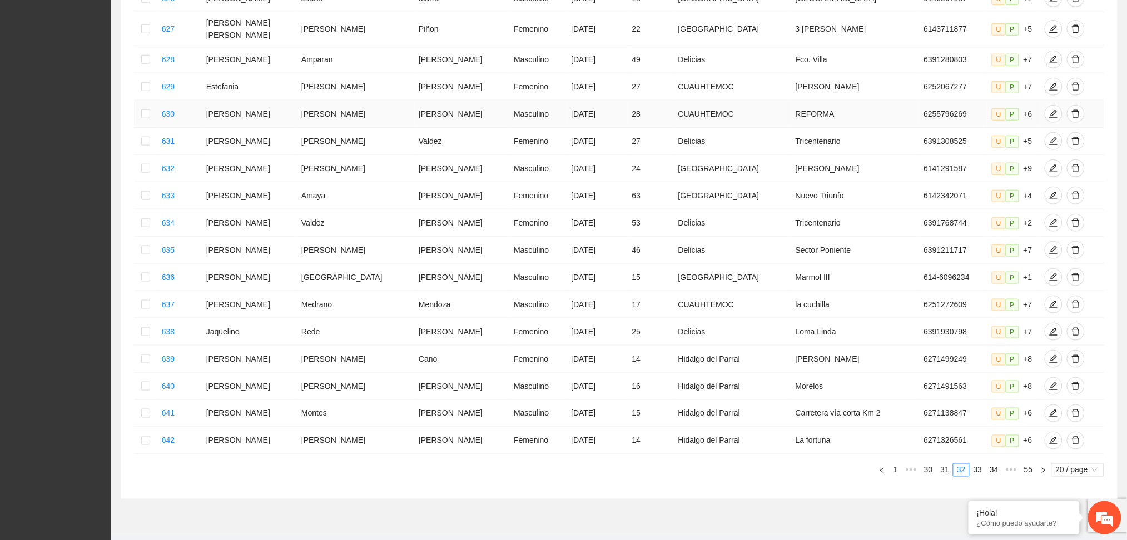
drag, startPoint x: 975, startPoint y: 482, endPoint x: 532, endPoint y: 94, distance: 589.2
click at [551, 89] on div "Folio Nombre Apellido 1 Apellido 2 Sexo Fecha de nacimiento Edad Municipio Colo…" at bounding box center [619, 166] width 970 height 621
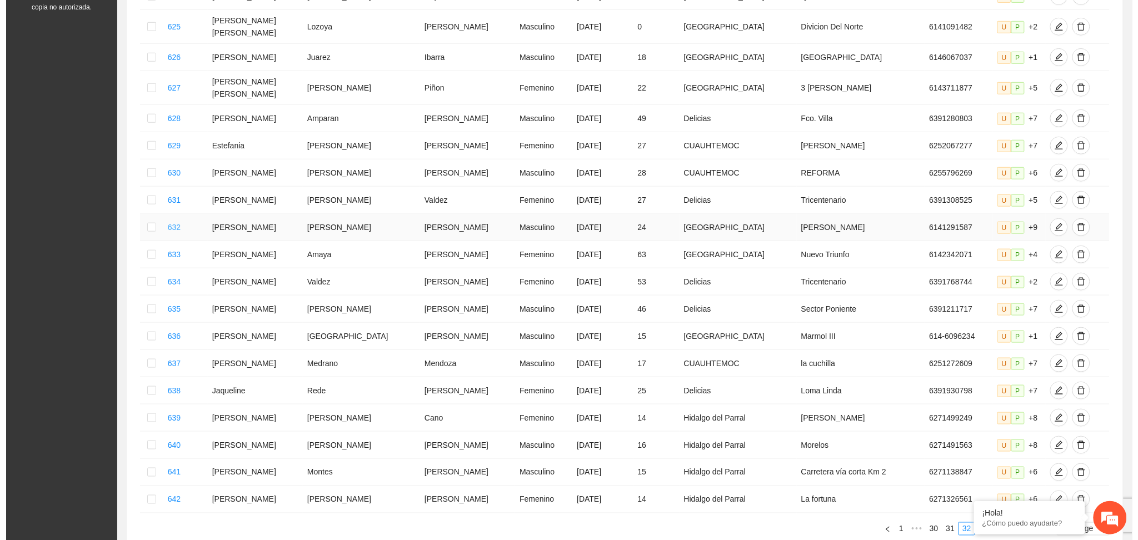
scroll to position [215, 0]
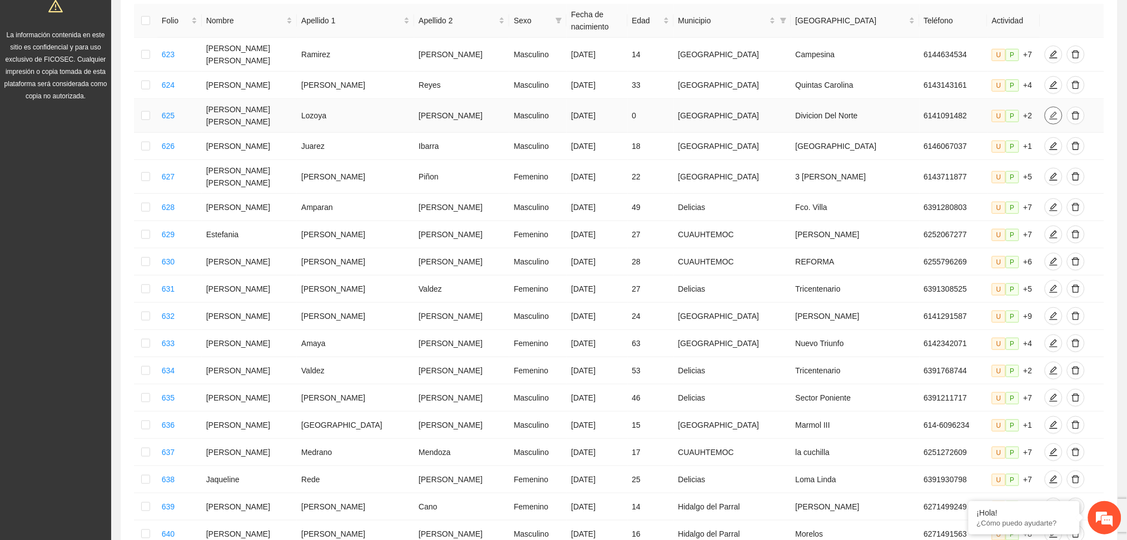
click at [1049, 111] on icon "edit" at bounding box center [1053, 115] width 9 height 9
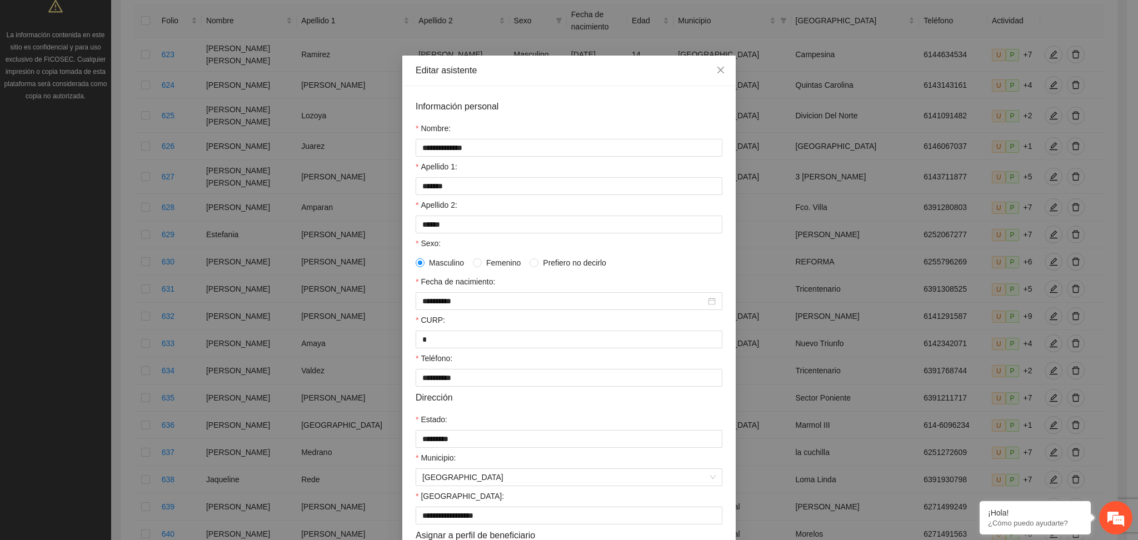
scroll to position [74, 0]
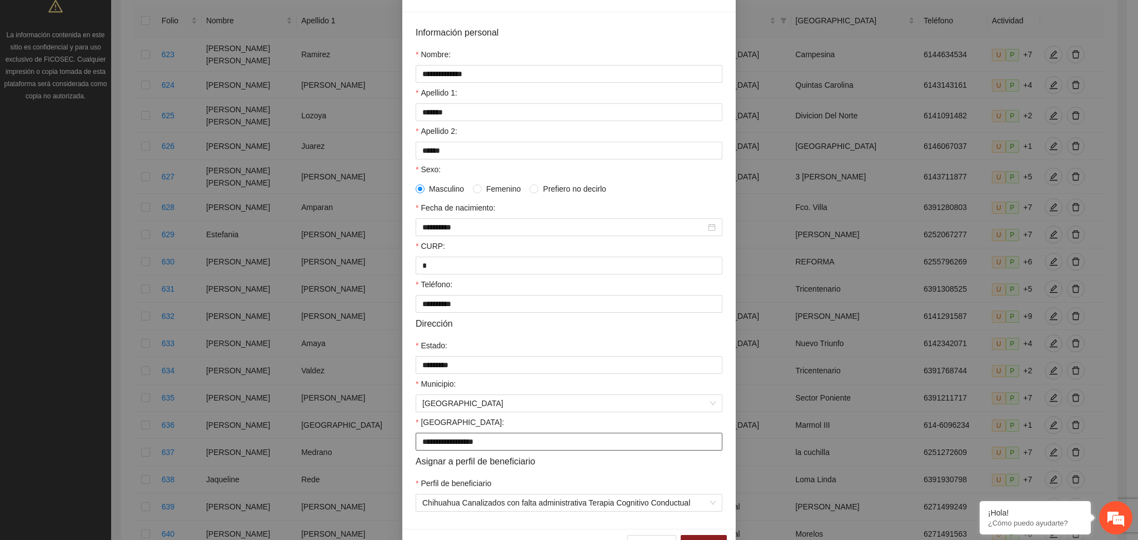
click at [432, 444] on input "**********" at bounding box center [569, 442] width 307 height 18
click at [418, 441] on input "**********" at bounding box center [569, 442] width 307 height 18
type input "**********"
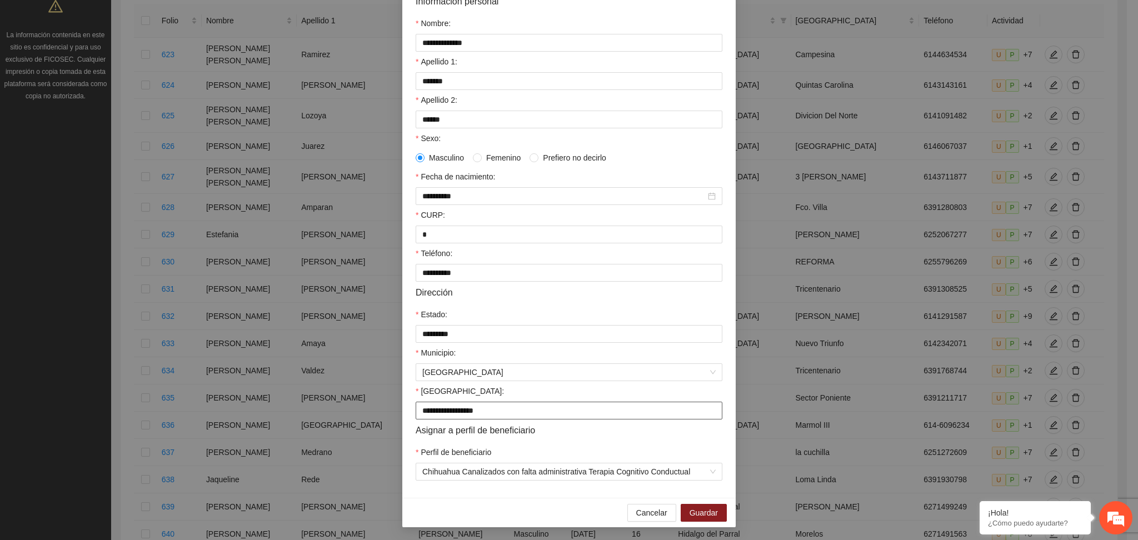
scroll to position [108, 0]
